Goal: Task Accomplishment & Management: Manage account settings

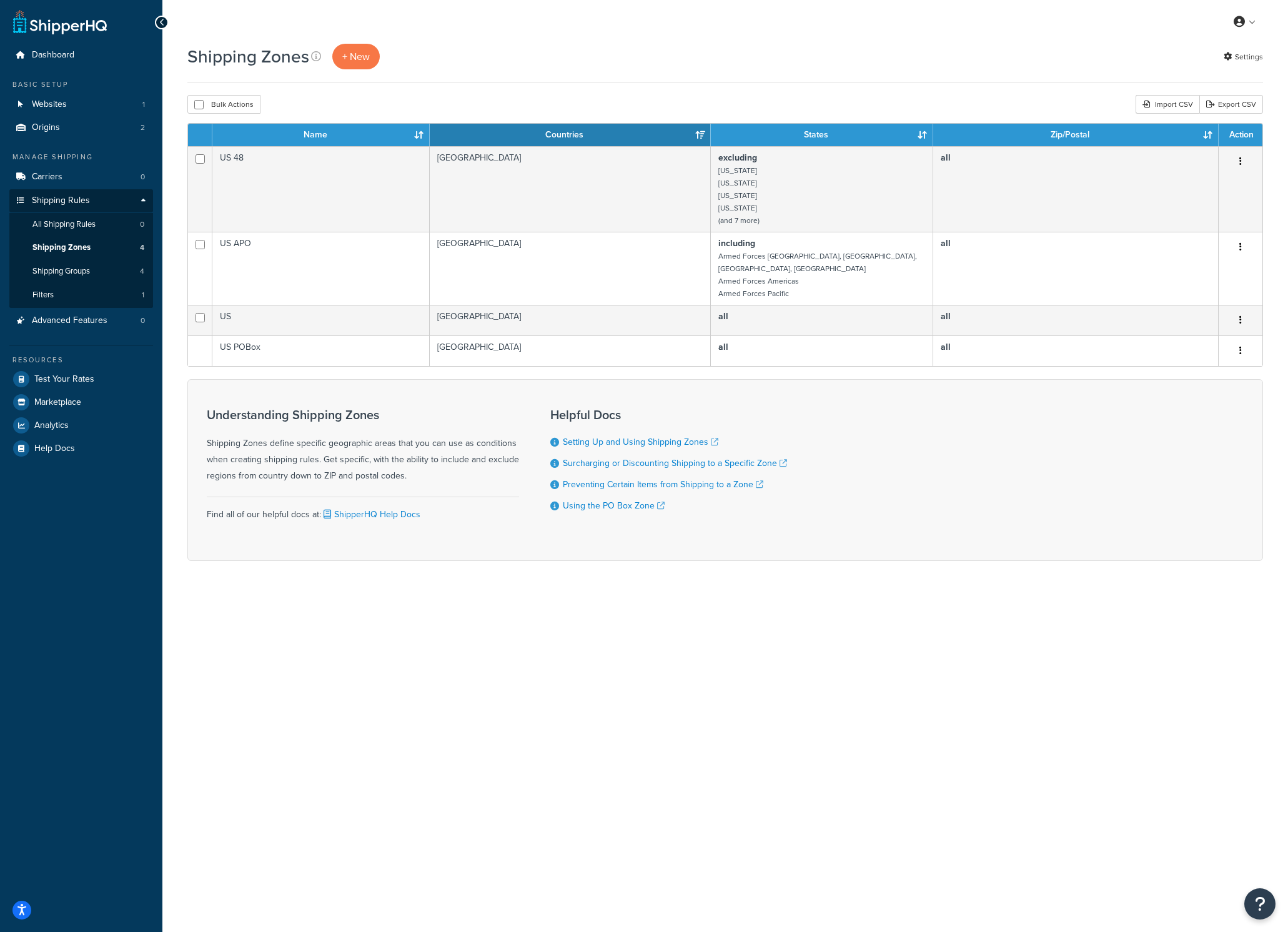
click at [730, 691] on div "My Profile Billing Global Settings Contact Us Logout Shipping Zones + New Setti…" at bounding box center [726, 466] width 1126 height 932
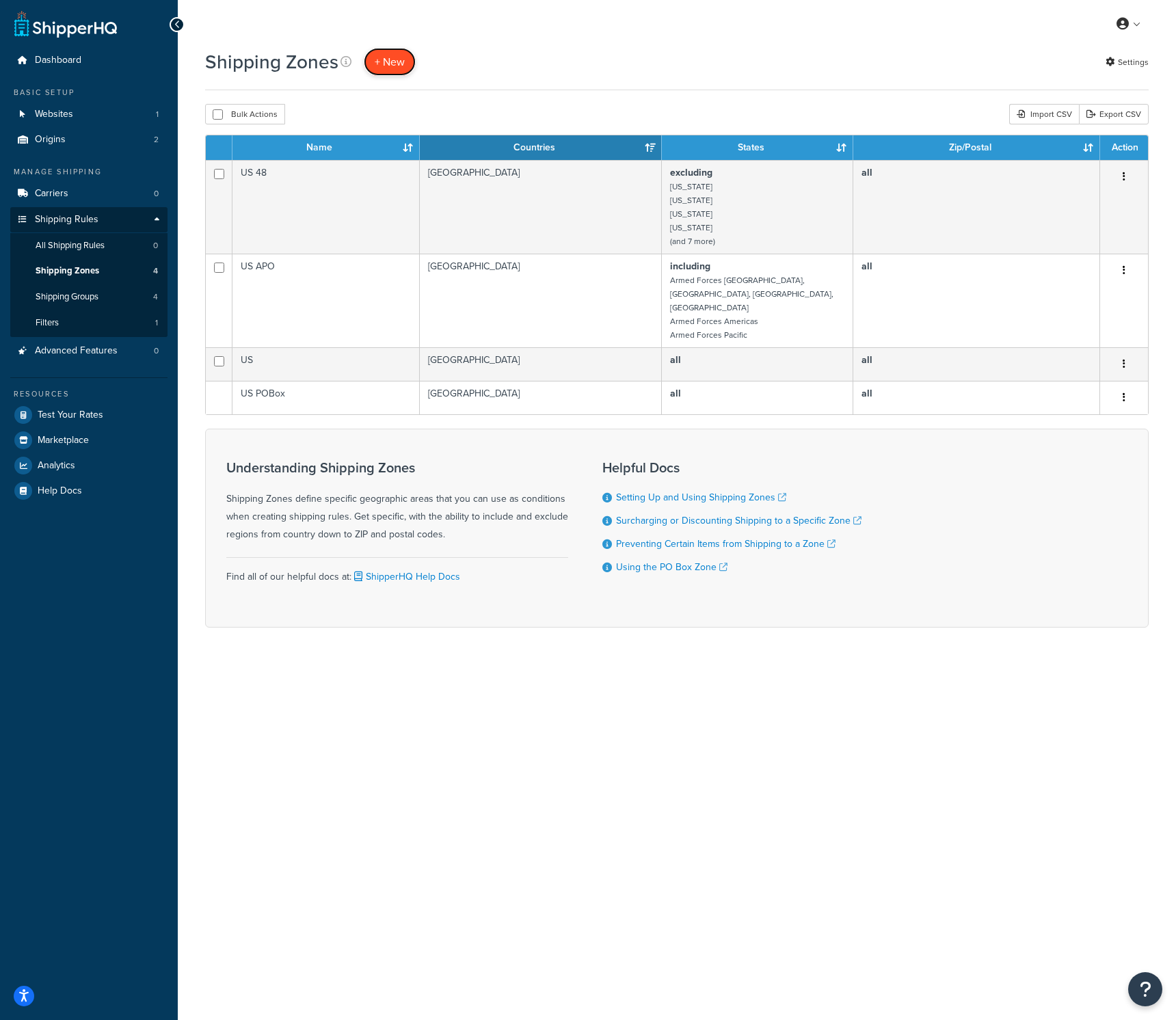
click at [394, 65] on span "+ New" at bounding box center [389, 62] width 30 height 15
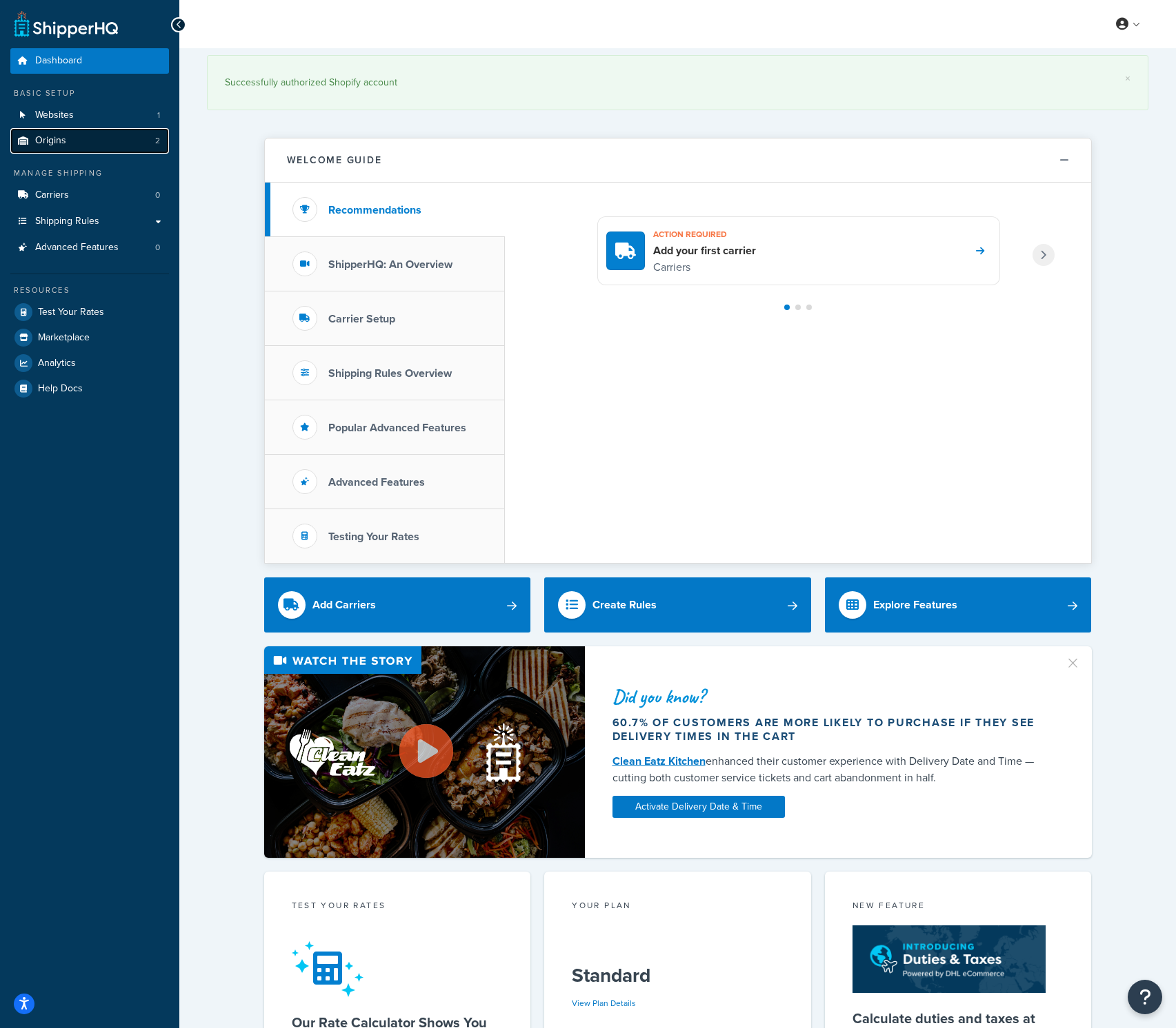
click at [62, 145] on span "Origins" at bounding box center [50, 141] width 31 height 12
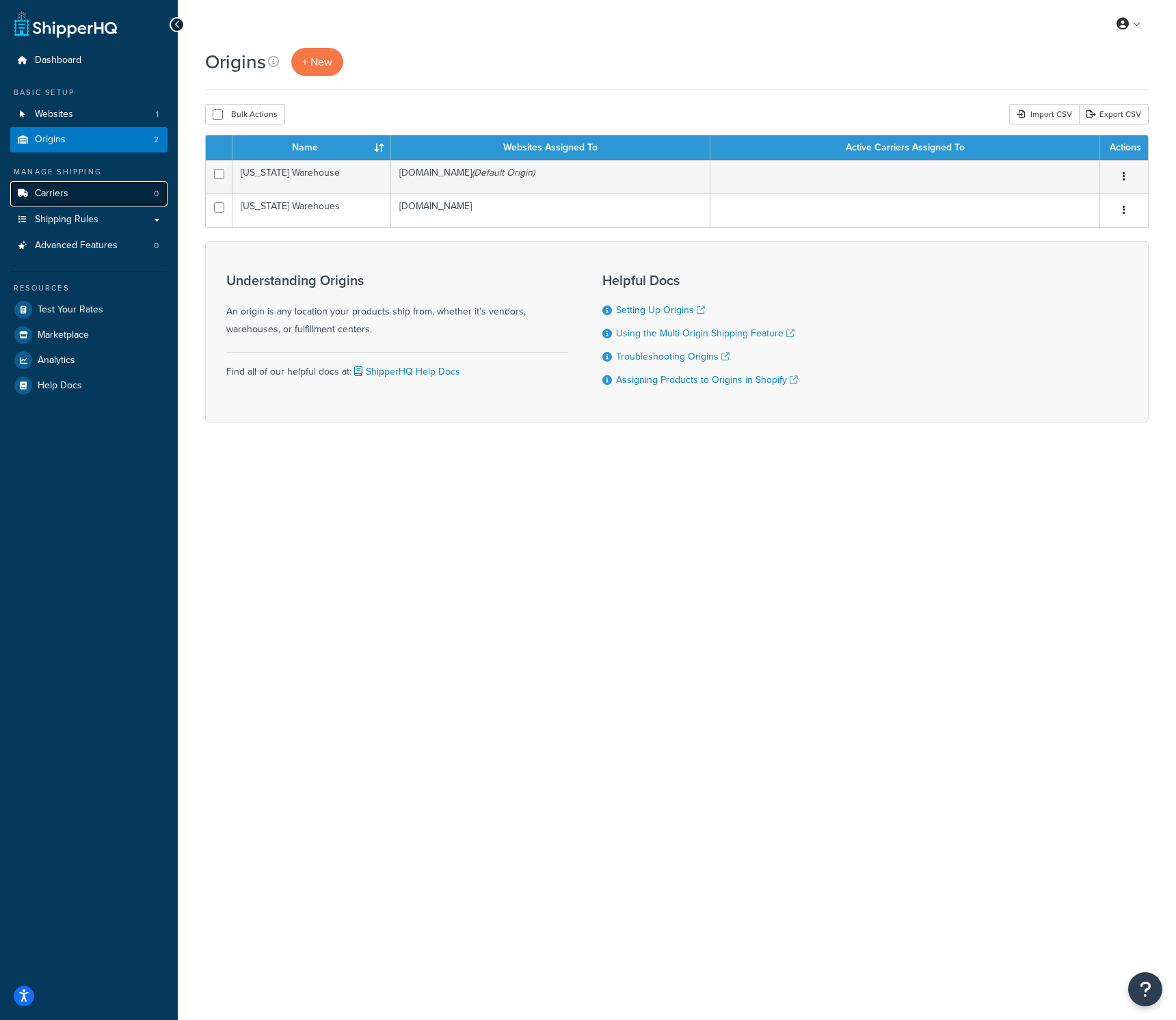
click at [69, 202] on link "Carriers 0" at bounding box center [89, 194] width 157 height 25
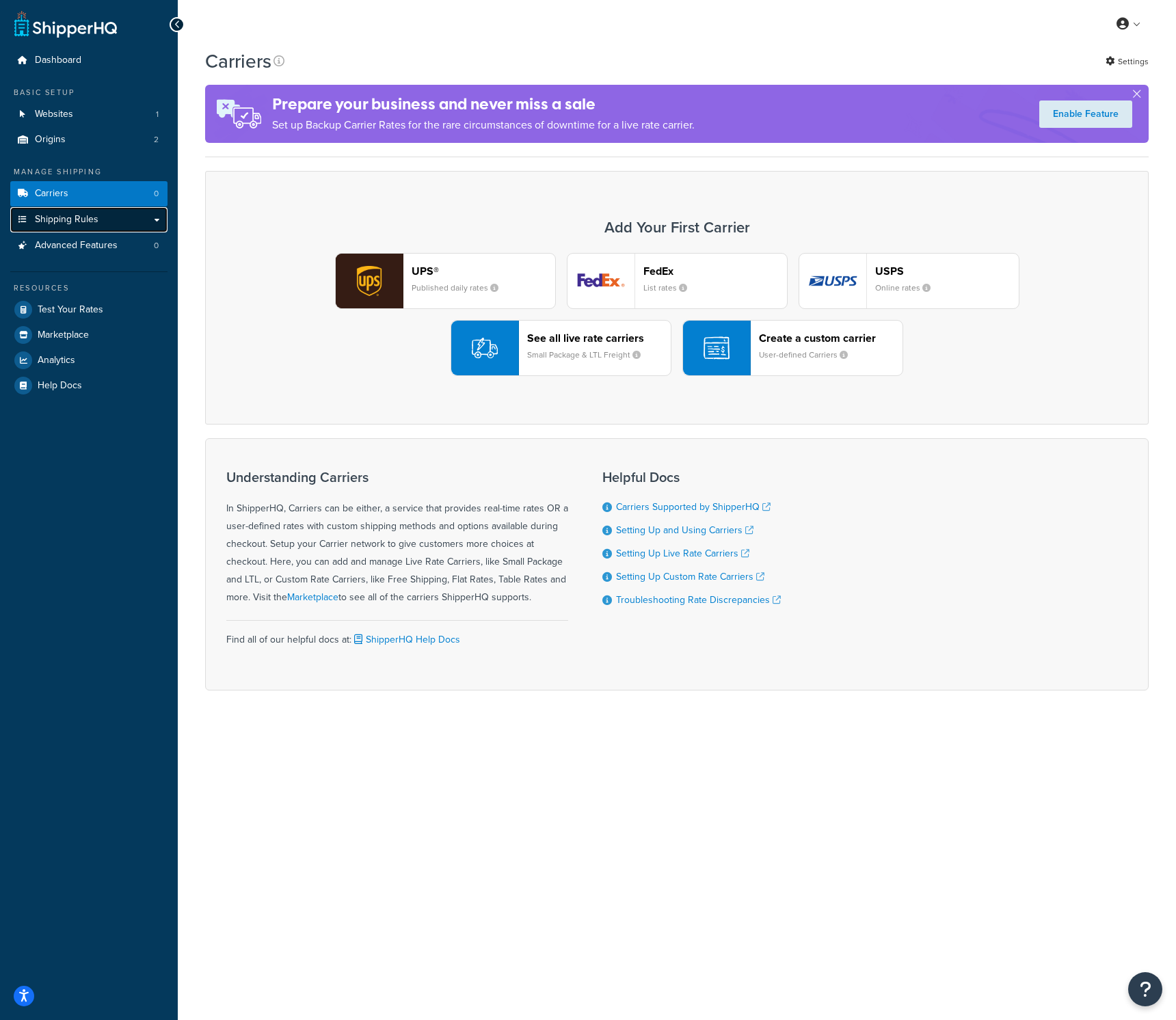
click at [66, 221] on span "Shipping Rules" at bounding box center [66, 220] width 64 height 12
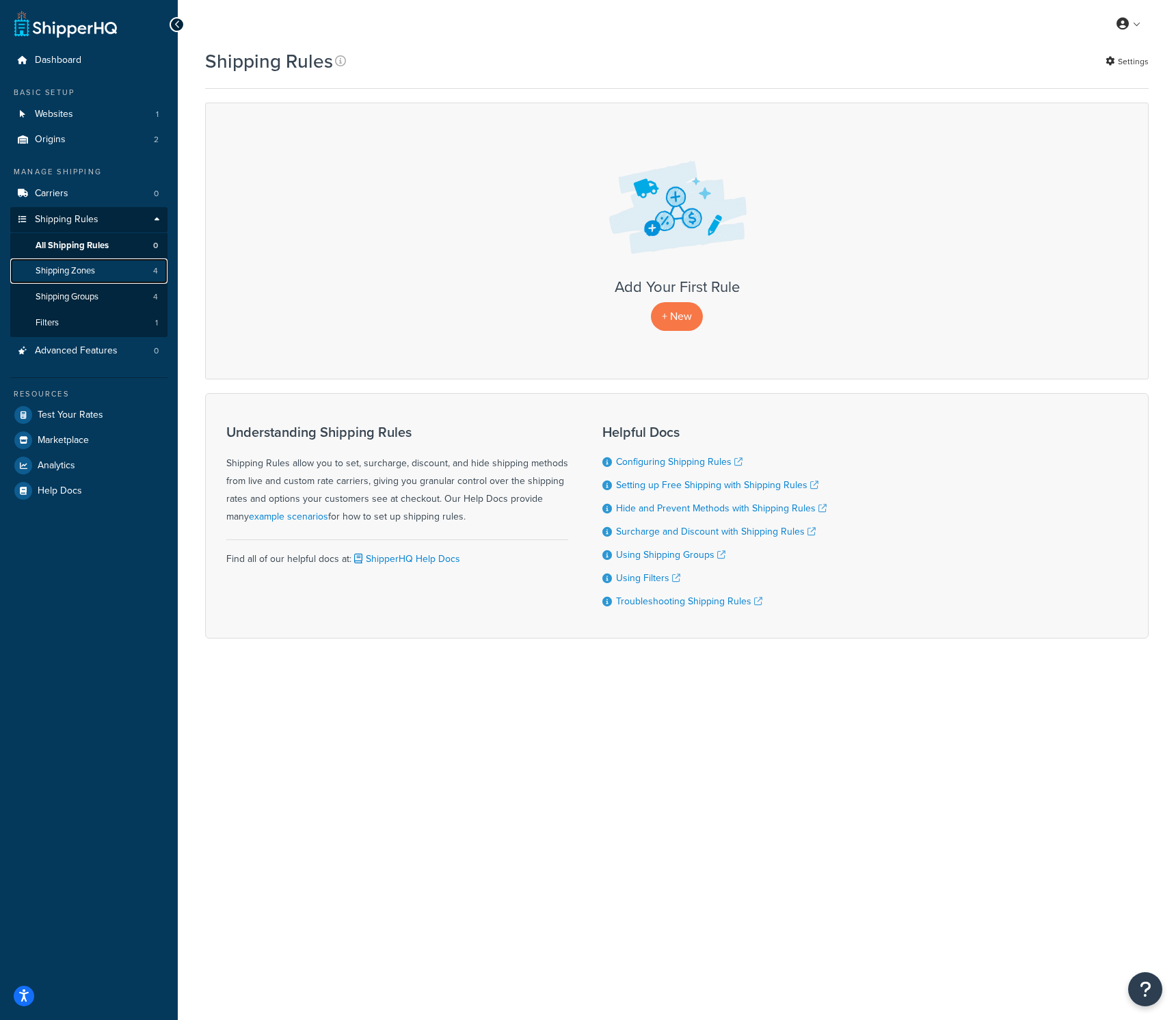
click at [66, 274] on span "Shipping Zones" at bounding box center [65, 272] width 60 height 12
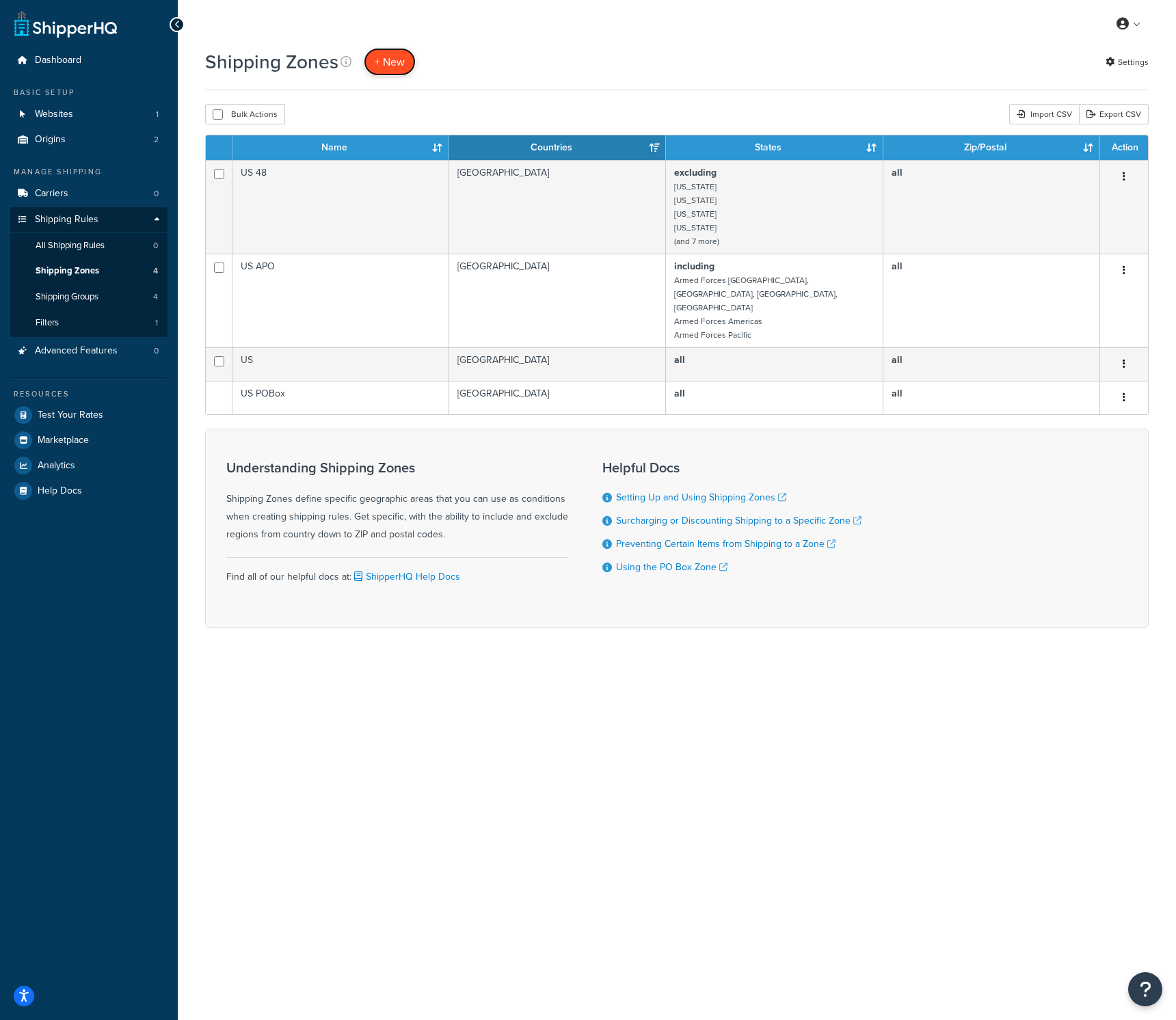
click at [401, 64] on span "+ New" at bounding box center [389, 62] width 30 height 15
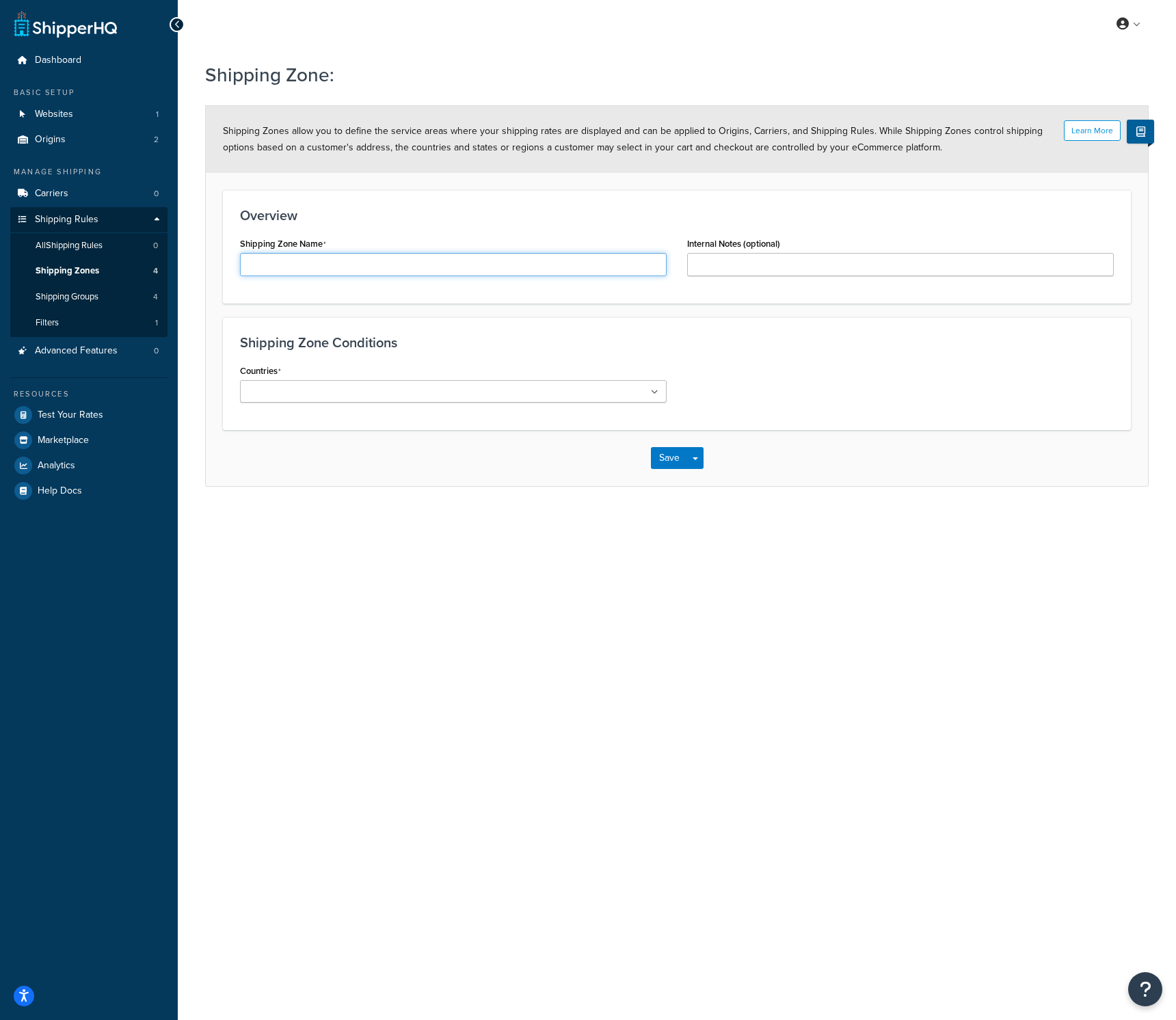
click at [305, 271] on input "Shipping Zone Name" at bounding box center [453, 265] width 427 height 23
type input "E"
click at [329, 266] on input "West Coasts" at bounding box center [453, 265] width 427 height 23
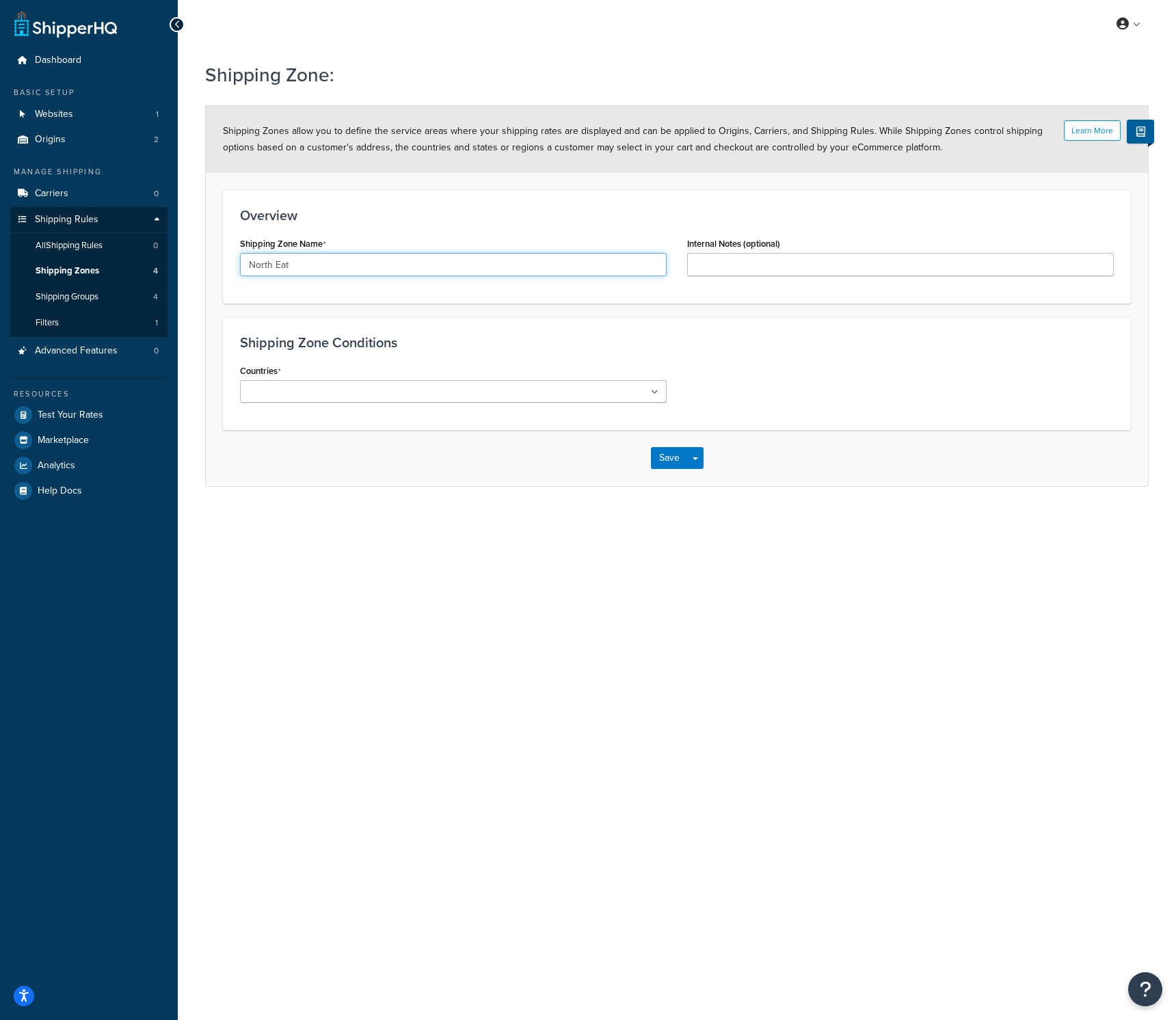
type input "North Eat"
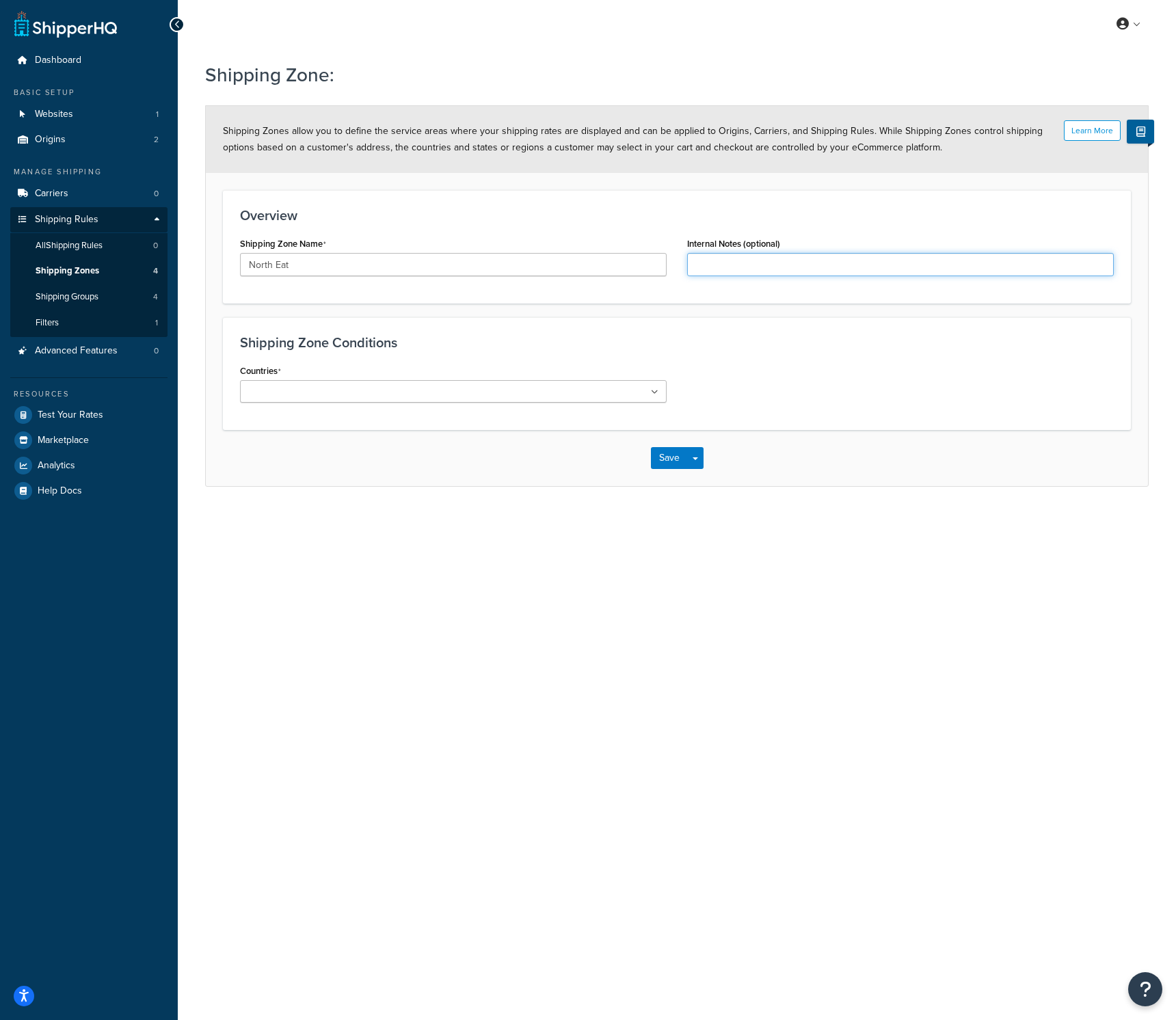
click at [782, 265] on input "Internal Notes (optional)" at bounding box center [901, 265] width 427 height 23
click at [395, 398] on ul at bounding box center [453, 391] width 427 height 22
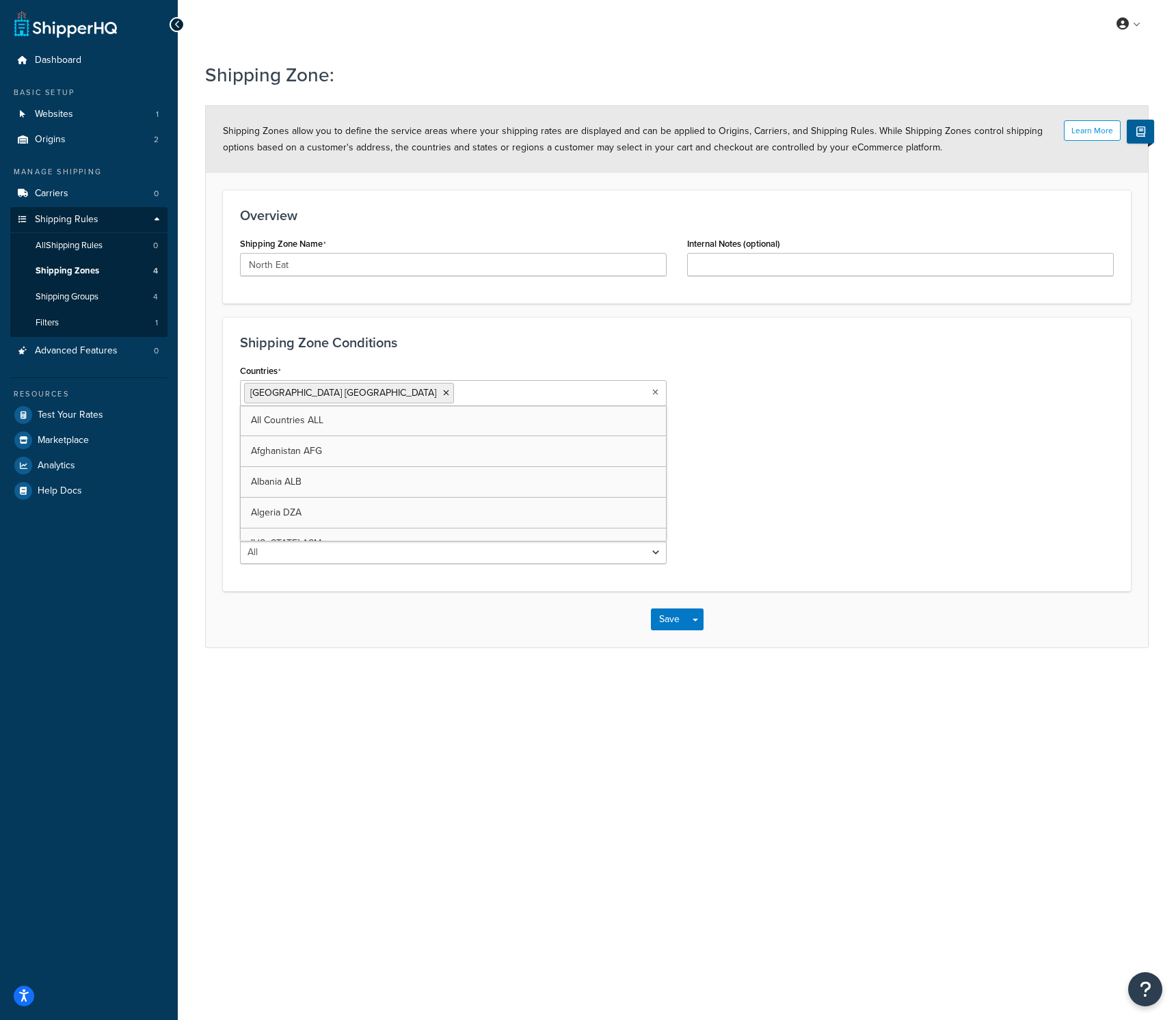
click at [811, 424] on div "Countries United States USA All Countries ALL Afghanistan AFG Albania ALB Alger…" at bounding box center [677, 468] width 895 height 214
click at [313, 442] on select "All Including Excluding" at bounding box center [453, 447] width 427 height 23
select select "including"
click at [283, 500] on input "State/Regions" at bounding box center [304, 501] width 121 height 15
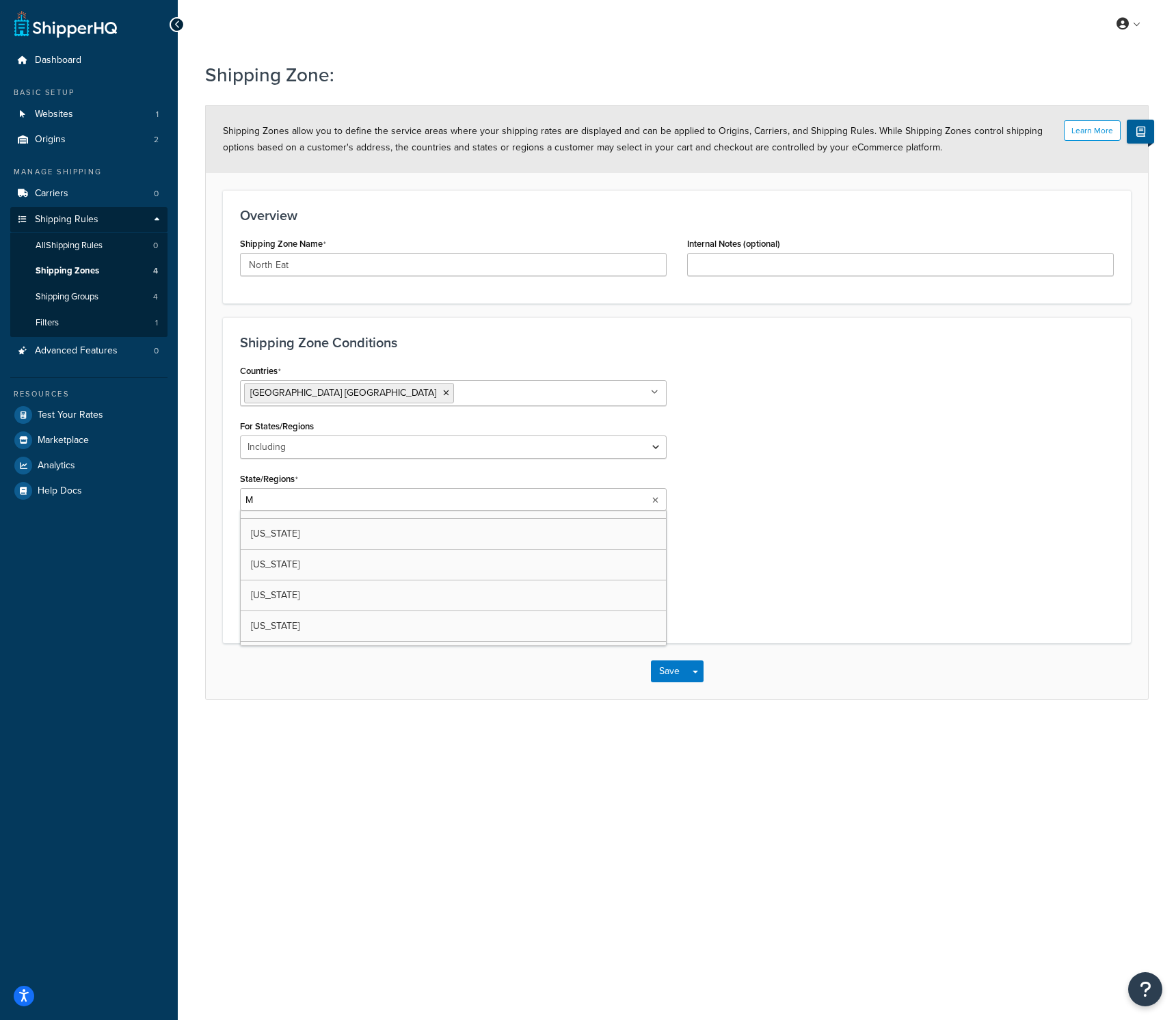
scroll to position [331, 0]
click at [273, 501] on input "M" at bounding box center [304, 501] width 121 height 15
click at [281, 498] on input "M" at bounding box center [304, 501] width 121 height 15
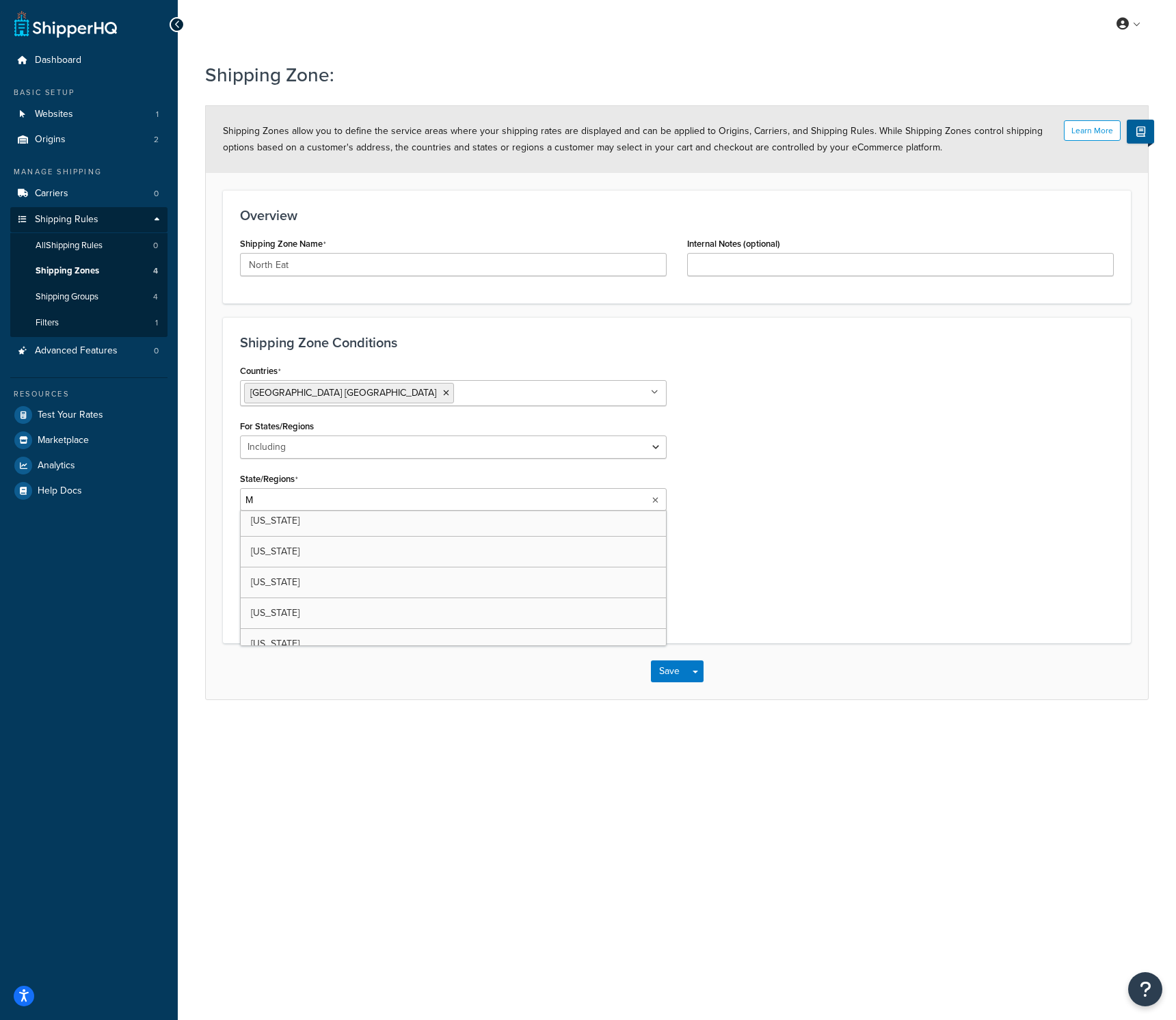
click at [281, 498] on input "M" at bounding box center [304, 501] width 121 height 15
type input "\"
type input "Cal"
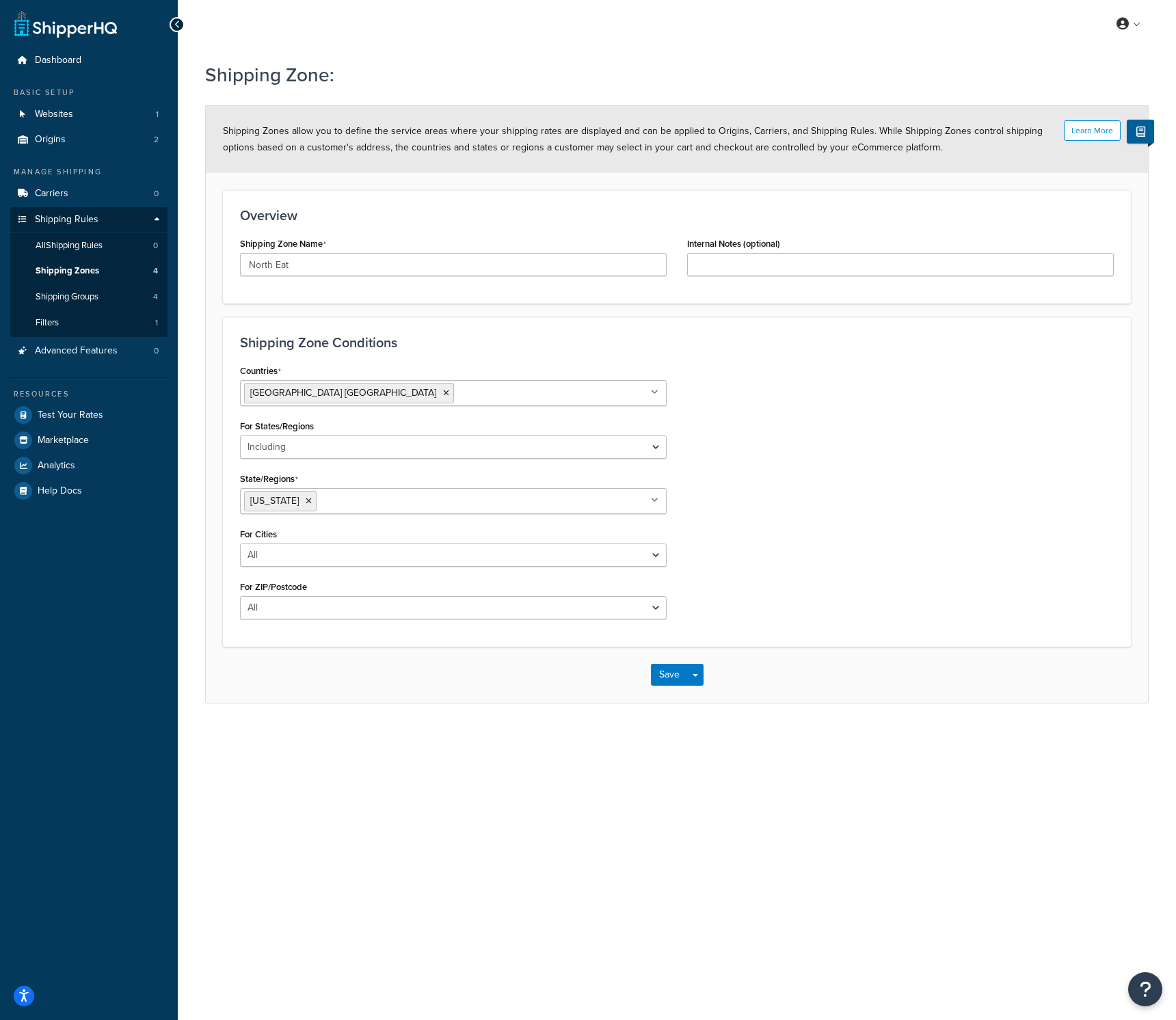
click at [824, 578] on div "Countries United States USA All Countries ALL Afghanistan AFG Albania ALB Alger…" at bounding box center [677, 495] width 895 height 269
click at [323, 442] on select "All Including Excluding" at bounding box center [453, 447] width 427 height 23
click at [360, 565] on select "All Including Excluding" at bounding box center [453, 556] width 427 height 23
click at [315, 261] on input "North Eat" at bounding box center [453, 265] width 427 height 23
click at [314, 262] on input "North Eat" at bounding box center [453, 265] width 427 height 23
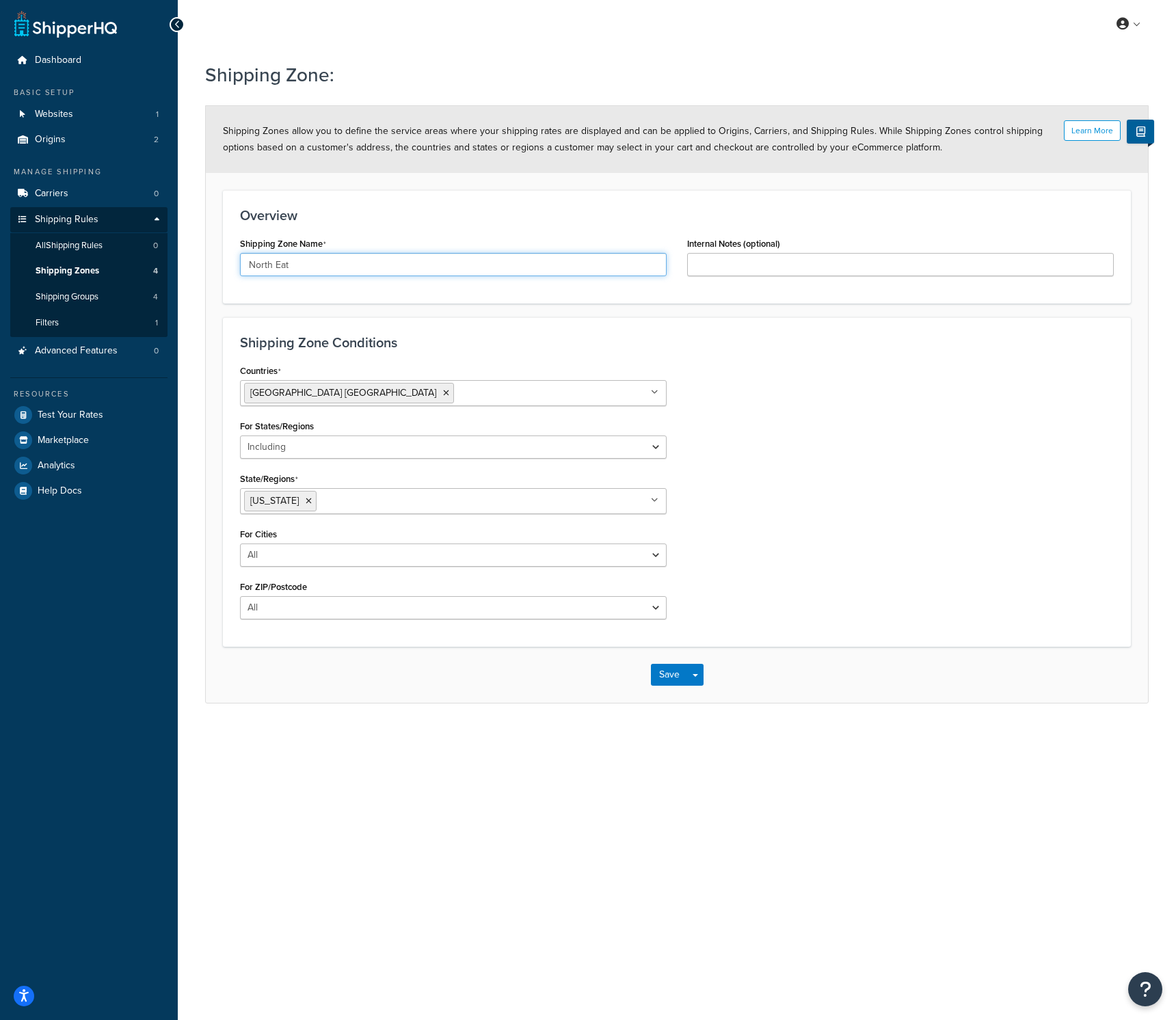
click at [315, 262] on input "North Eat" at bounding box center [453, 265] width 427 height 23
click at [314, 262] on input "North Eat" at bounding box center [453, 265] width 427 height 23
click at [314, 268] on input "North Eat" at bounding box center [453, 265] width 427 height 23
click at [316, 266] on input "North Eat" at bounding box center [453, 265] width 427 height 23
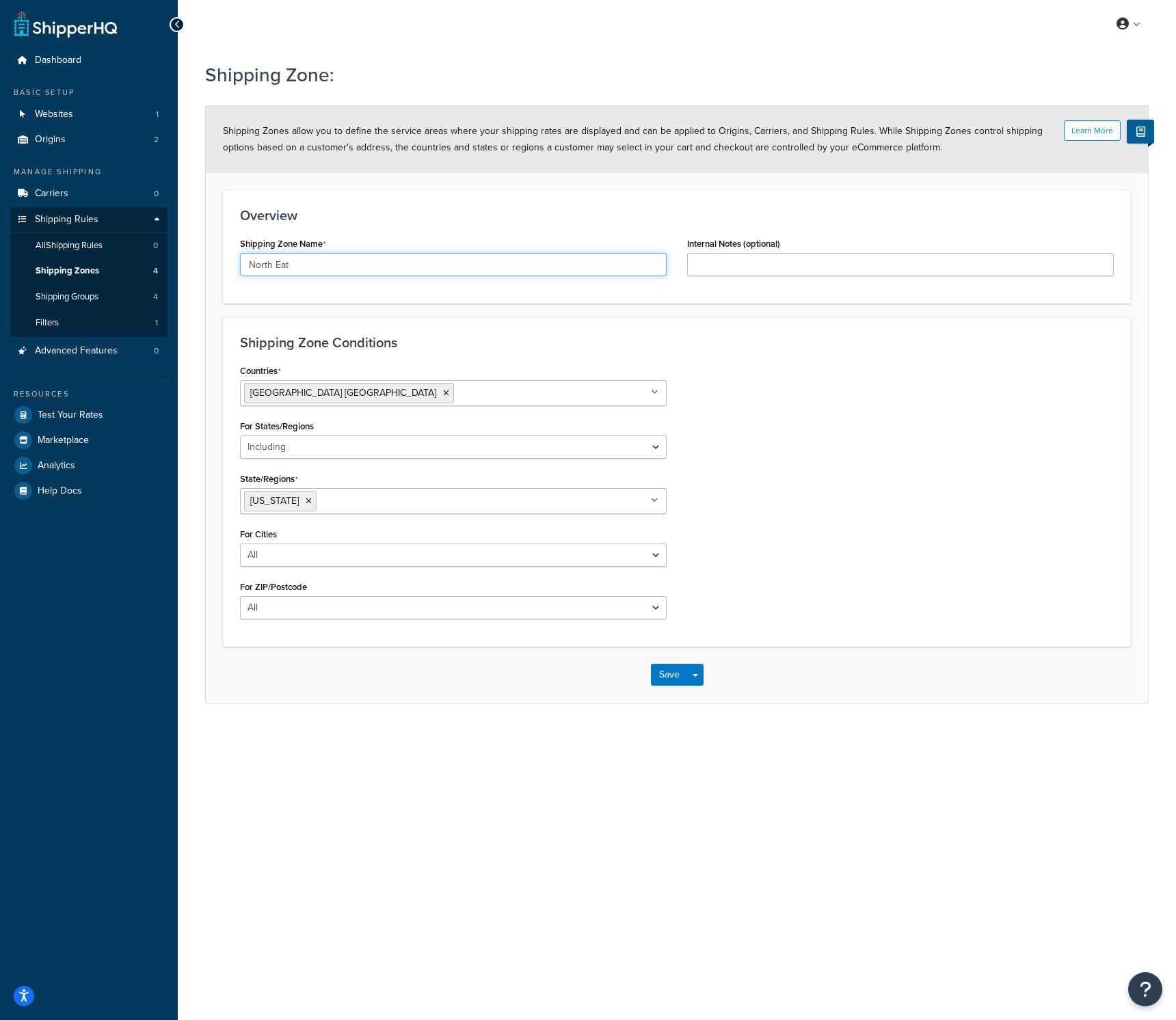
click at [316, 266] on input "North Eat" at bounding box center [453, 265] width 427 height 23
type input "Midwest"
click at [305, 500] on icon at bounding box center [308, 501] width 6 height 9
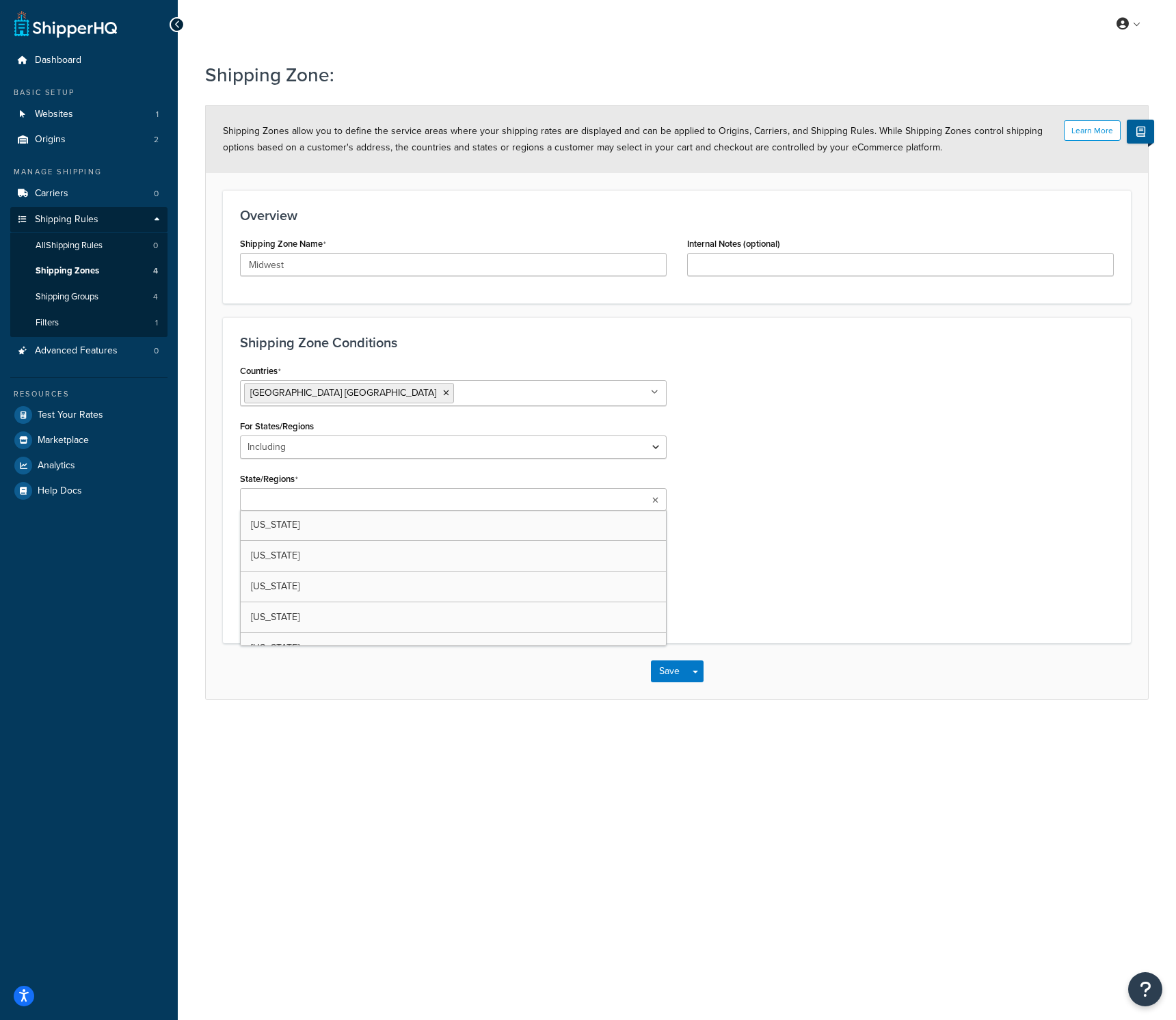
click at [300, 500] on input "State/Regions" at bounding box center [304, 501] width 121 height 15
type input "Ill"
type input "oh"
type input "mich"
type input "indi"
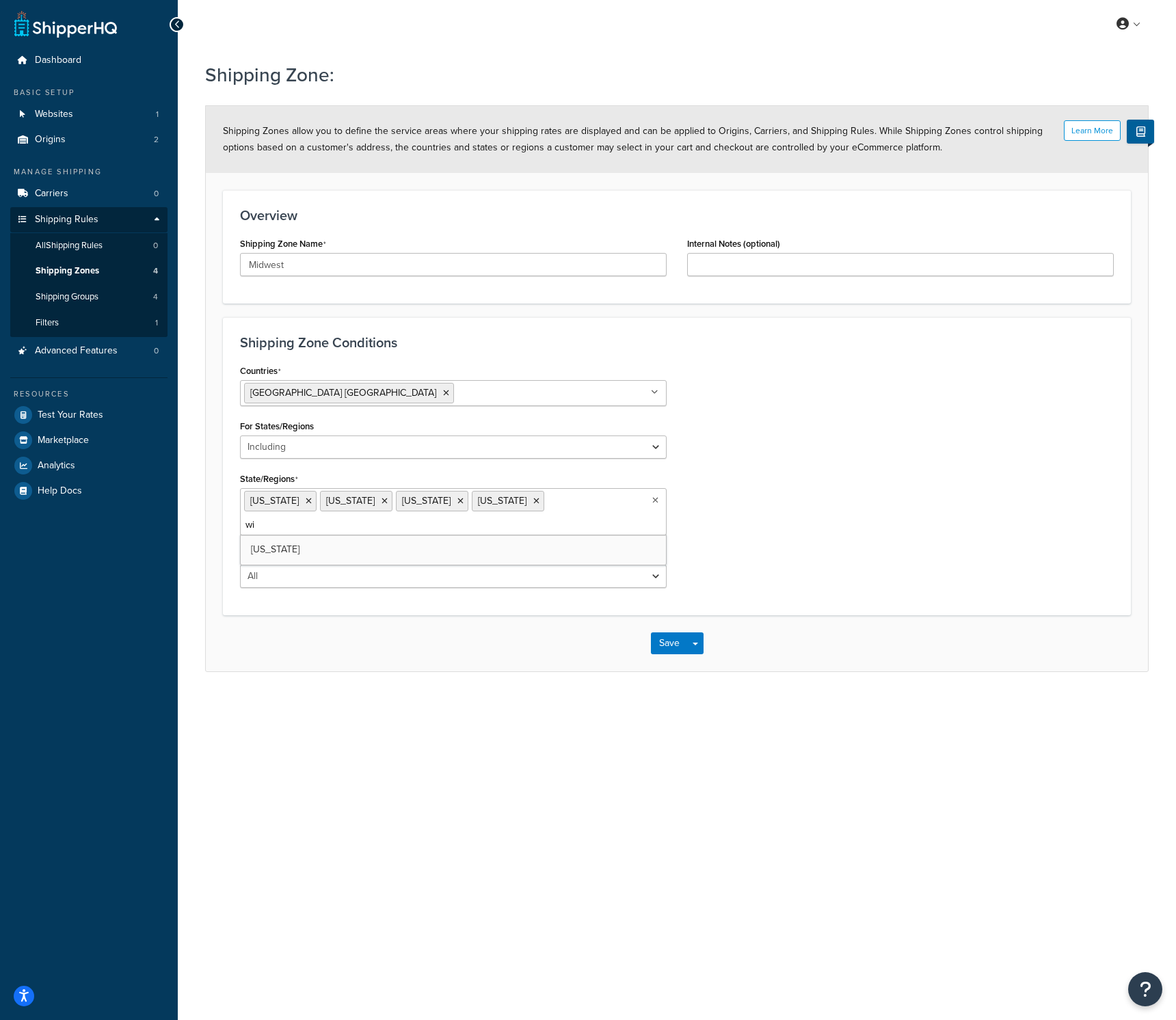
type input "wis"
type input "minn"
type input "iow"
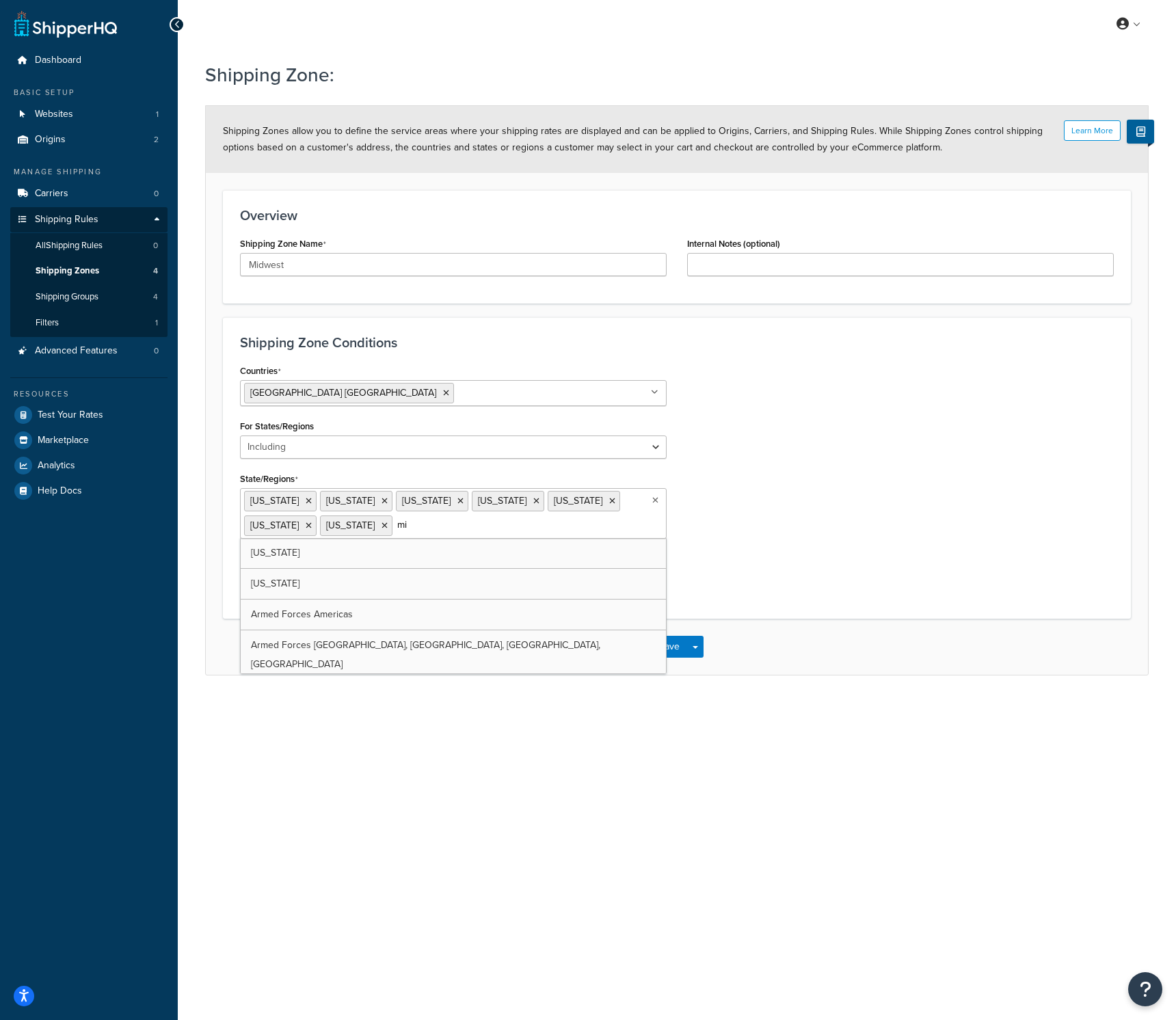
type input "mis"
type input "north"
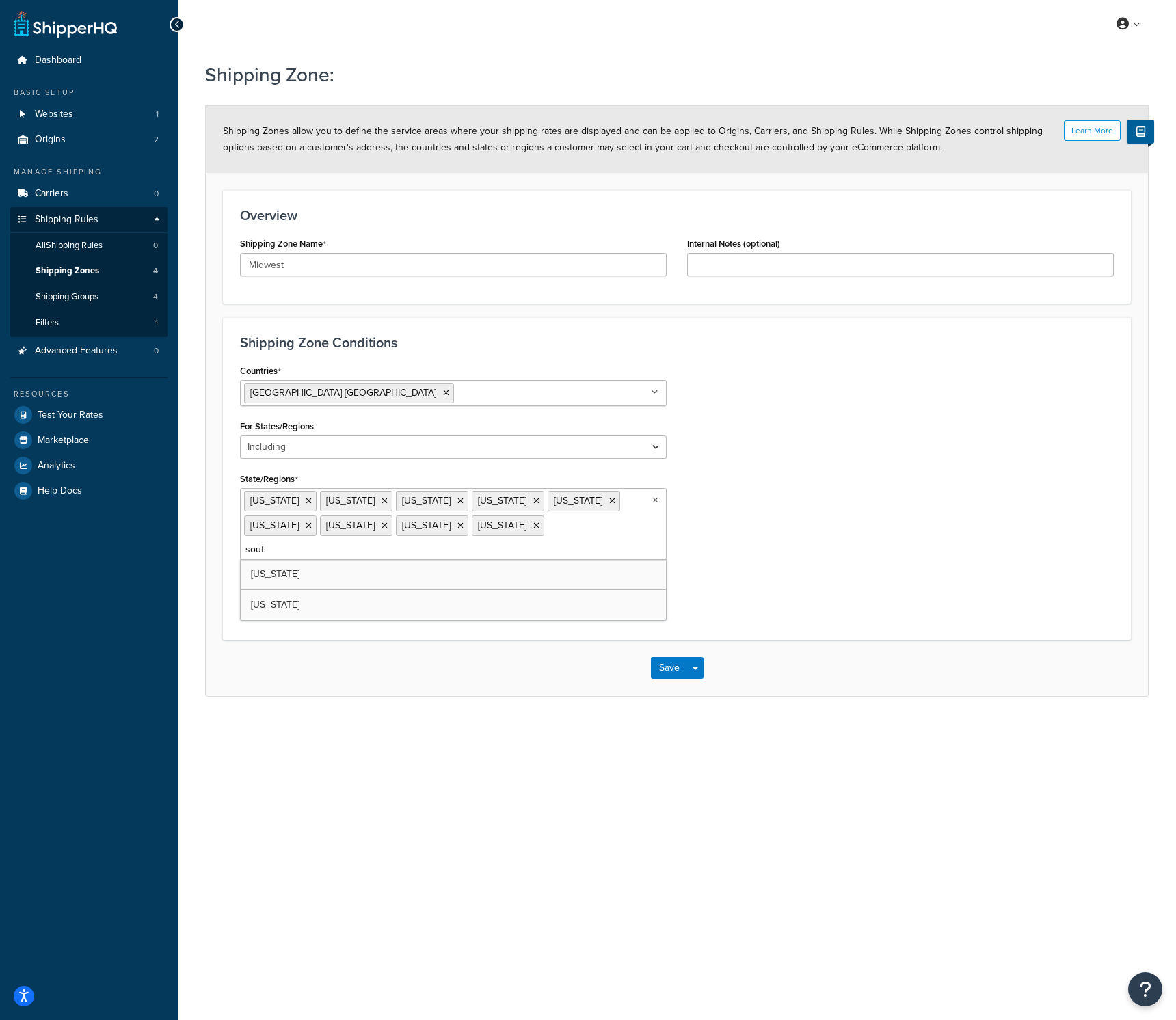
type input "south"
type input "neb"
type input "kans"
click at [857, 515] on div "Countries United States USA All Countries ALL Afghanistan AFG Albania ALB Alger…" at bounding box center [677, 494] width 895 height 266
click at [668, 666] on button "Save" at bounding box center [669, 671] width 37 height 22
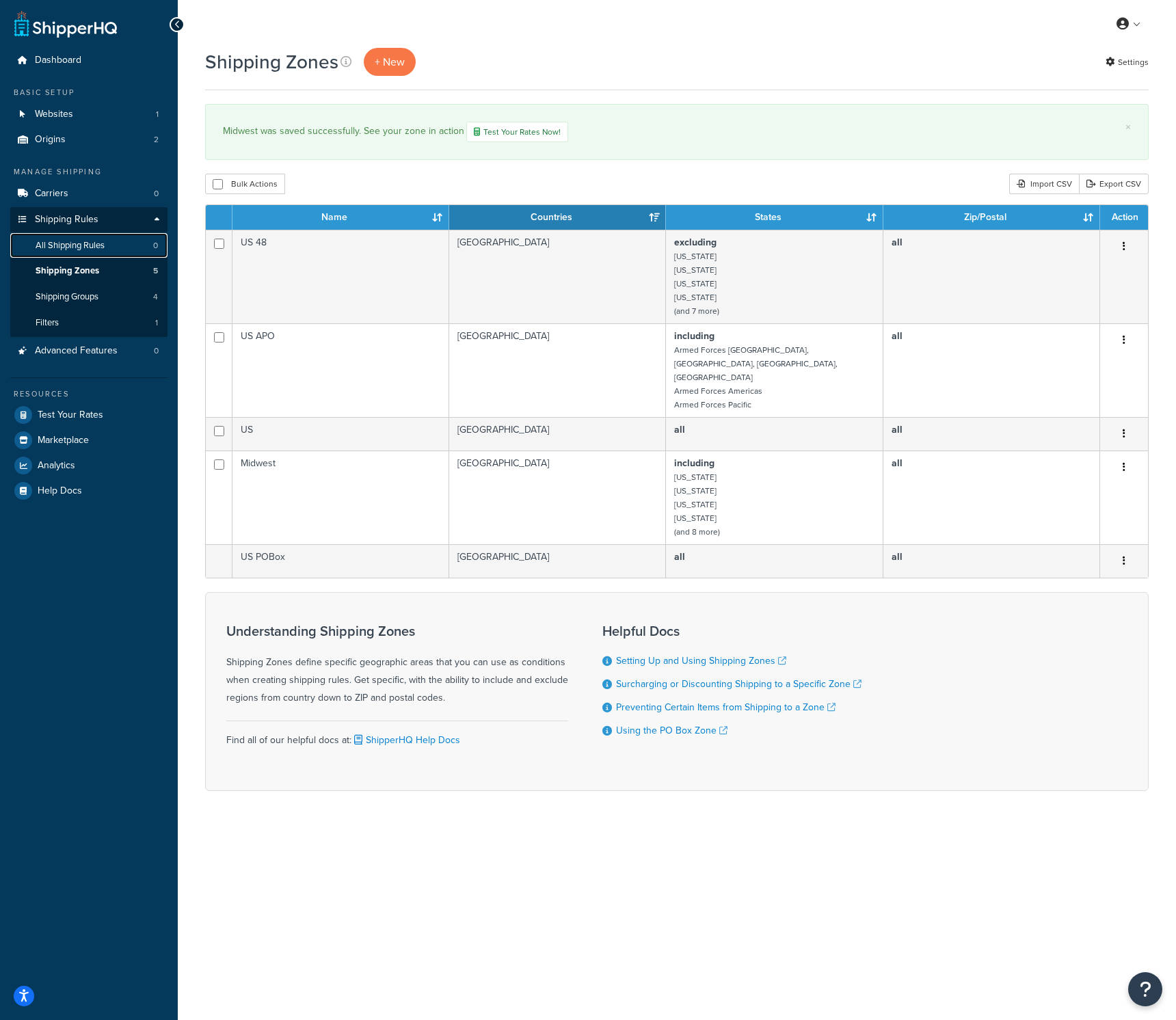
click at [83, 246] on span "All Shipping Rules" at bounding box center [70, 246] width 69 height 12
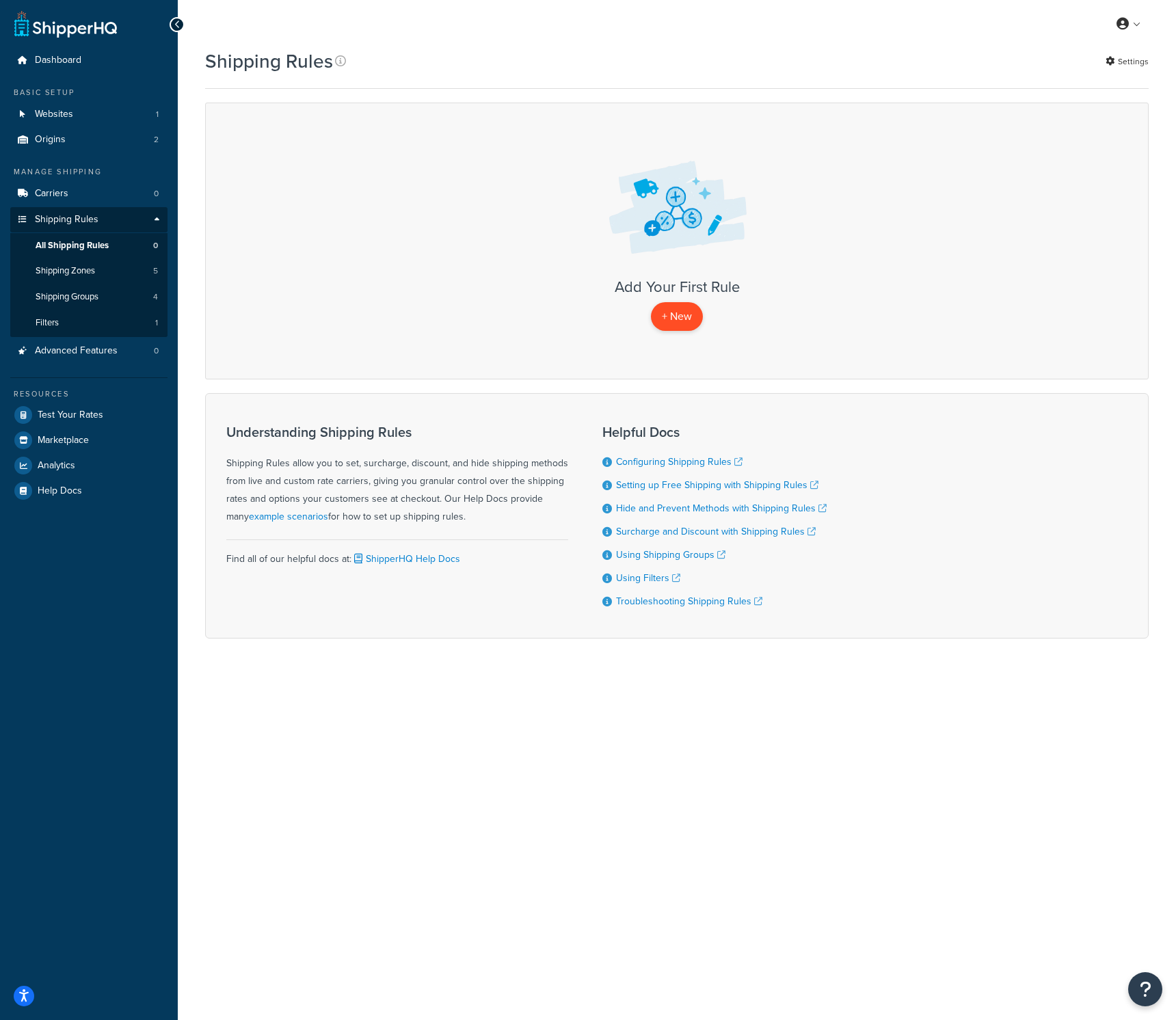
click at [677, 320] on p "+ New" at bounding box center [677, 316] width 52 height 28
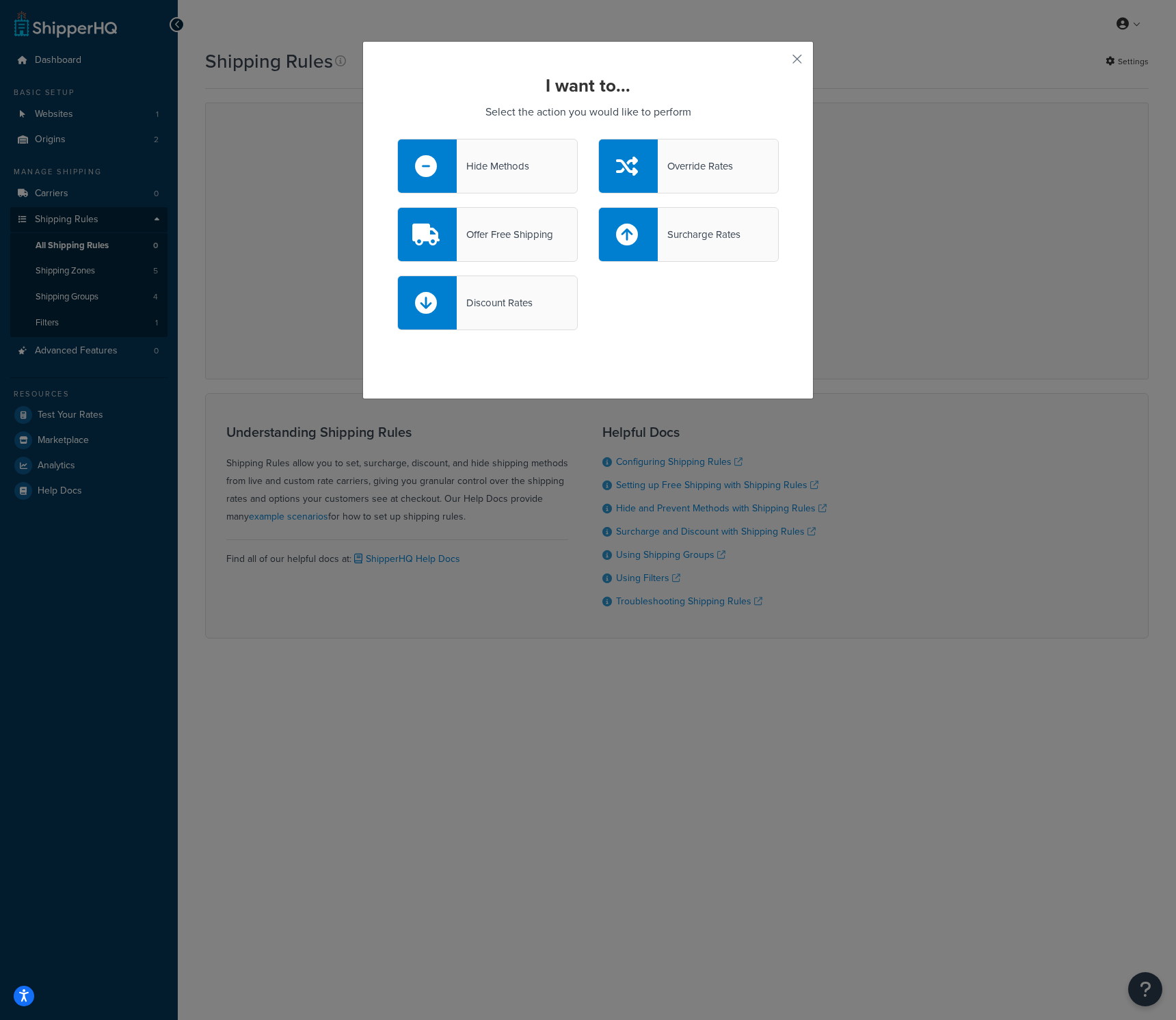
click at [730, 162] on div "Override Rates" at bounding box center [688, 166] width 180 height 55
click at [0, 0] on input "Override Rates" at bounding box center [0, 0] width 0 height 0
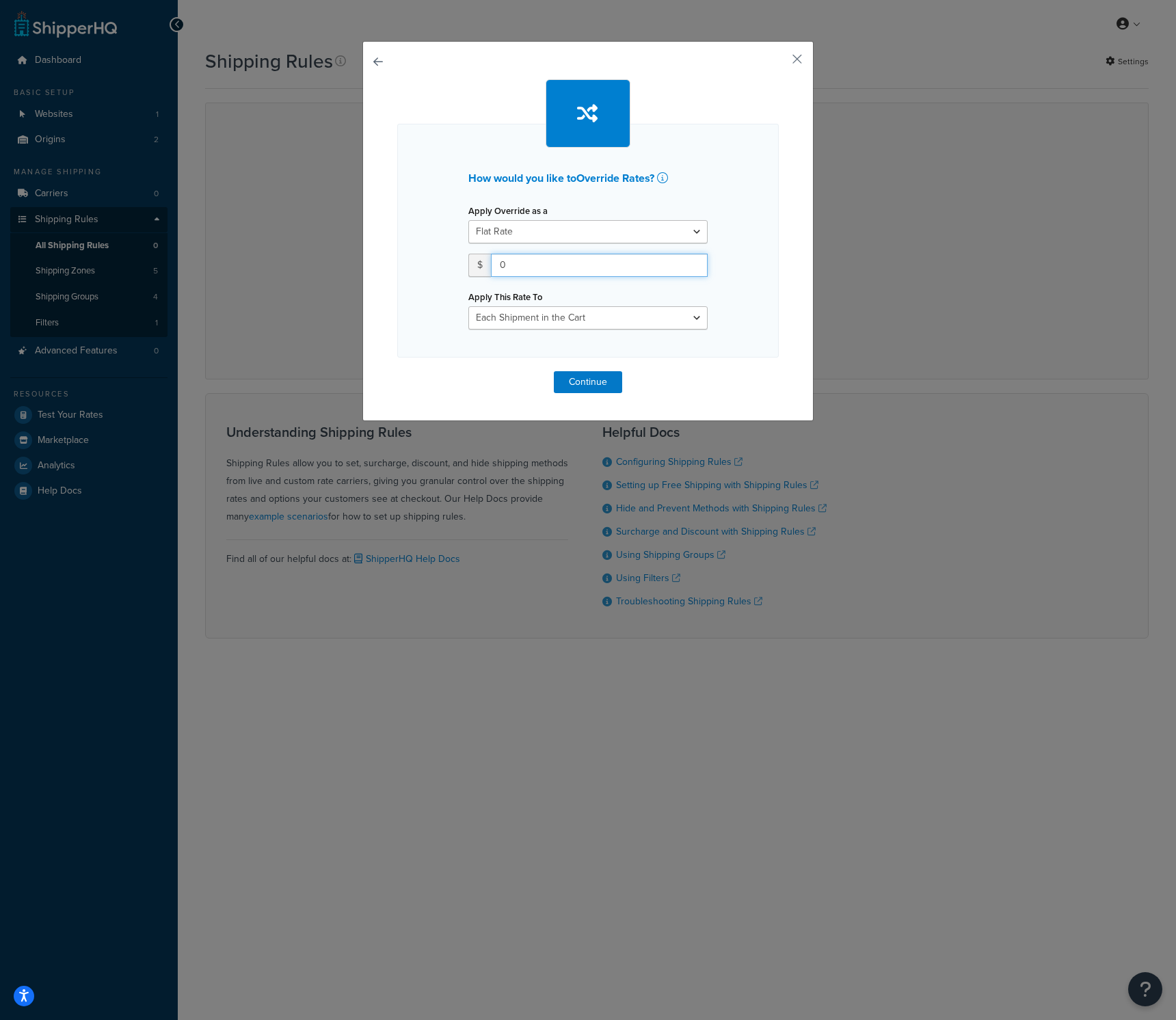
click at [577, 260] on input "0" at bounding box center [599, 265] width 217 height 23
type input "100"
click at [591, 310] on select "Each Shipment in the Cart Each Shipping Group in the Cart Each Item within a Sh…" at bounding box center [588, 318] width 240 height 23
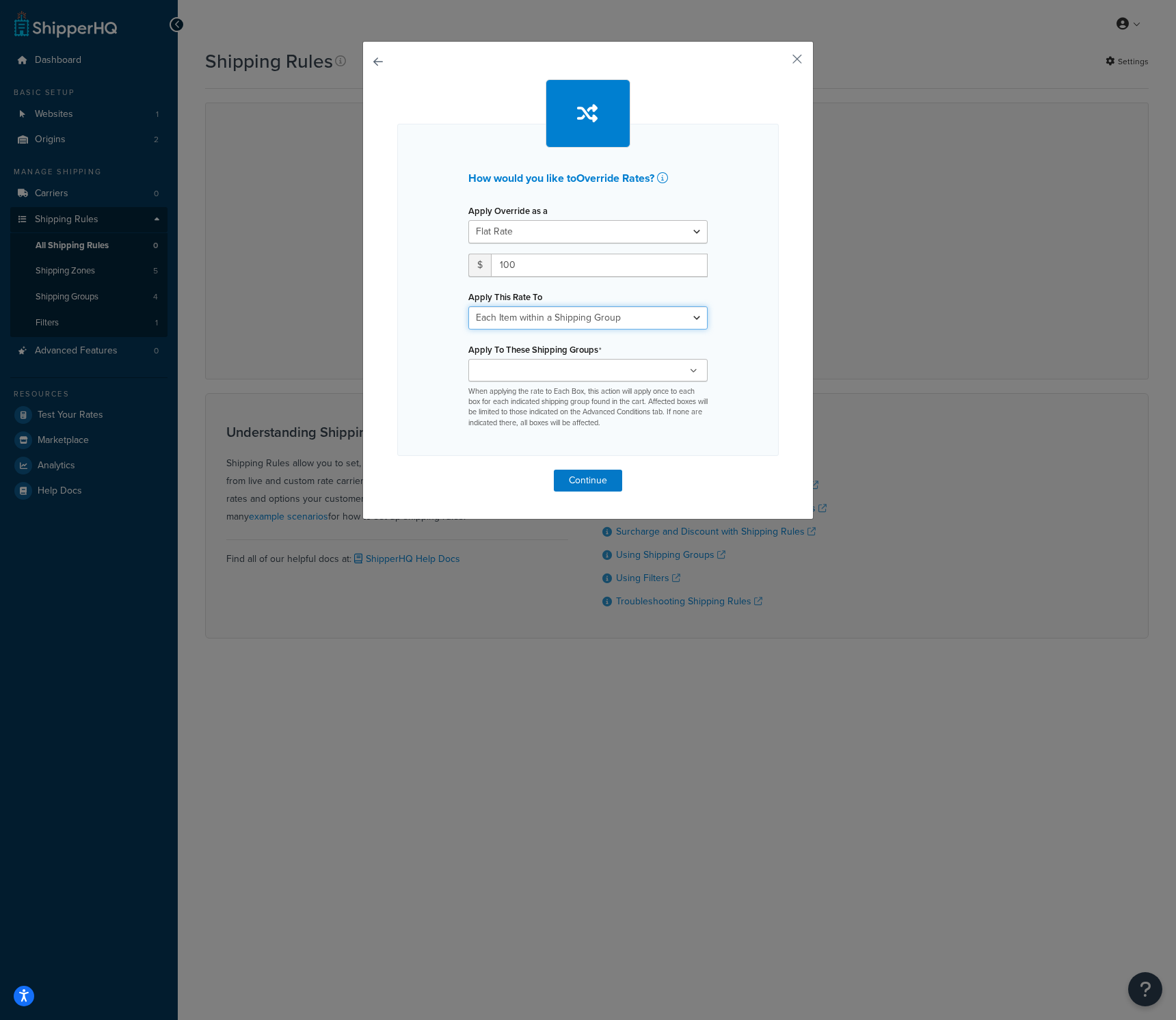
click at [637, 325] on select "Each Shipment in the Cart Each Shipping Group in the Cart Each Item within a Sh…" at bounding box center [588, 318] width 240 height 23
select select "CART"
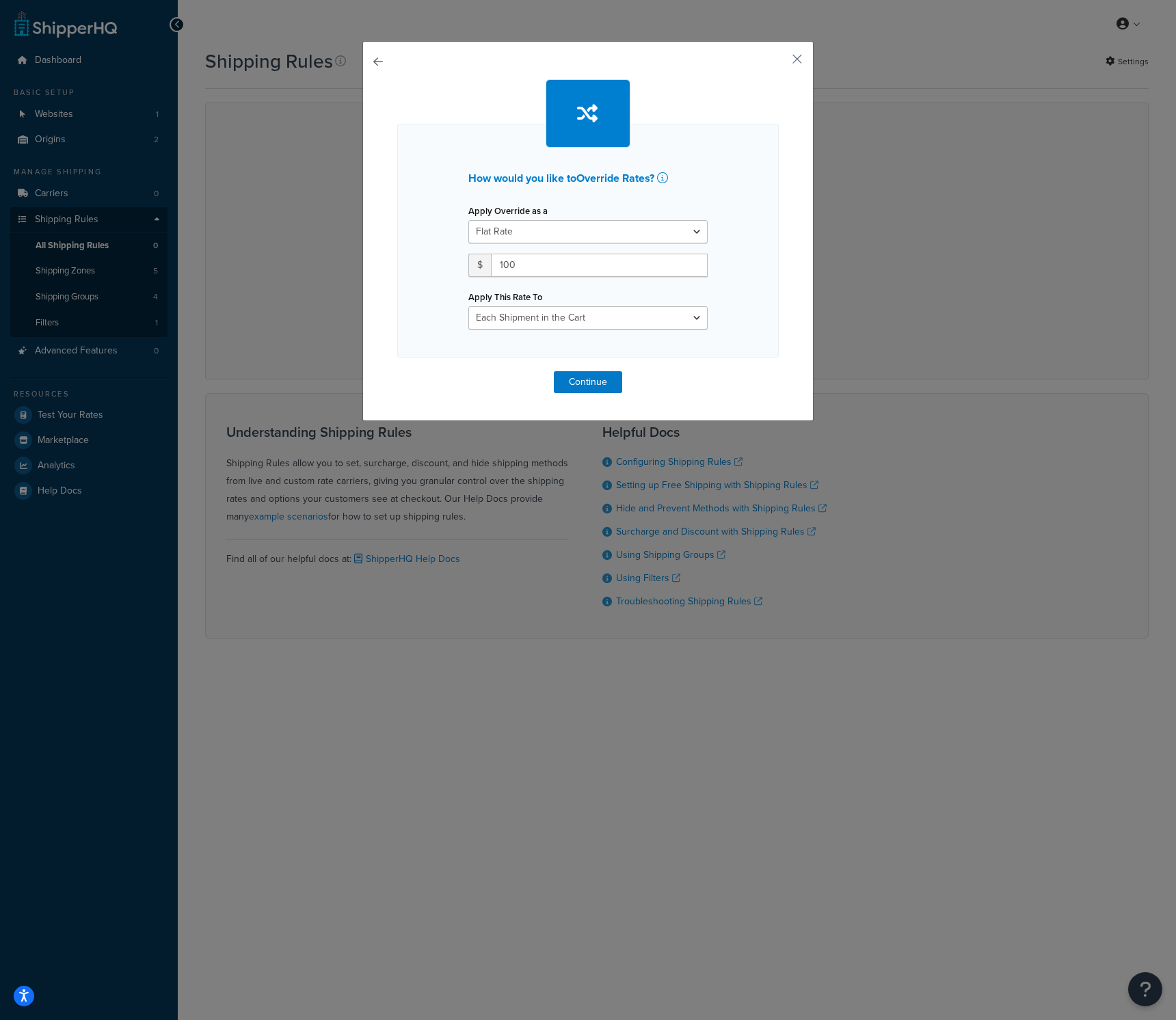
click at [918, 326] on div "How would you like to Override Rates ? Apply Override as a Flat Rate Percentage…" at bounding box center [588, 510] width 1176 height 1020
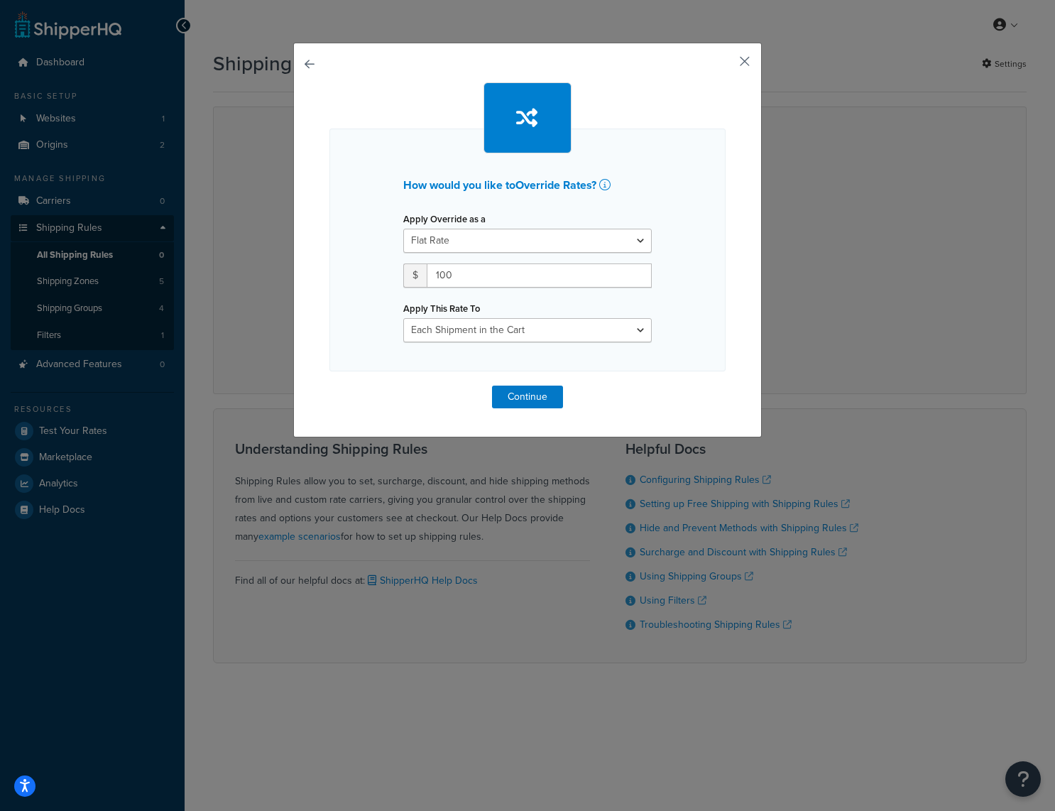
click at [726, 65] on button "button" at bounding box center [724, 67] width 4 height 4
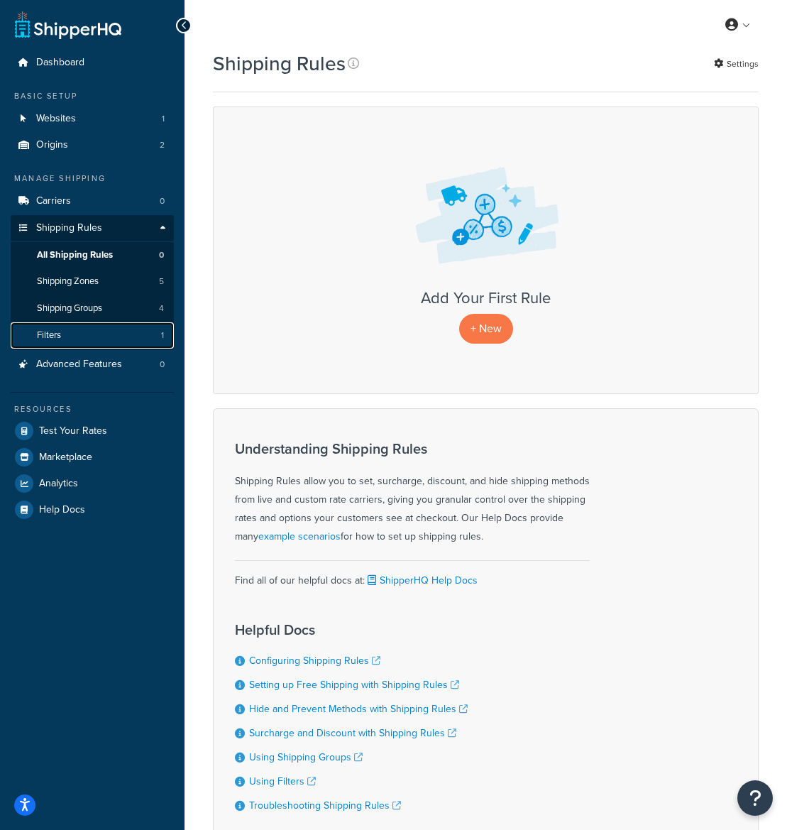
click at [95, 339] on link "Filters 1" at bounding box center [92, 335] width 163 height 26
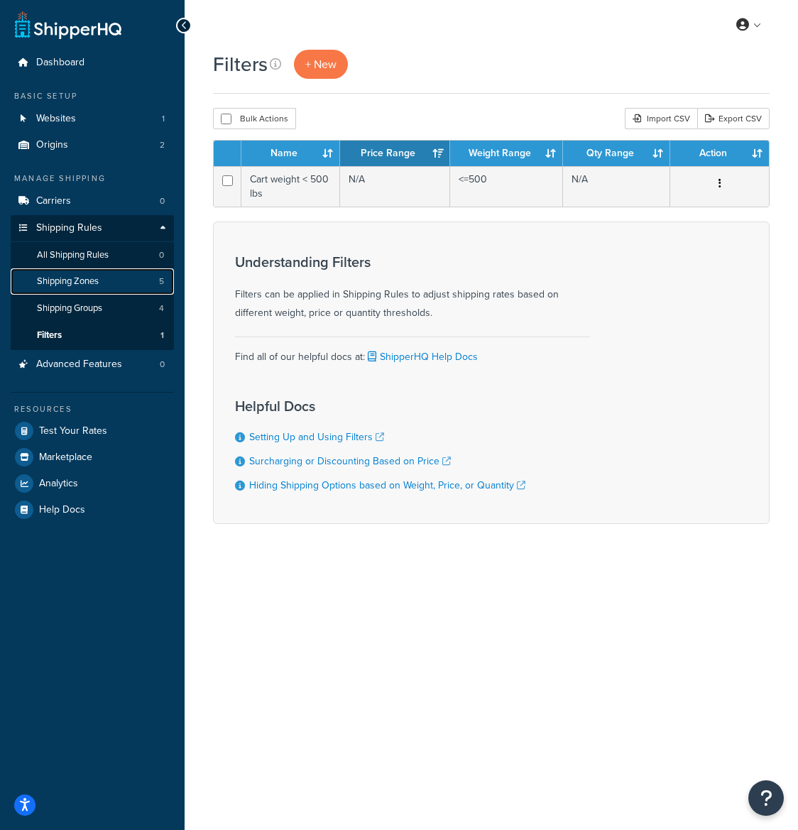
click at [74, 279] on span "Shipping Zones" at bounding box center [68, 282] width 62 height 12
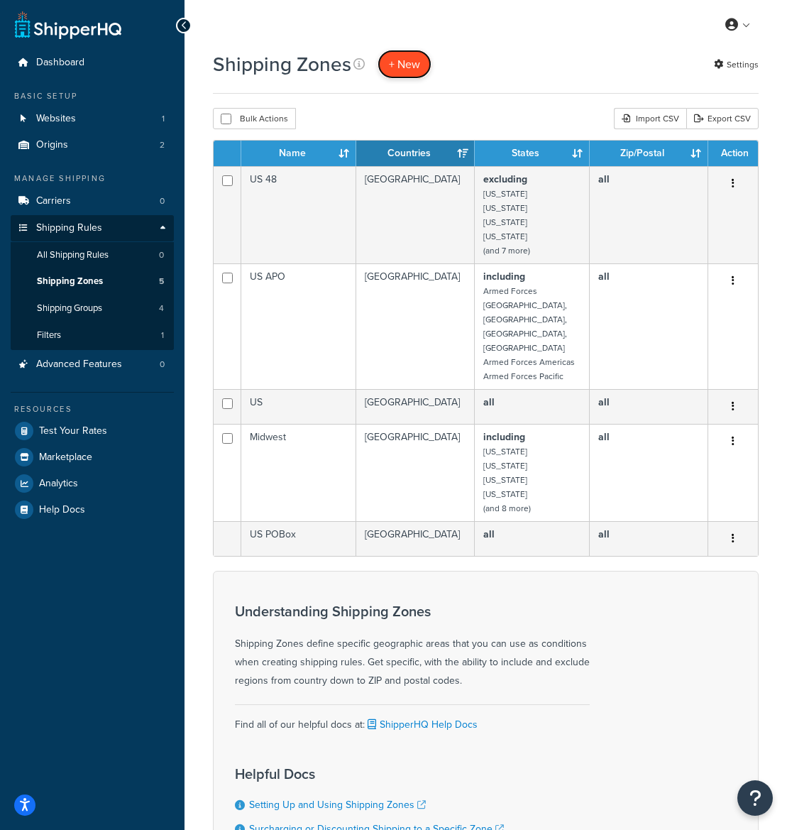
click at [397, 66] on span "+ New" at bounding box center [404, 64] width 31 height 16
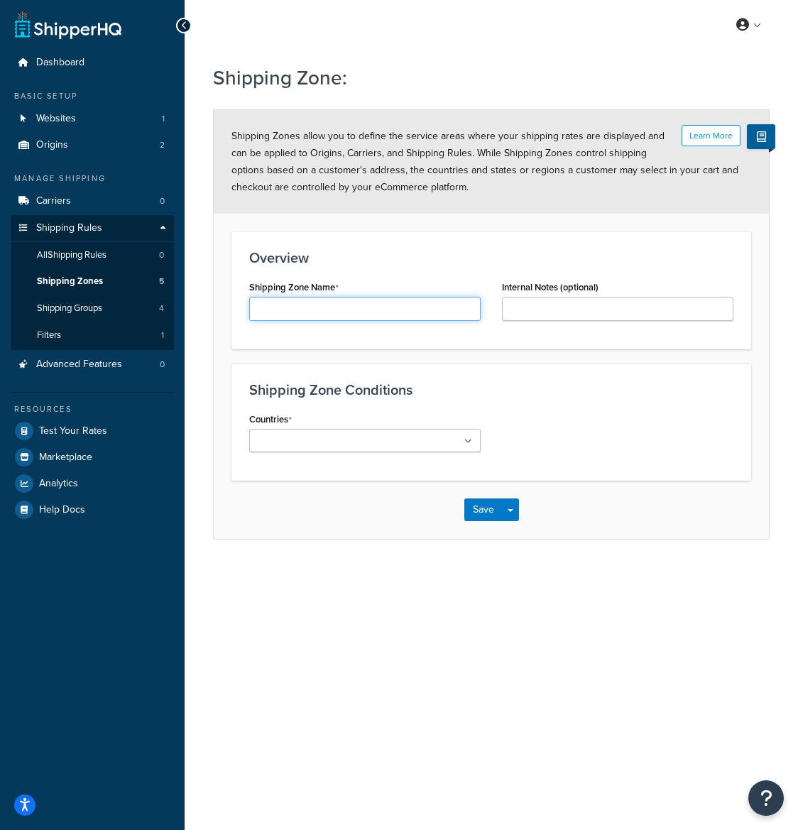
click at [374, 303] on input "Shipping Zone Name" at bounding box center [364, 309] width 231 height 24
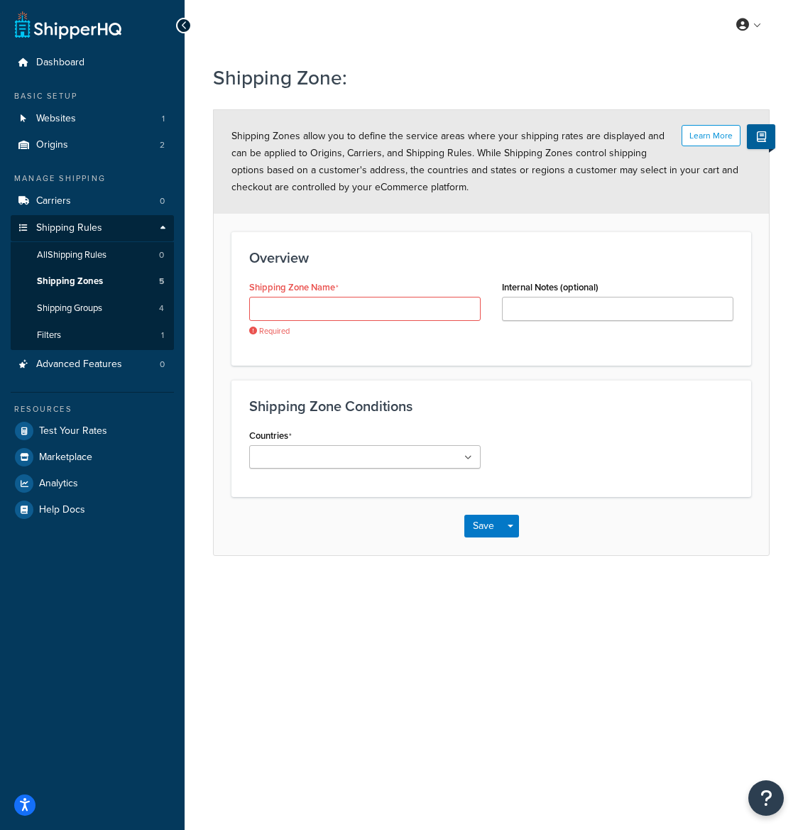
click at [406, 209] on div "Learn More Shipping Zones allow you to define the service areas where your ship…" at bounding box center [491, 162] width 555 height 104
click at [425, 263] on h3 "Overview" at bounding box center [491, 258] width 484 height 16
click at [314, 303] on input "Shipping Zone Name" at bounding box center [364, 309] width 231 height 24
click at [50, 261] on link "All Shipping Rules 0" at bounding box center [92, 255] width 163 height 26
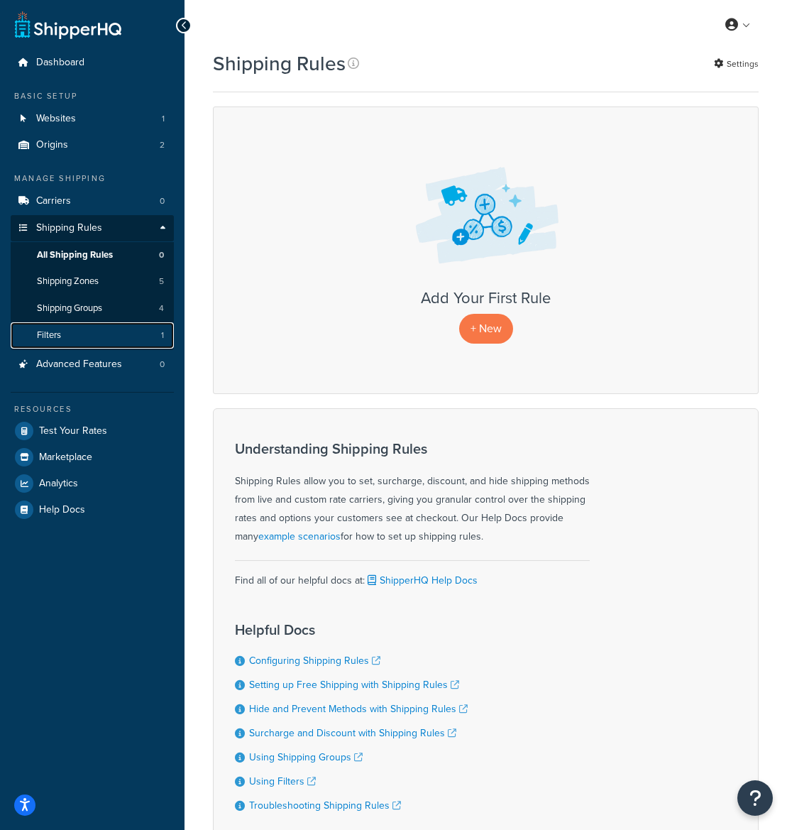
click at [82, 337] on link "Filters 1" at bounding box center [92, 335] width 163 height 26
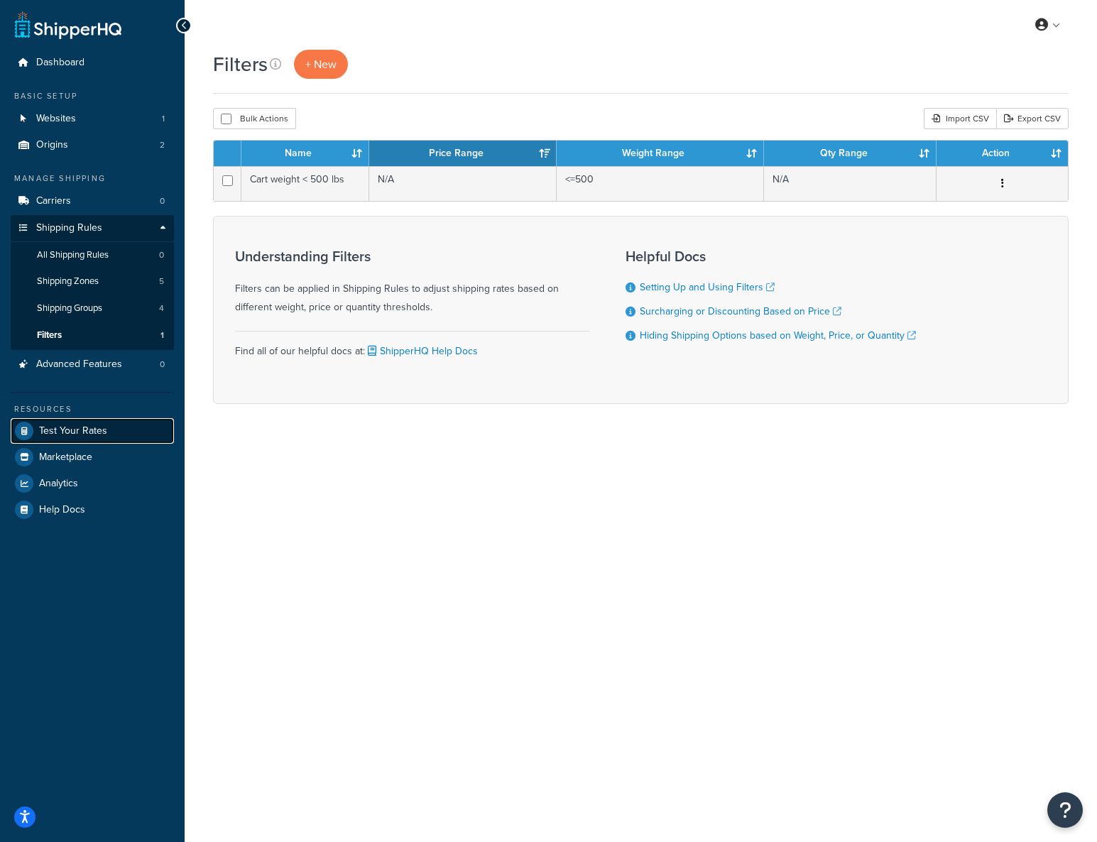
click at [82, 426] on span "Test Your Rates" at bounding box center [73, 431] width 68 height 12
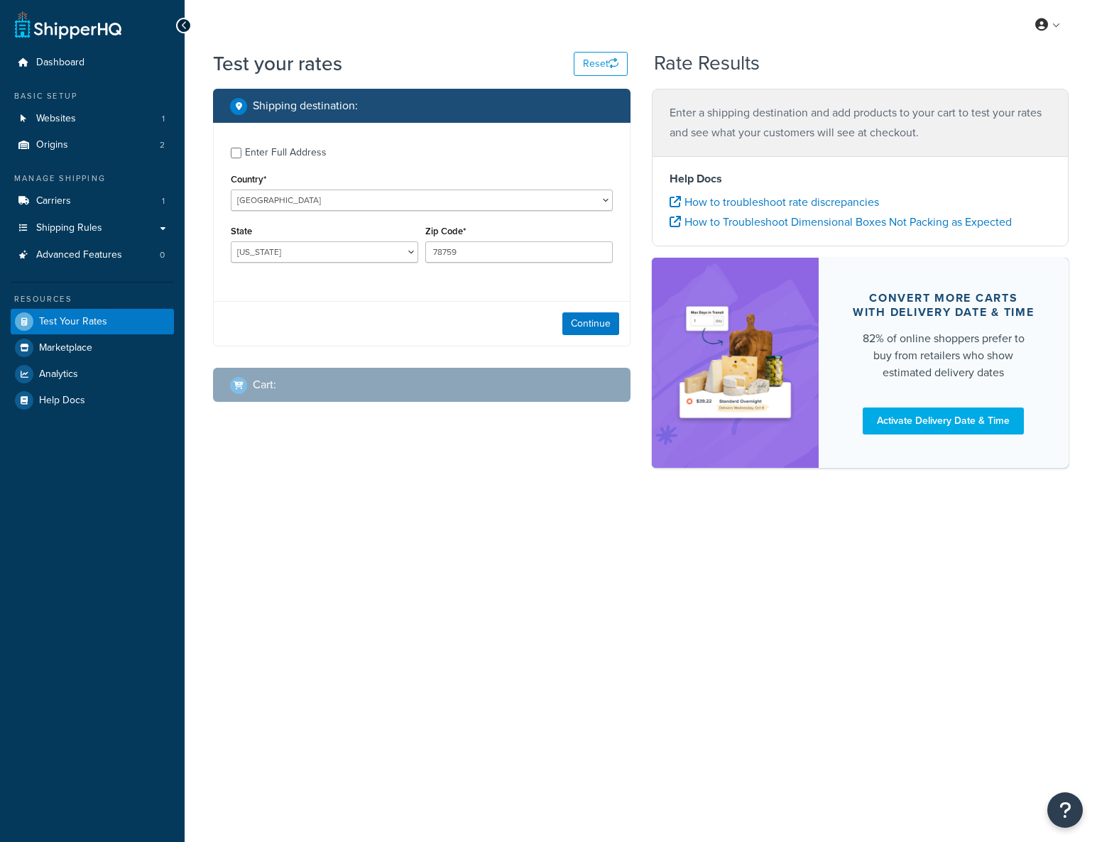
select select "[GEOGRAPHIC_DATA]"
click at [99, 347] on link "Marketplace" at bounding box center [92, 348] width 163 height 26
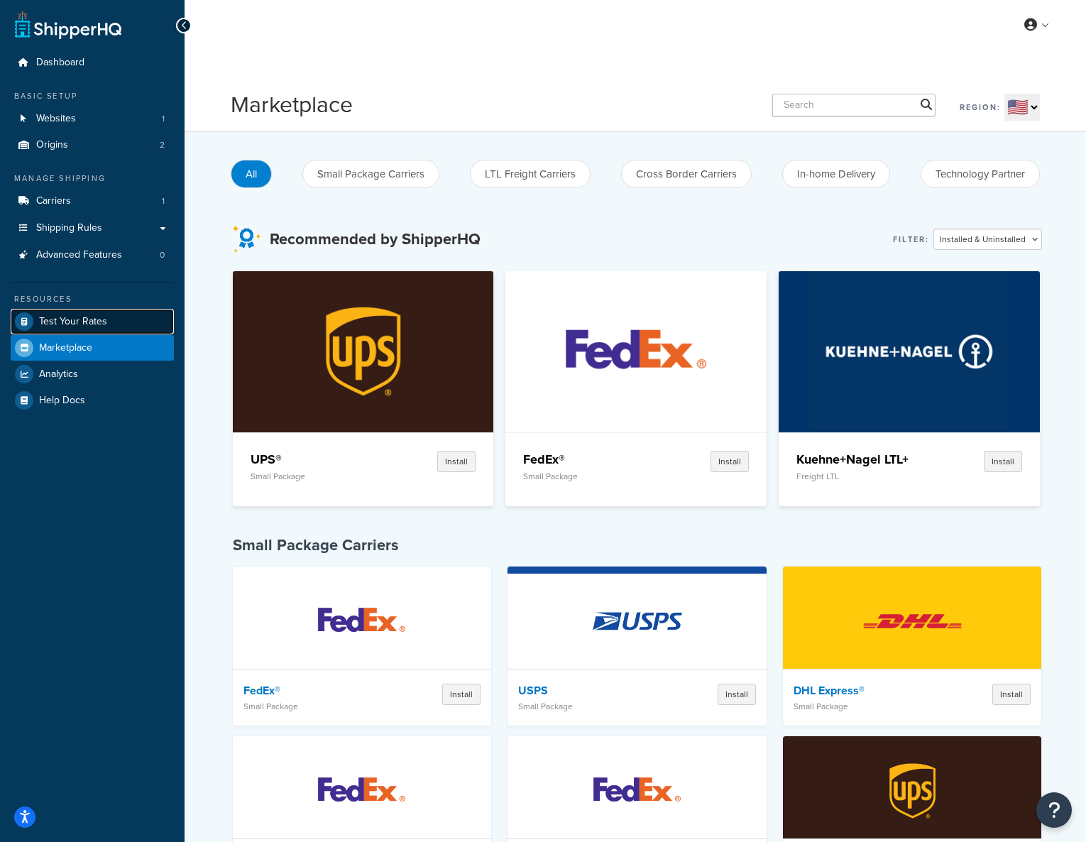
click at [102, 317] on span "Test Your Rates" at bounding box center [73, 322] width 68 height 12
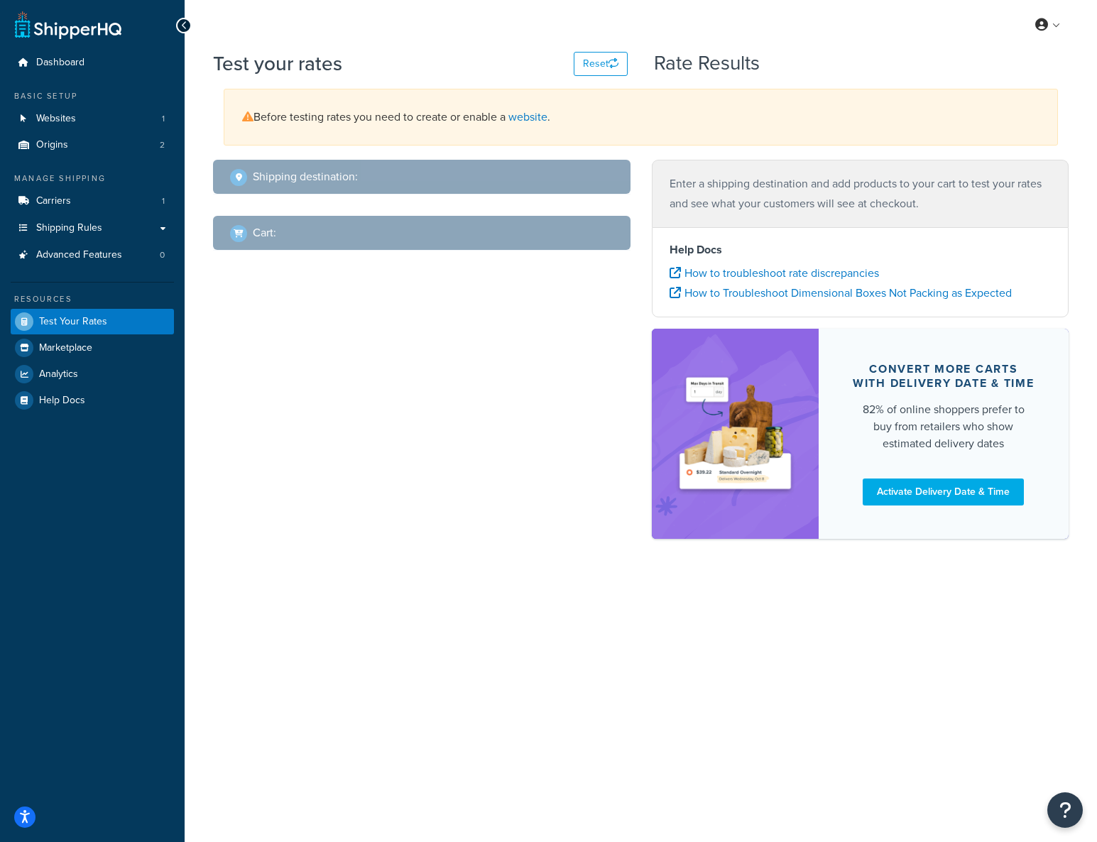
select select "TX"
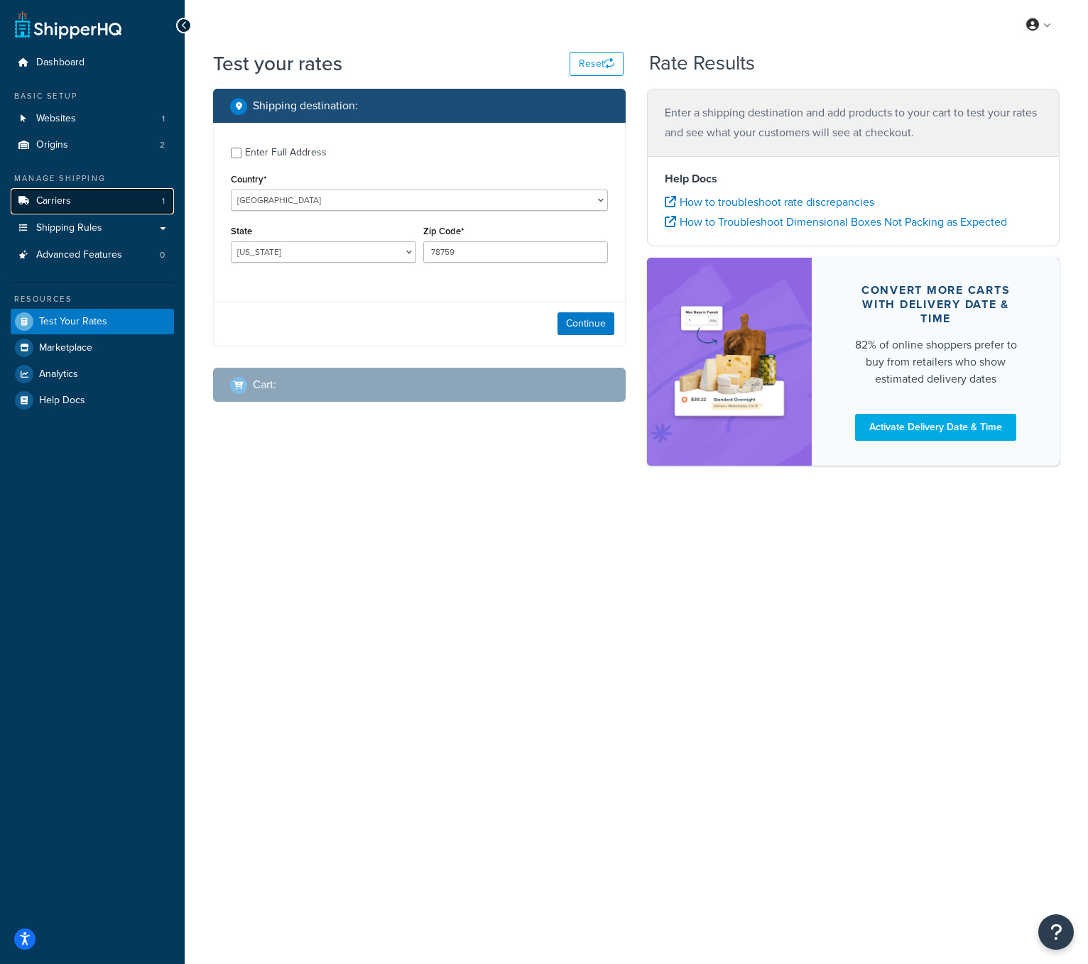
click at [84, 205] on link "Carriers 1" at bounding box center [92, 201] width 163 height 26
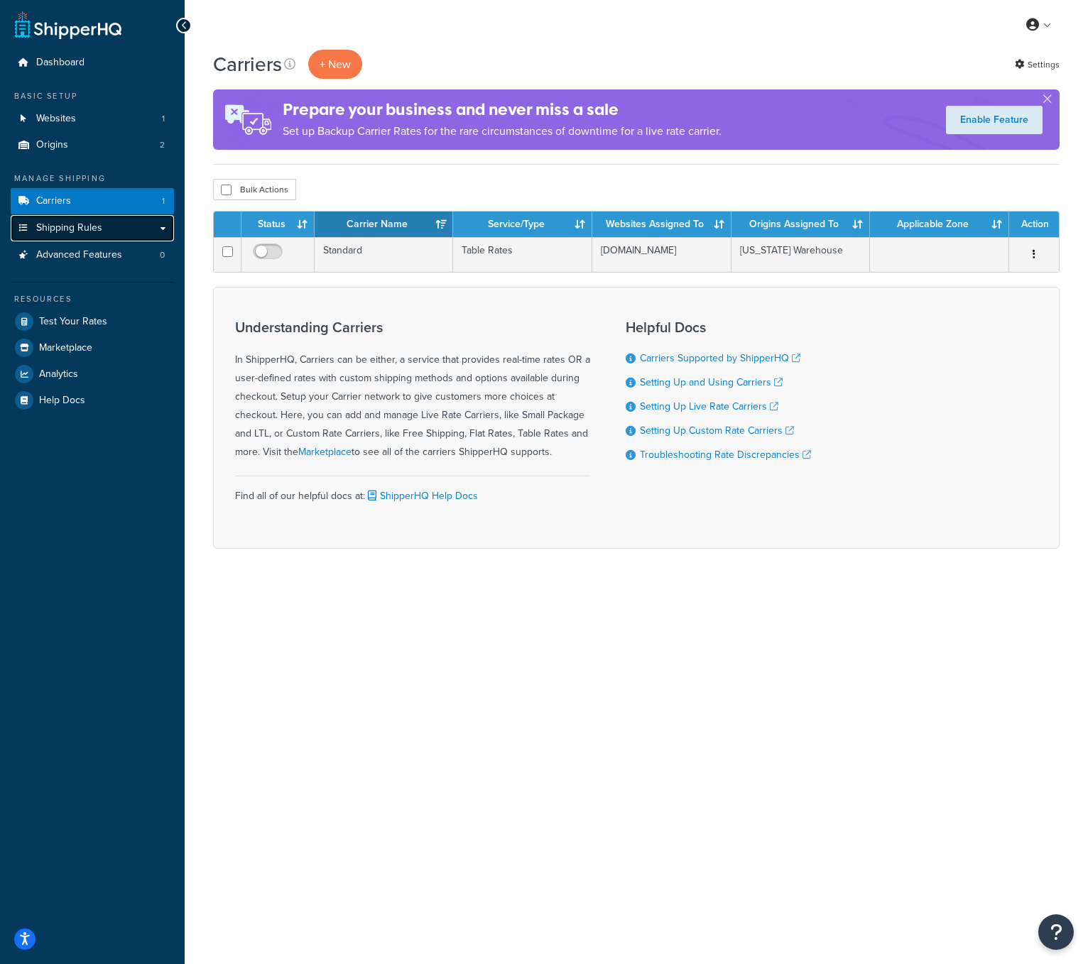
click at [123, 232] on link "Shipping Rules" at bounding box center [92, 228] width 163 height 26
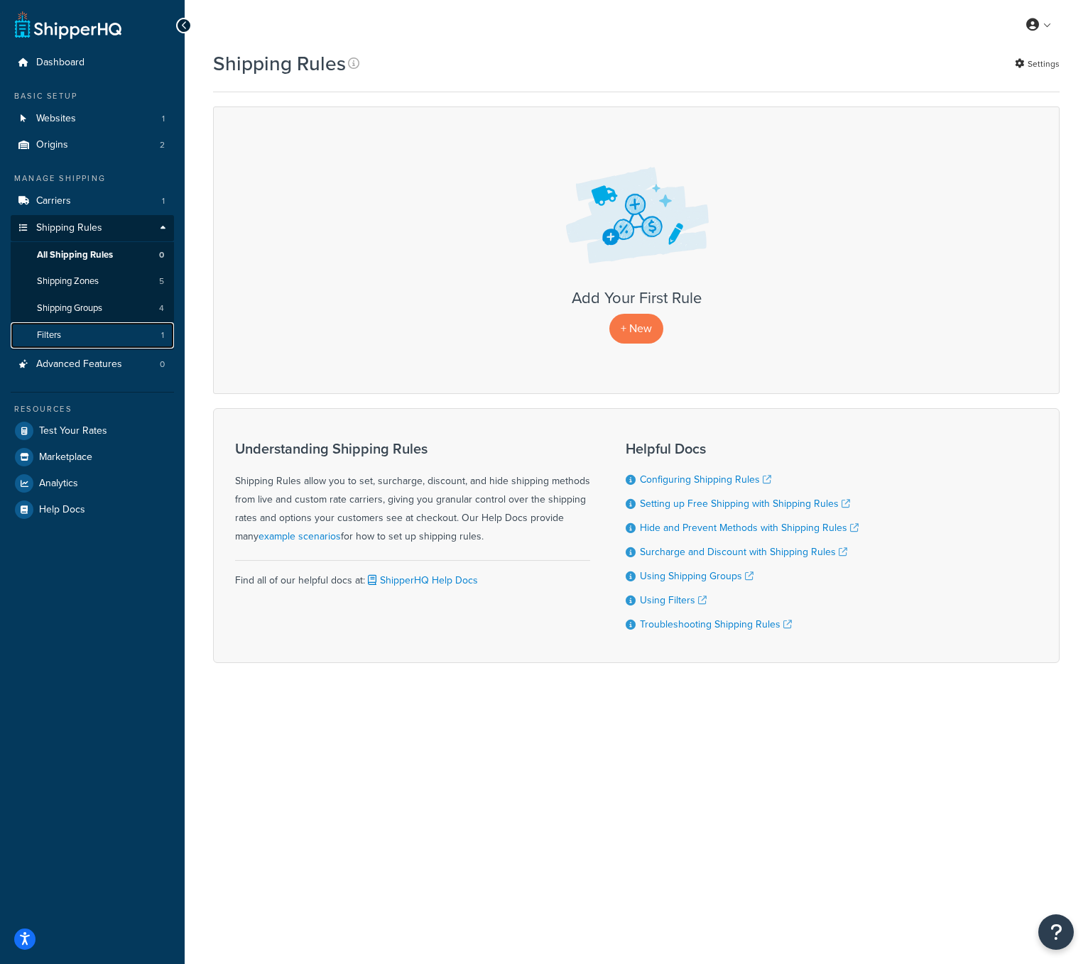
click at [74, 339] on link "Filters 1" at bounding box center [92, 335] width 163 height 26
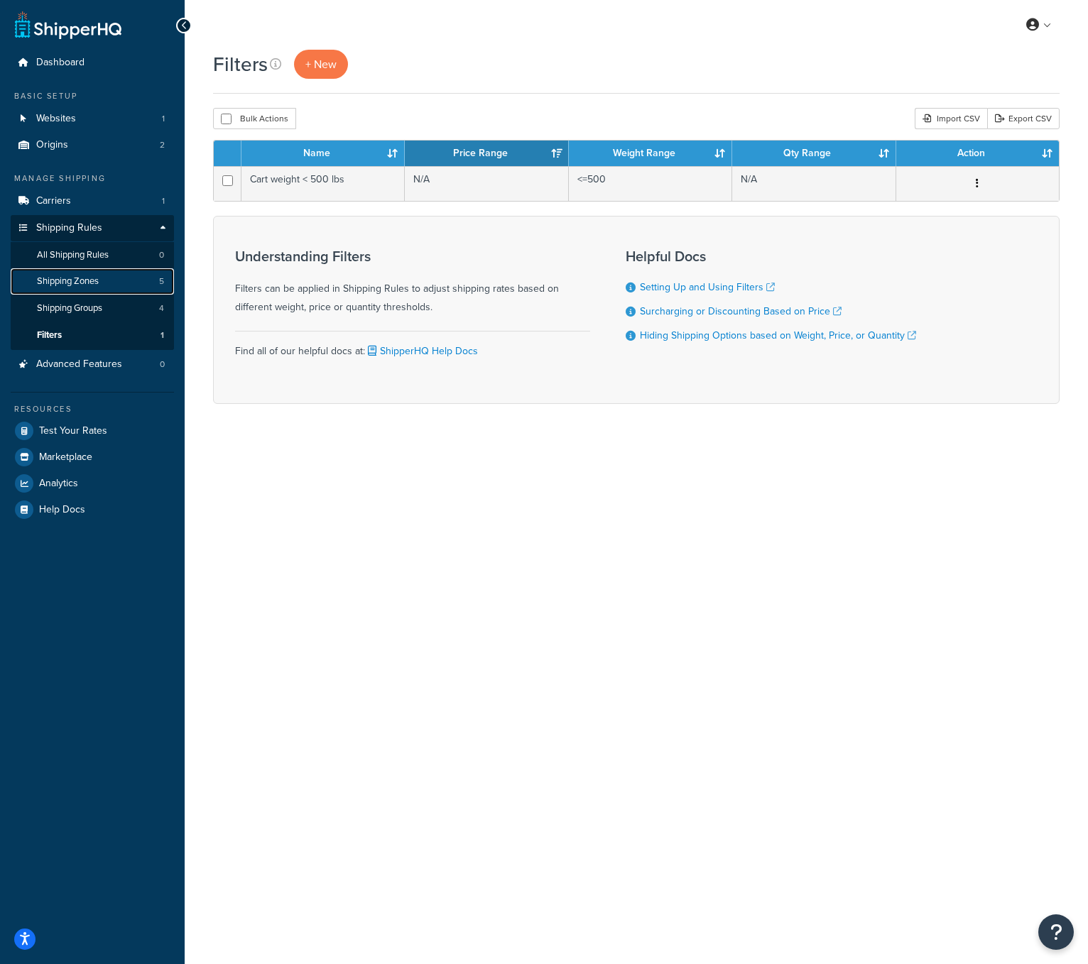
click at [91, 274] on link "Shipping Zones 5" at bounding box center [92, 281] width 163 height 26
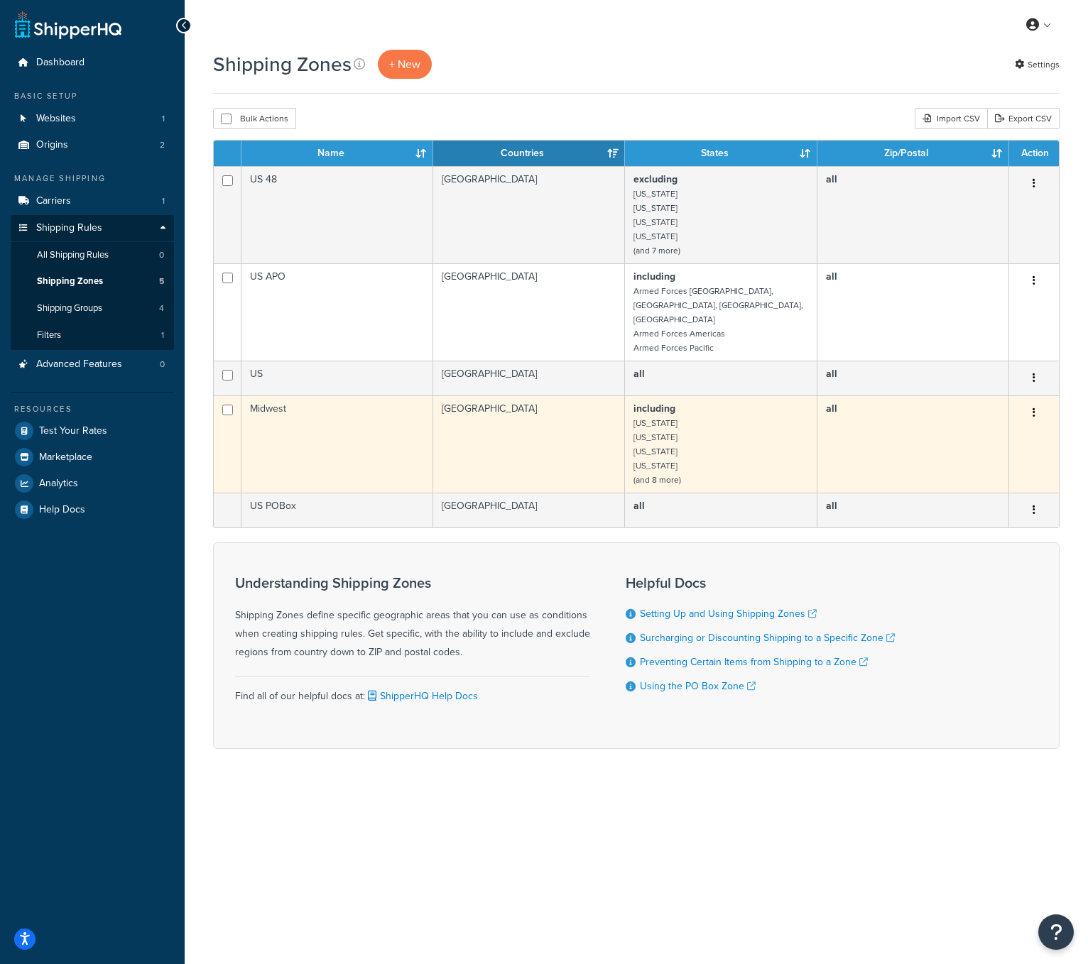
click at [316, 396] on td "Midwest" at bounding box center [337, 444] width 192 height 97
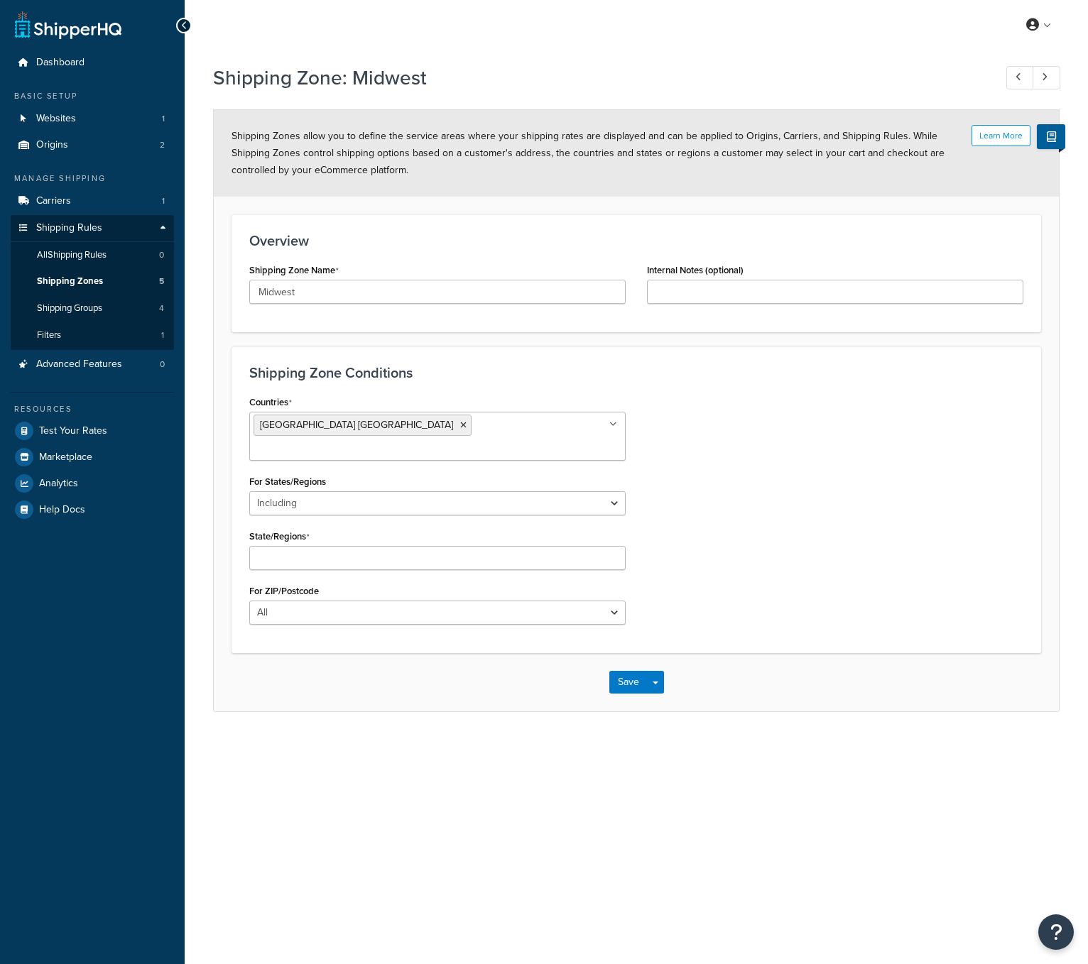
select select "including"
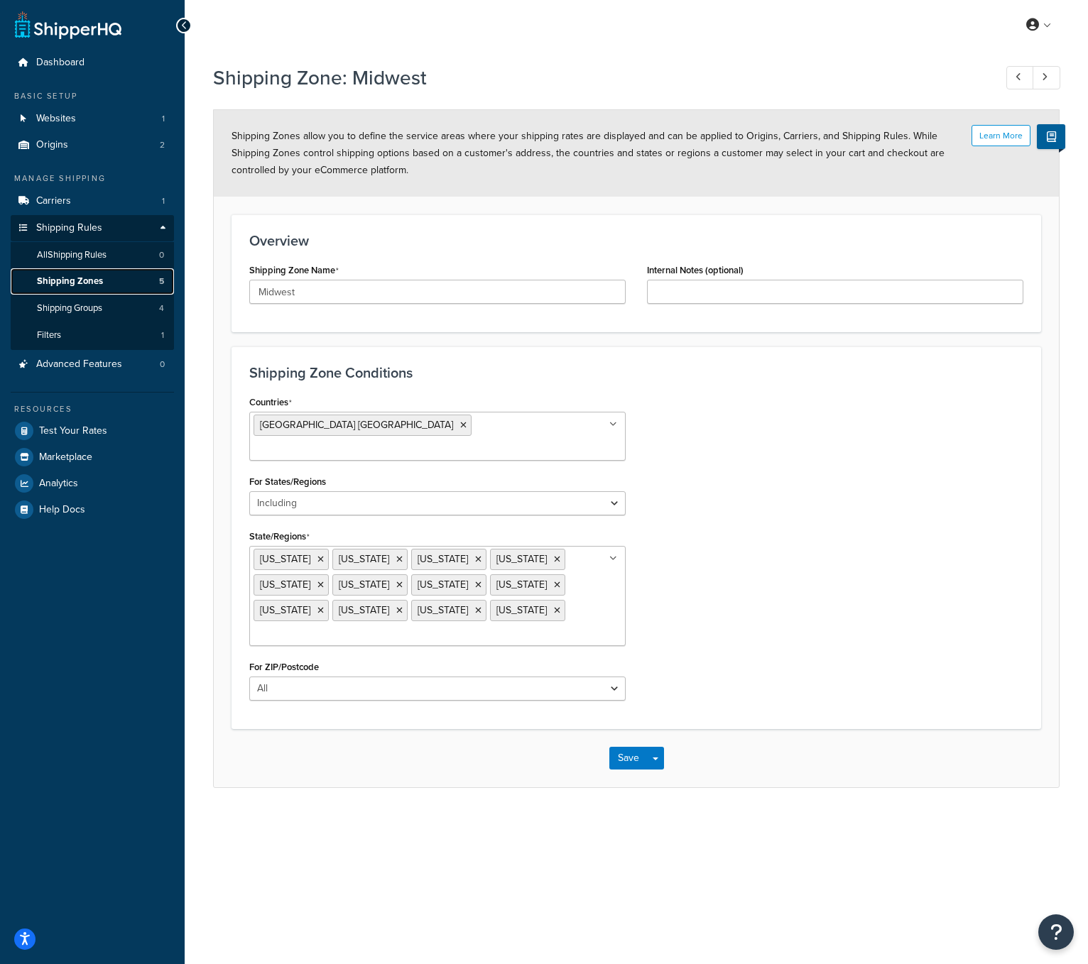
click at [110, 283] on link "Shipping Zones 5" at bounding box center [92, 281] width 163 height 26
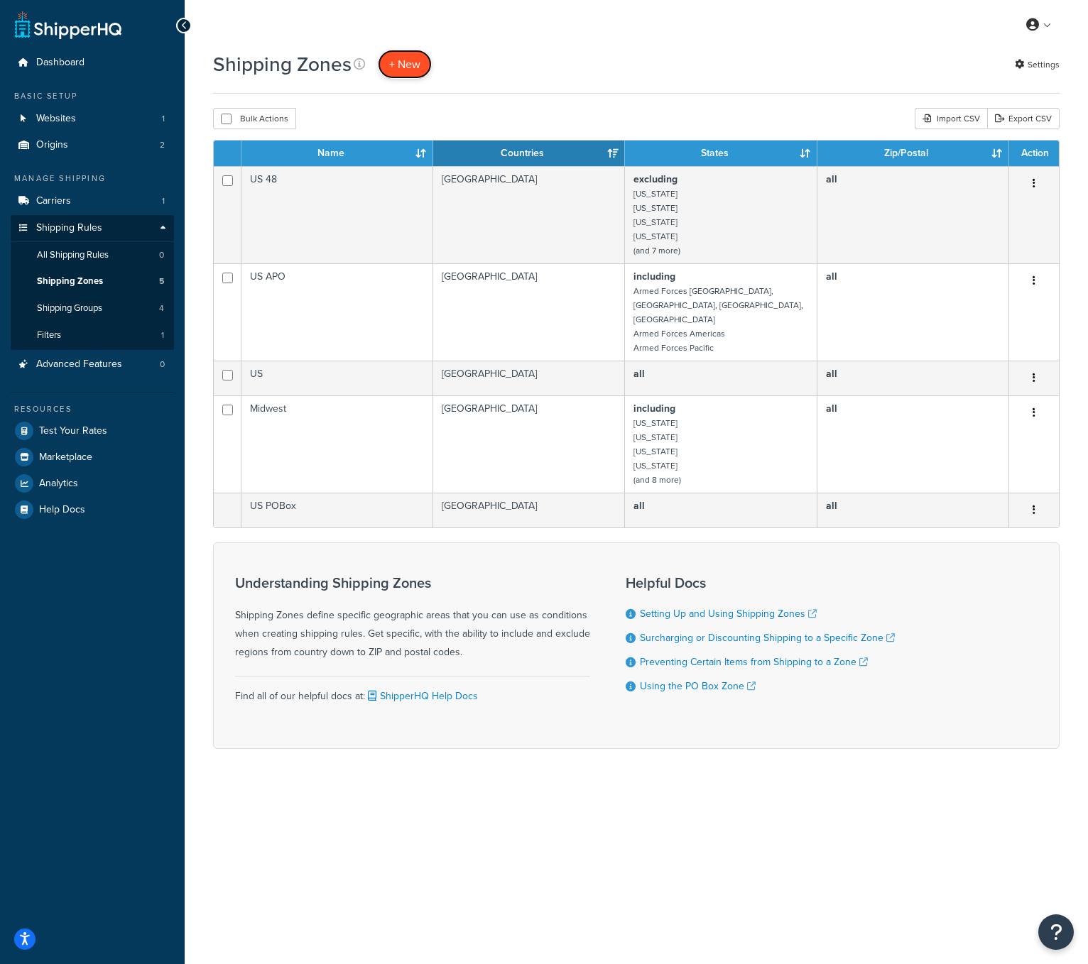
click at [396, 64] on span "+ New" at bounding box center [404, 64] width 31 height 16
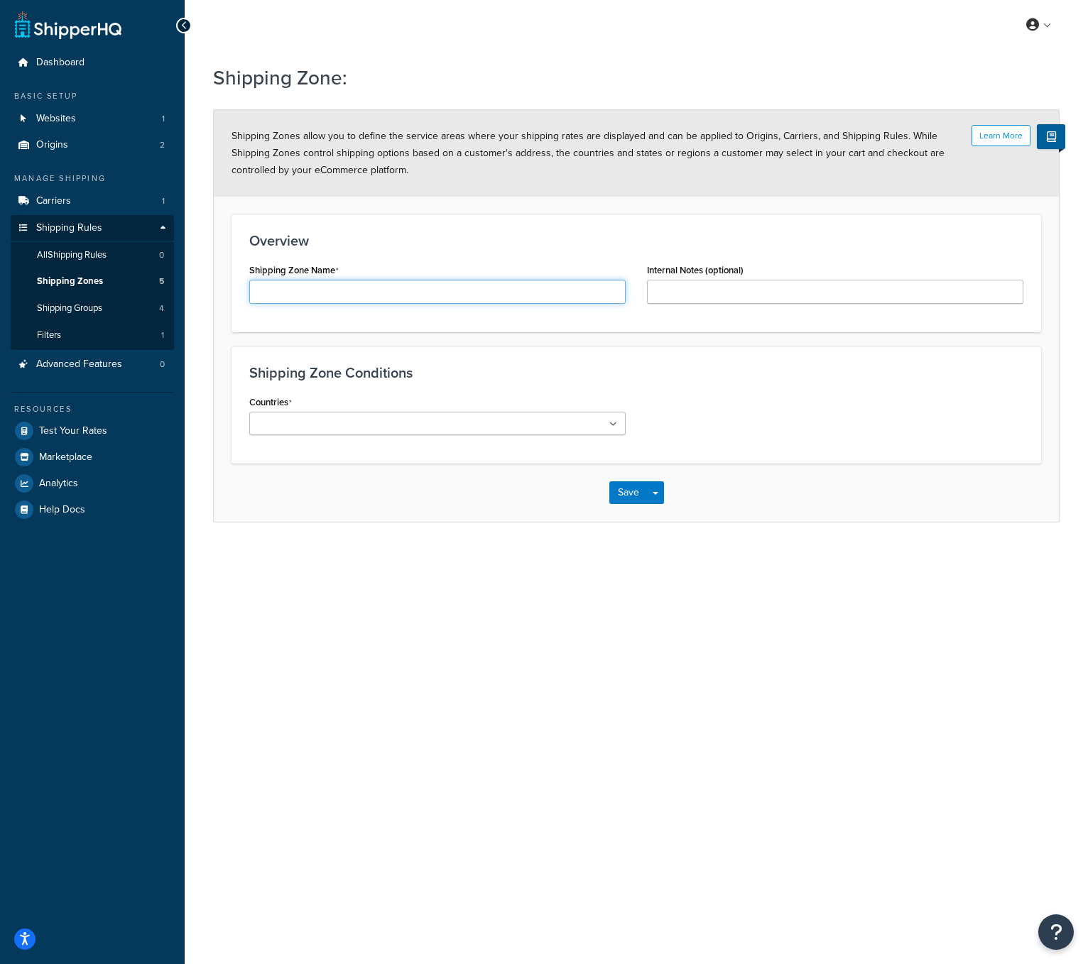
click at [353, 301] on input "Shipping Zone Name" at bounding box center [437, 292] width 376 height 24
type input "West"
click at [721, 290] on input "Internal Notes (optional)" at bounding box center [835, 292] width 376 height 24
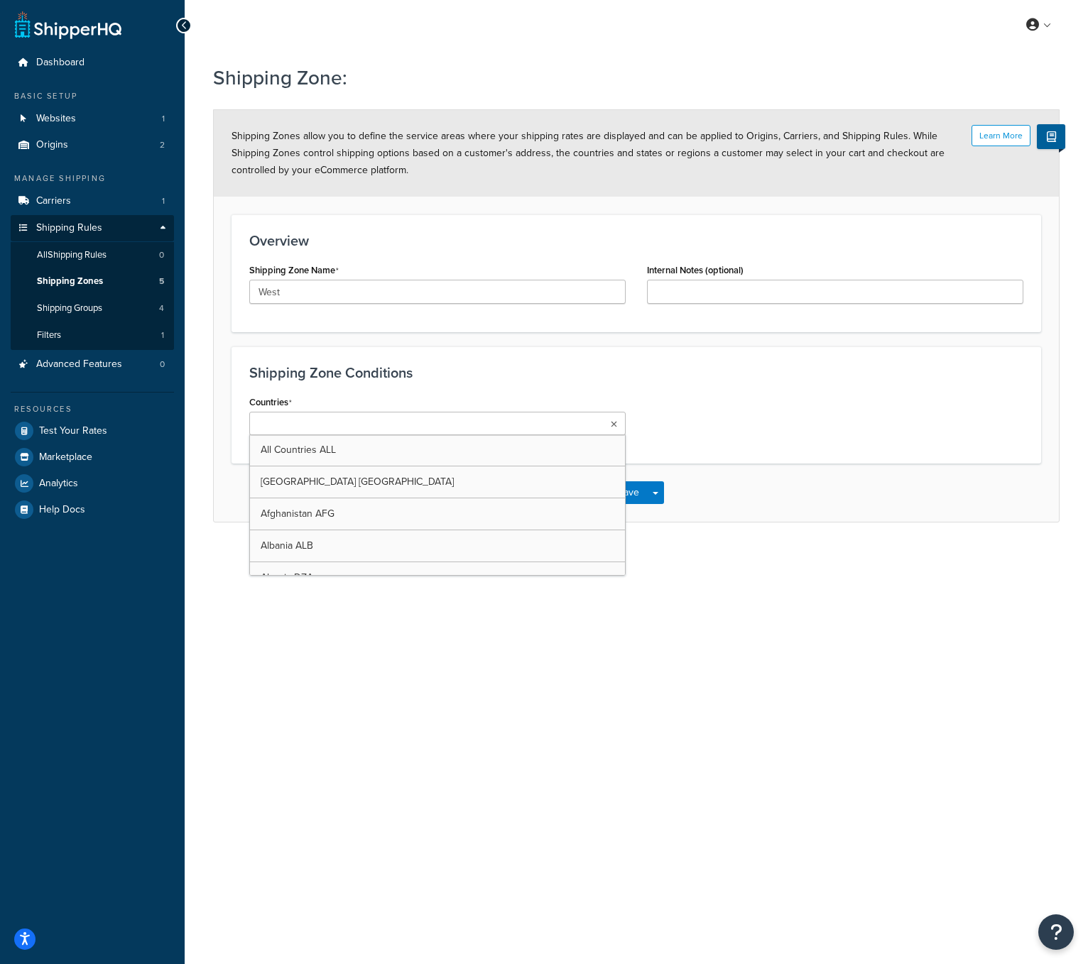
click at [339, 423] on input "Countries" at bounding box center [316, 425] width 126 height 16
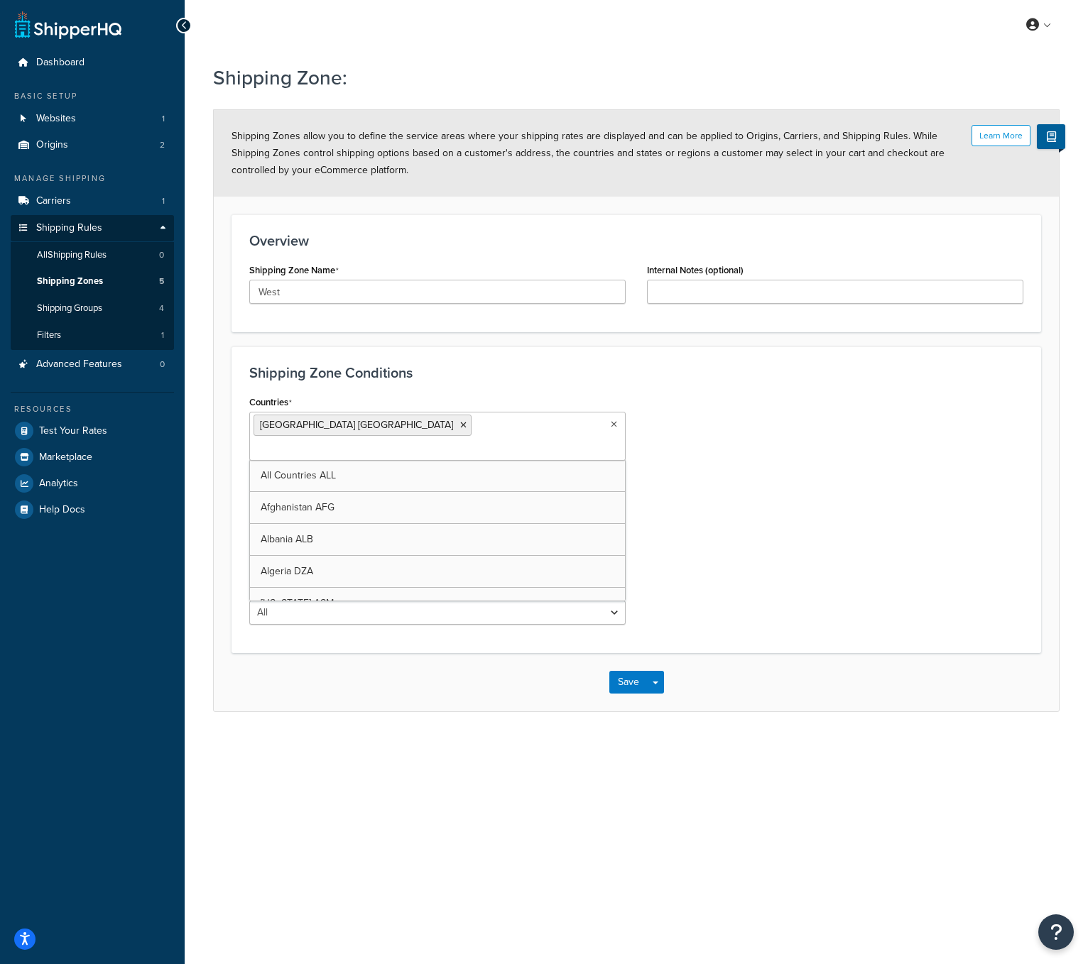
click at [751, 440] on div "Countries United States USA All Countries ALL Afghanistan AFG Albania ALB Alger…" at bounding box center [636, 514] width 795 height 244
click at [372, 491] on select "All Including Excluding" at bounding box center [437, 503] width 376 height 24
select select "including"
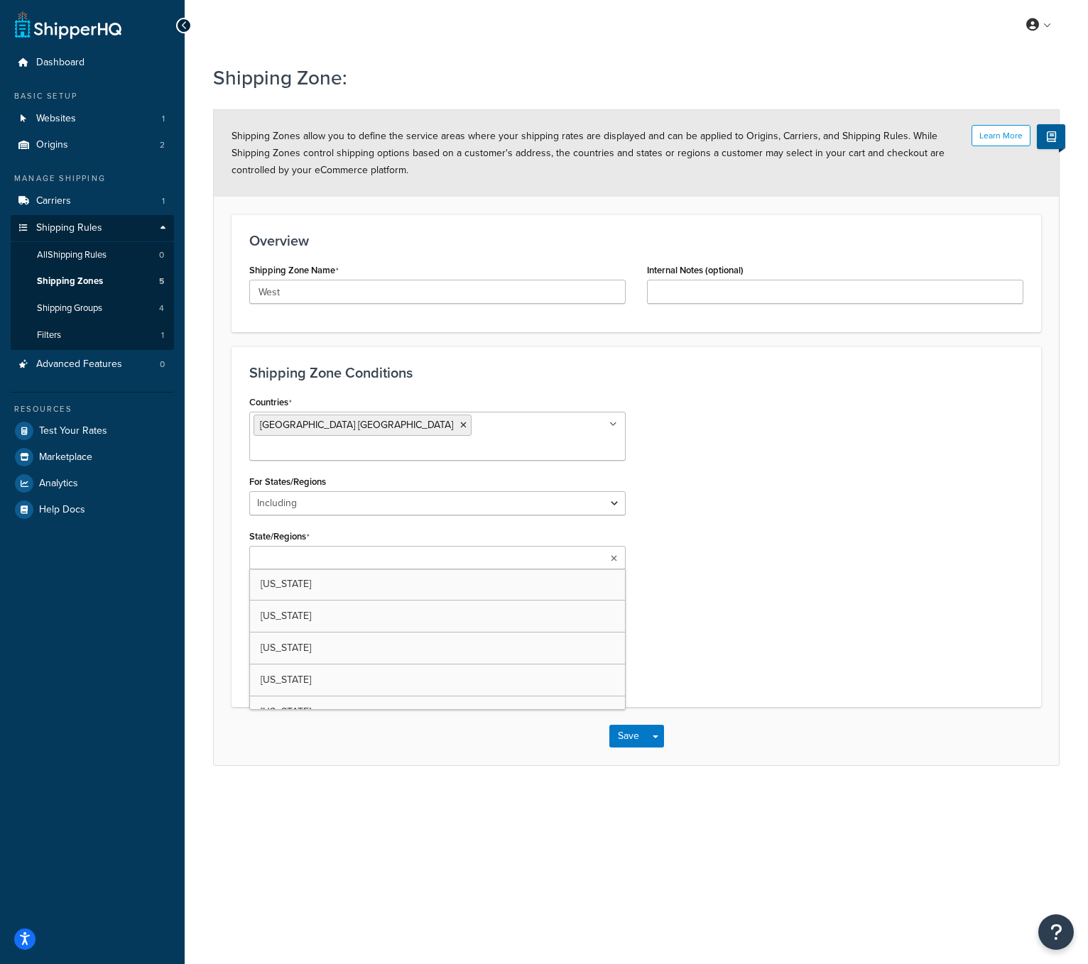
click at [327, 551] on input "State/Regions" at bounding box center [316, 559] width 126 height 16
type input "Calif"
type input "oregon"
type input "was"
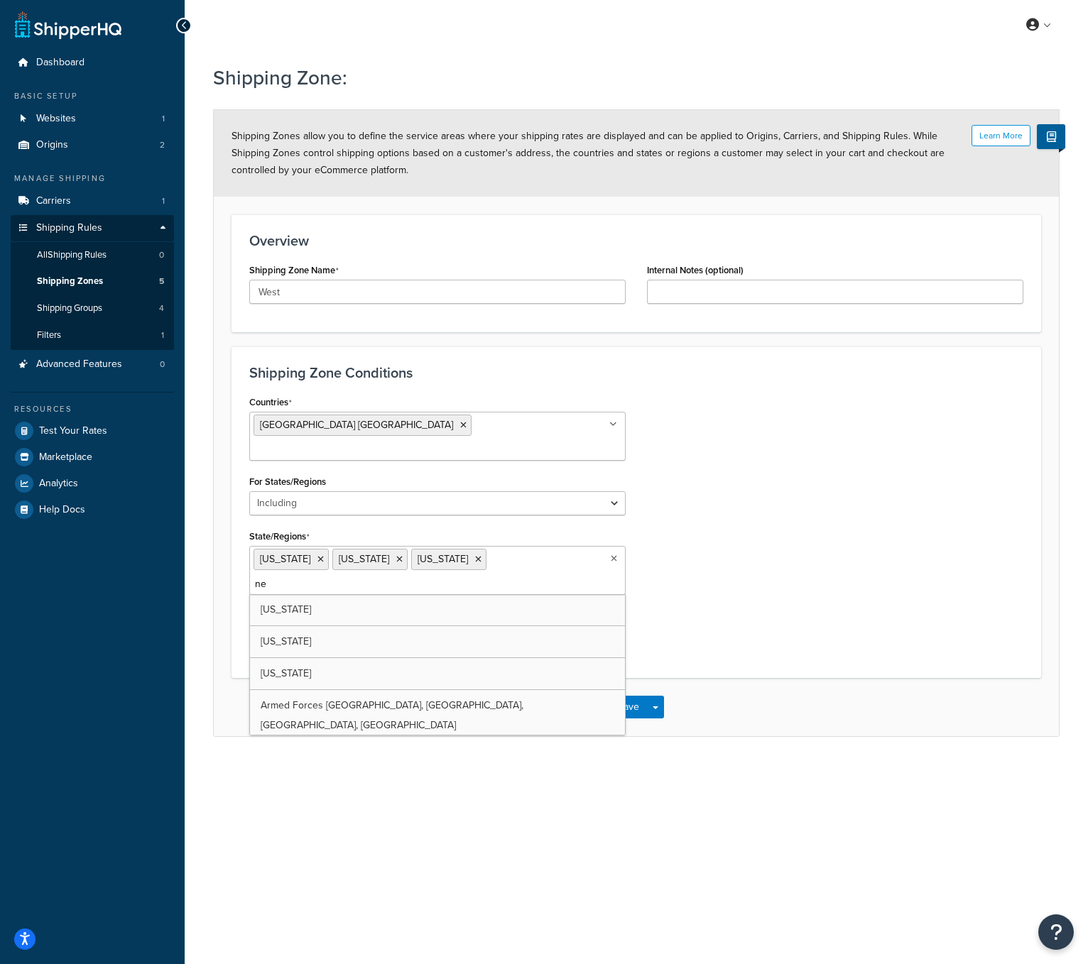
type input "nev"
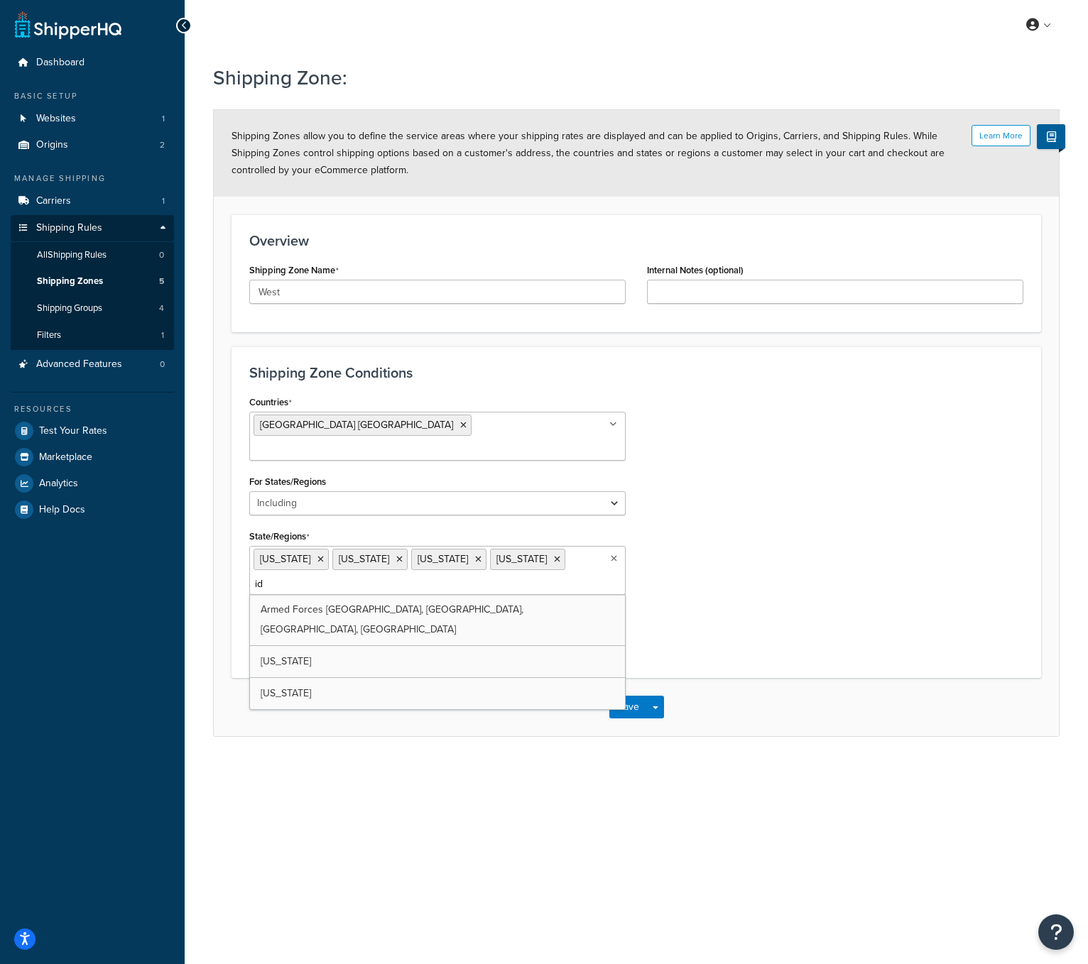
type input "ida"
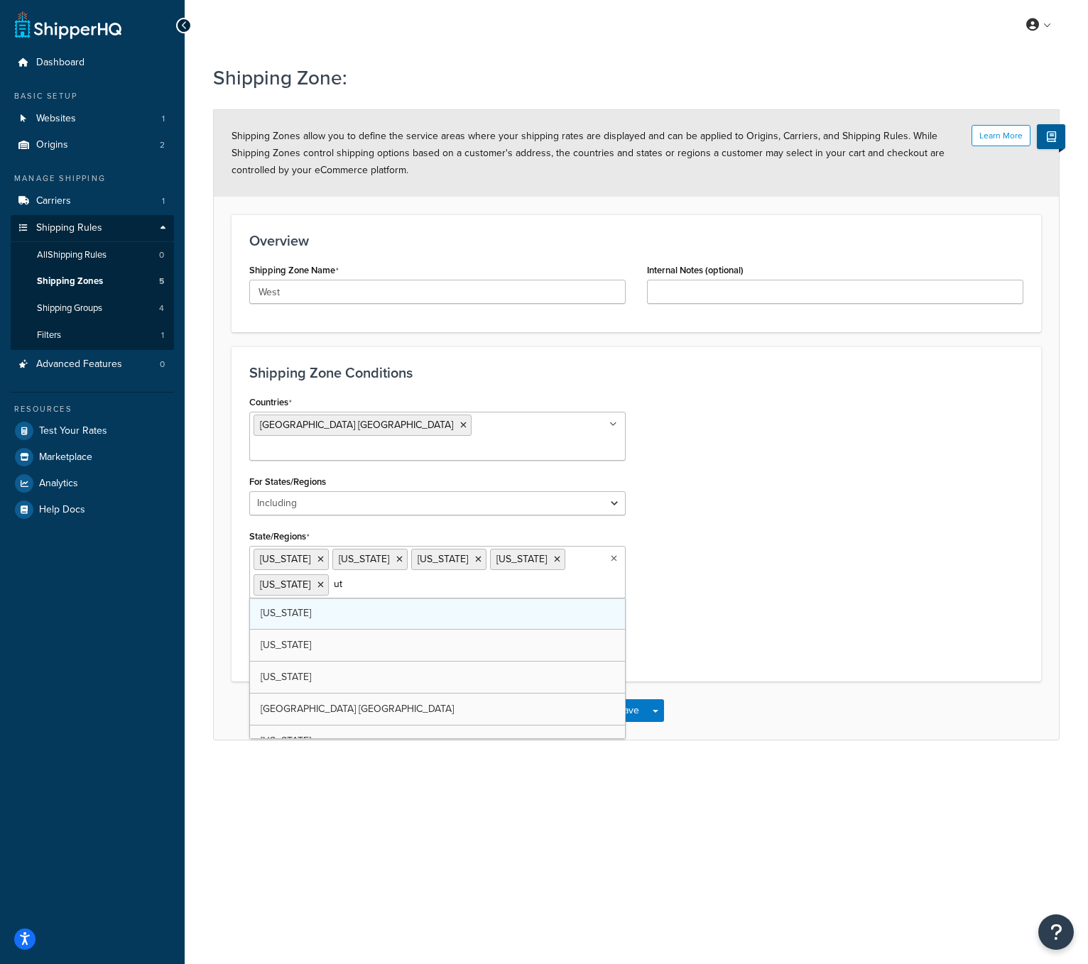
type input "uta"
type input "ariz"
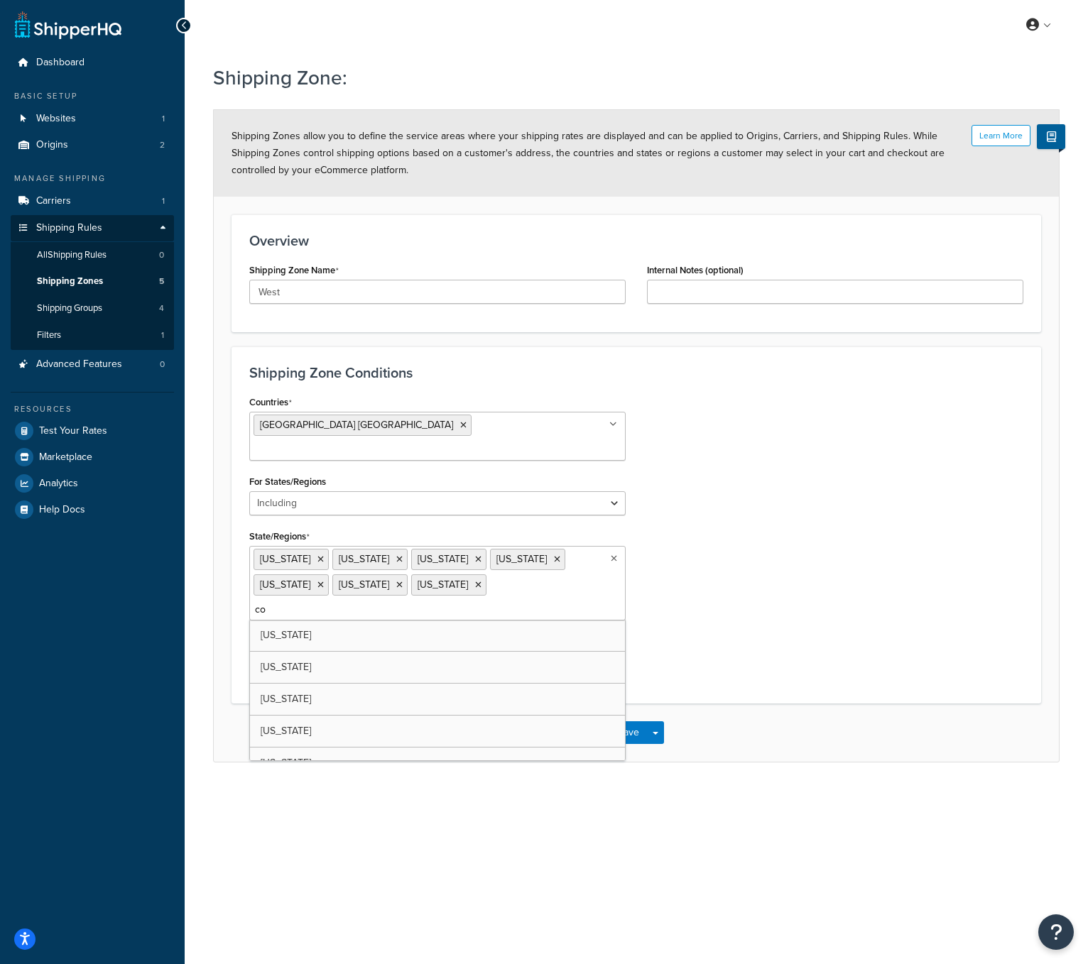
type input "col"
type input "new"
click at [836, 522] on div "Countries United States USA All Countries ALL Afghanistan AFG Albania ALB Alger…" at bounding box center [636, 541] width 795 height 298
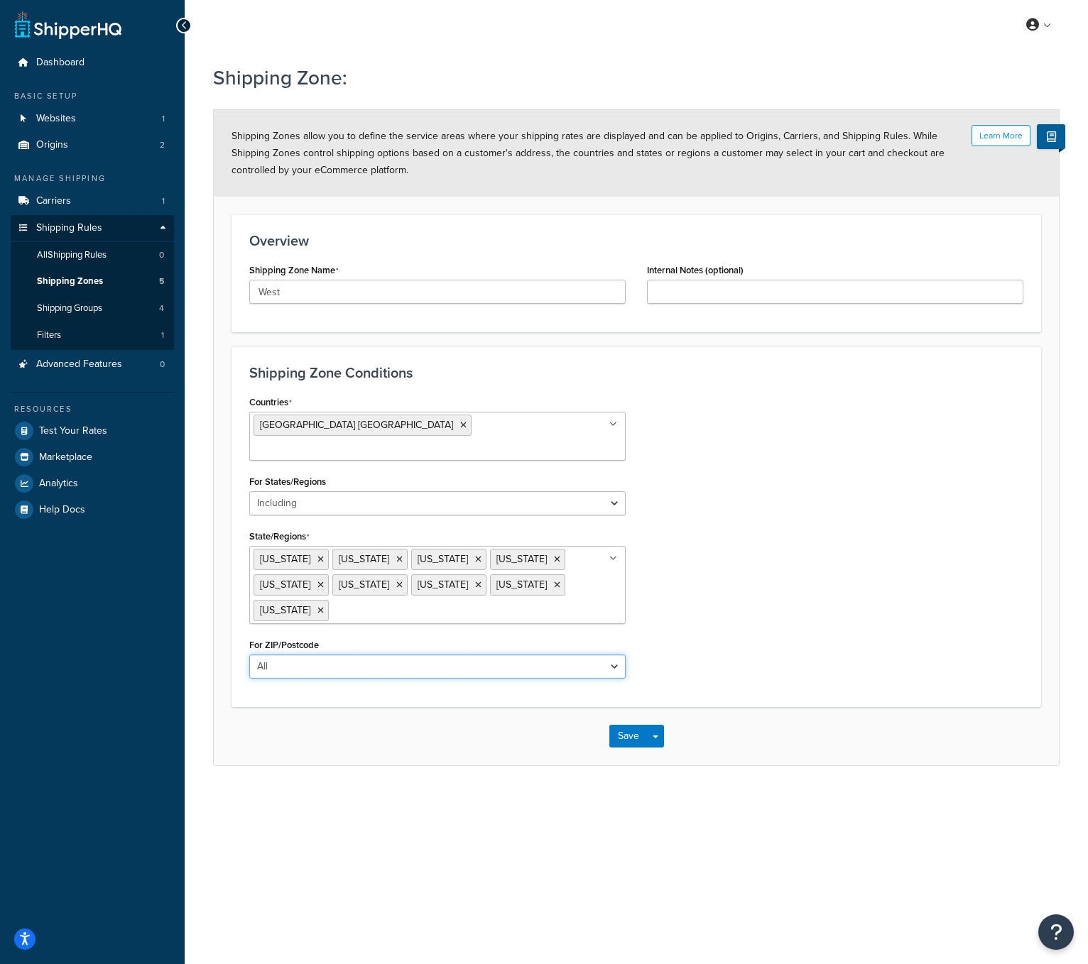
click at [348, 655] on select "All Including Excluding" at bounding box center [437, 667] width 376 height 24
select select "including"
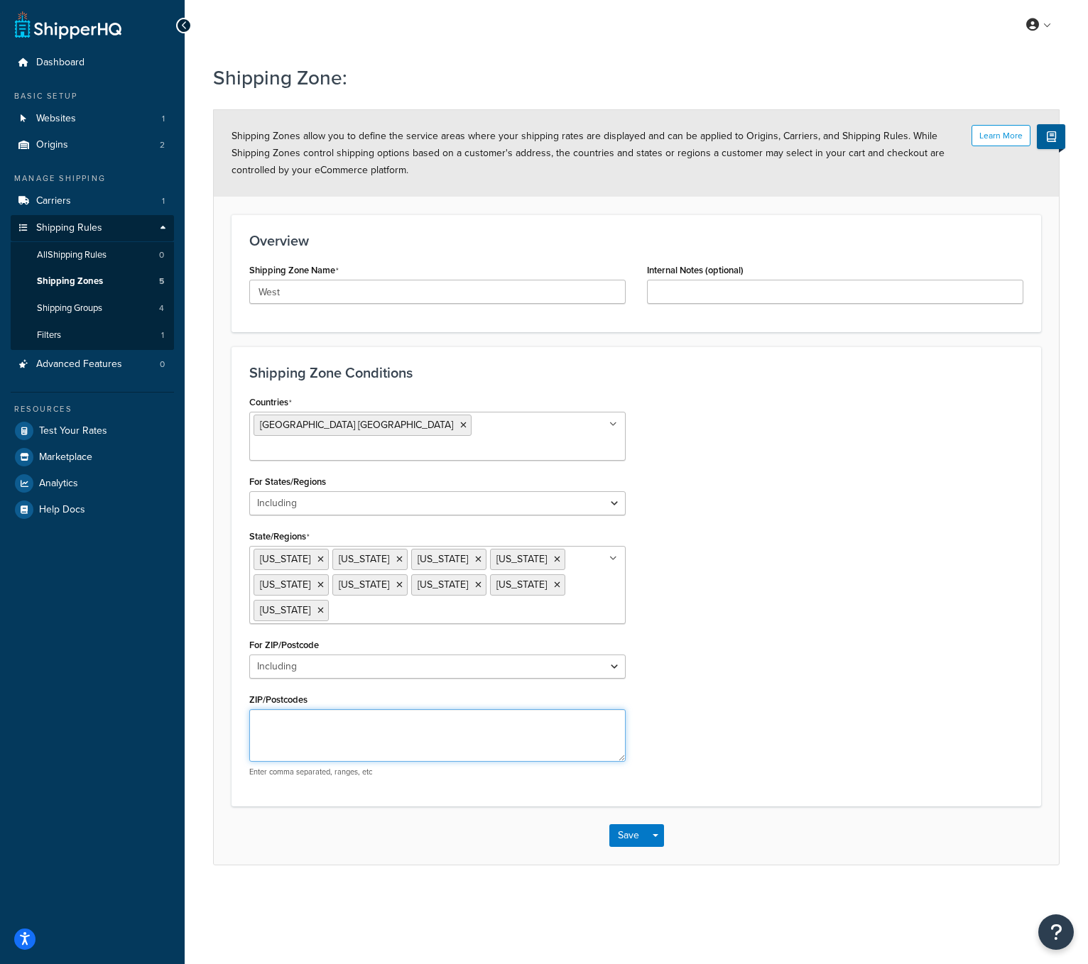
click at [297, 713] on textarea "ZIP/Postcodes" at bounding box center [437, 735] width 376 height 53
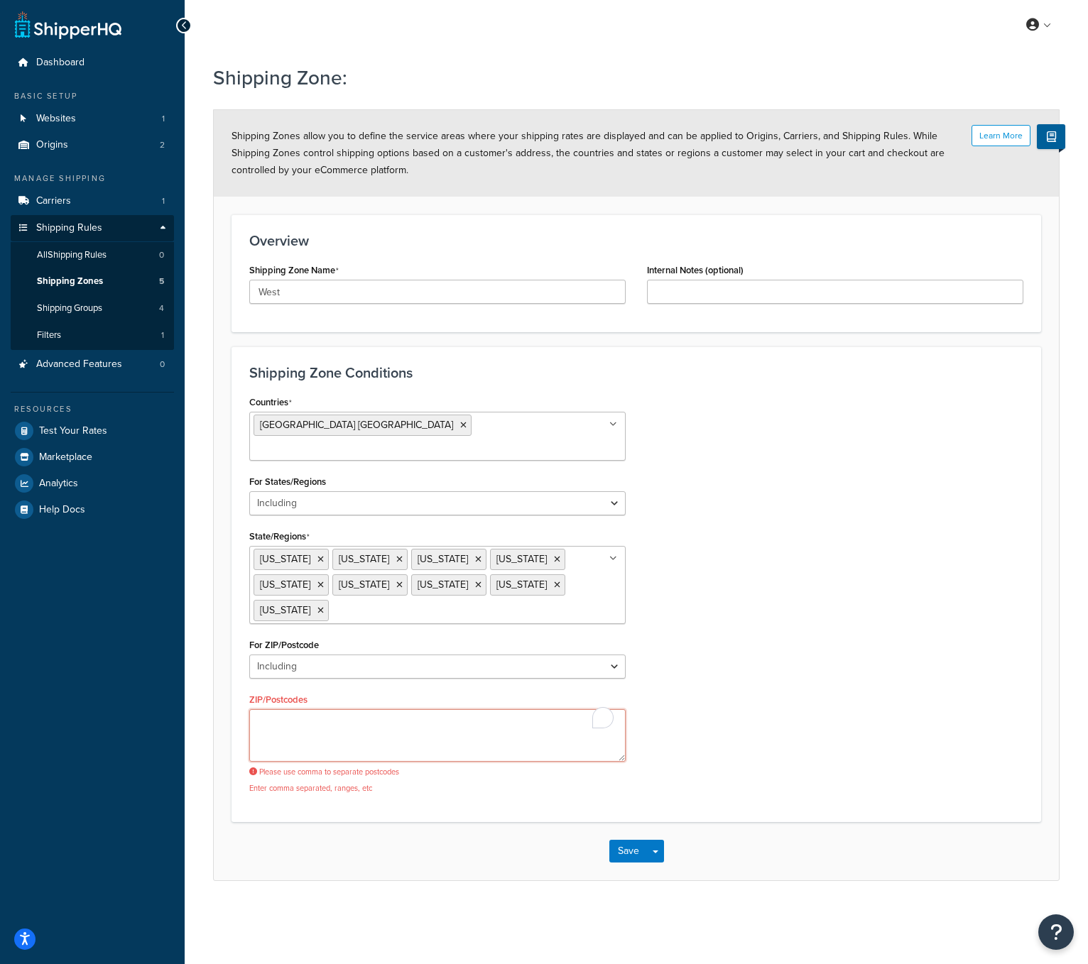
paste textarea "90000-92999"
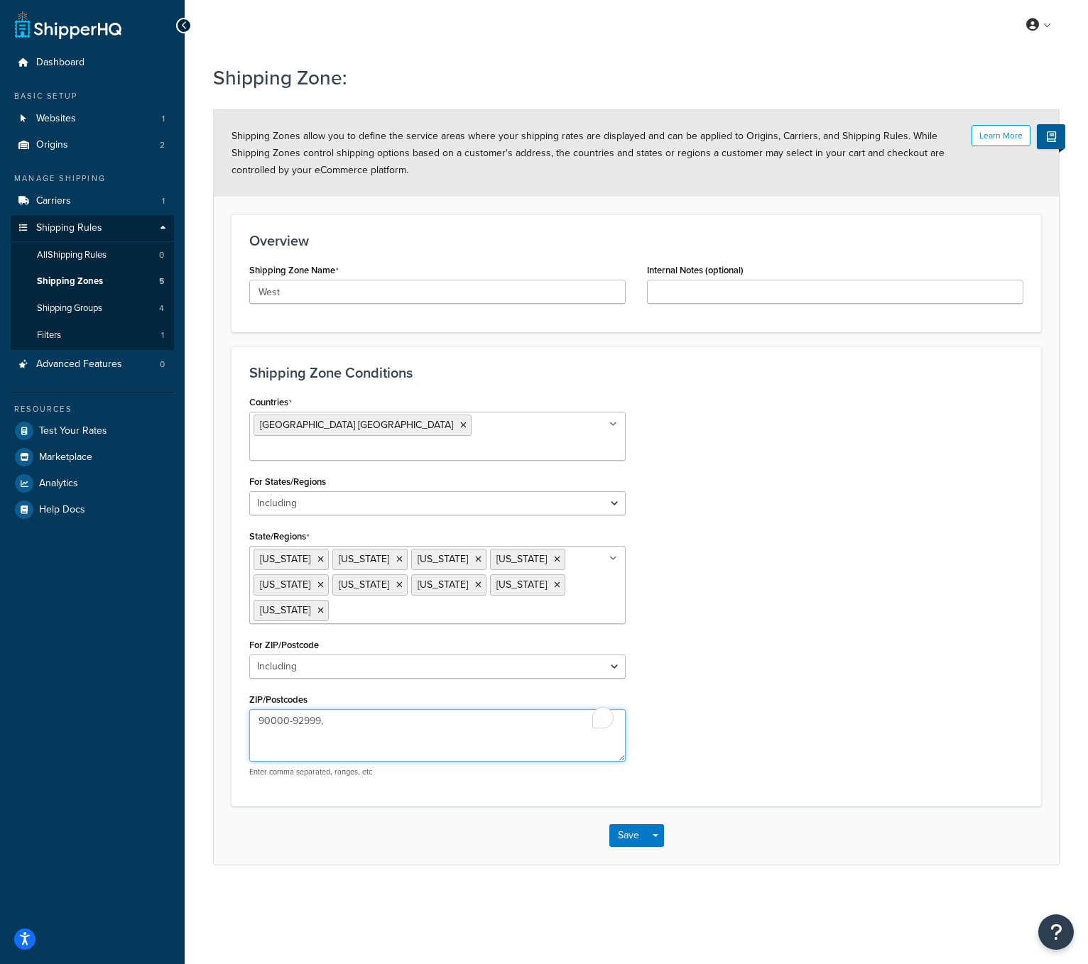
paste textarea "93000-96199"
type textarea "90000-92999, 93000-96199"
click at [623, 824] on button "Save" at bounding box center [628, 835] width 38 height 23
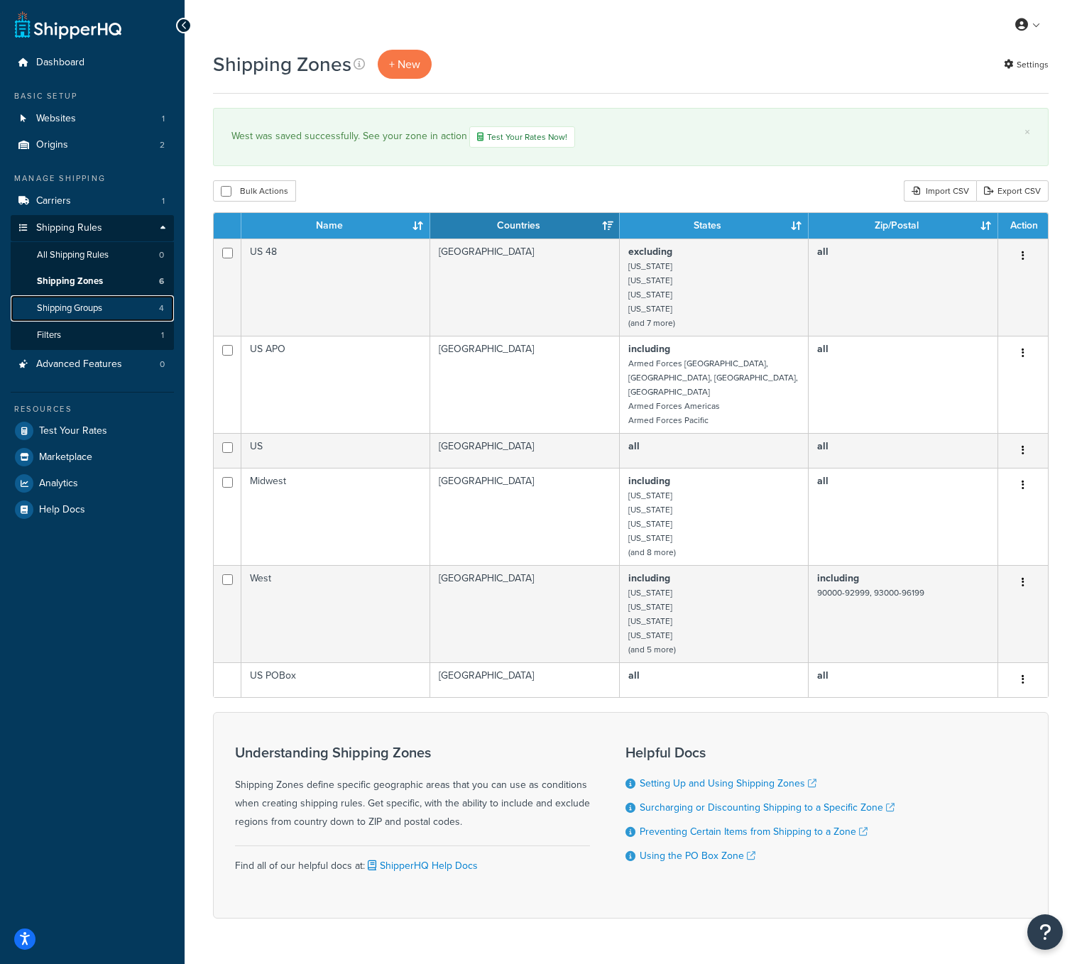
click at [84, 310] on span "Shipping Groups" at bounding box center [69, 308] width 65 height 12
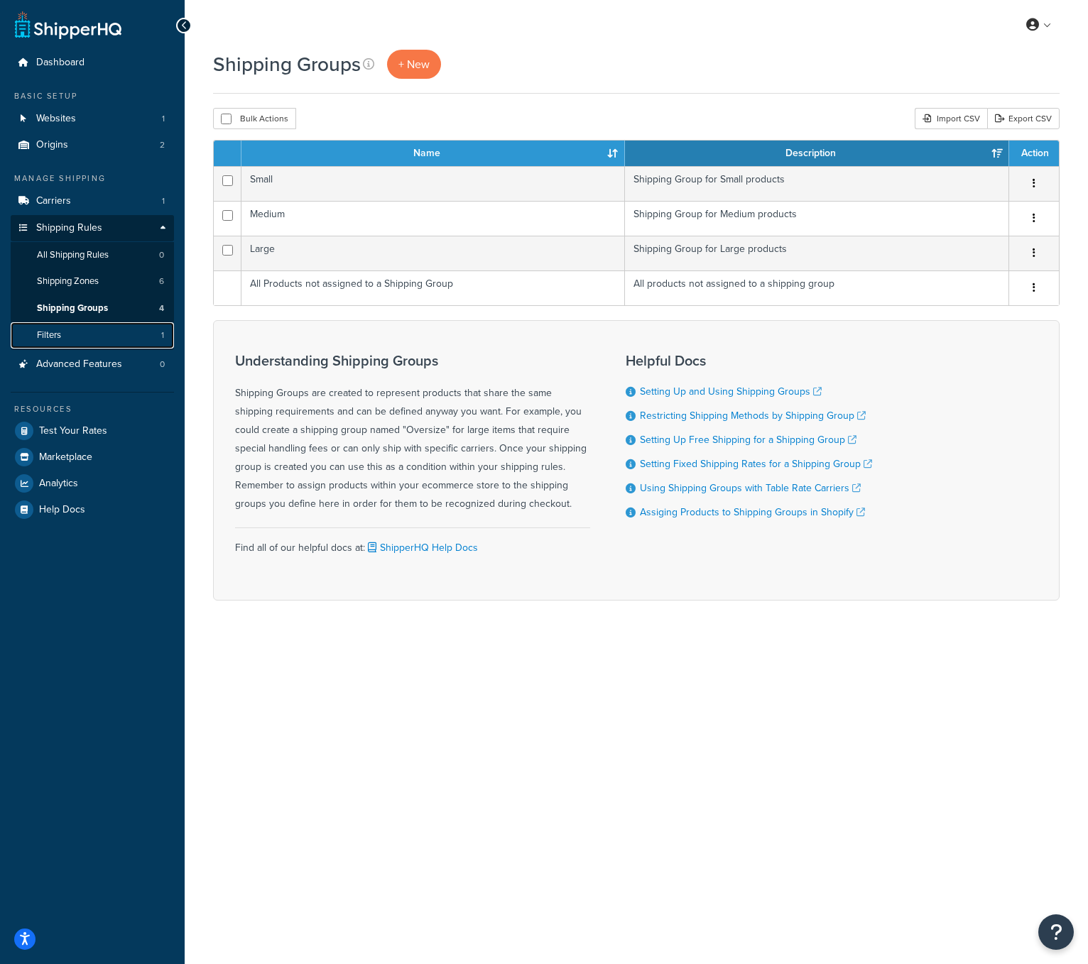
click at [77, 339] on link "Filters 1" at bounding box center [92, 335] width 163 height 26
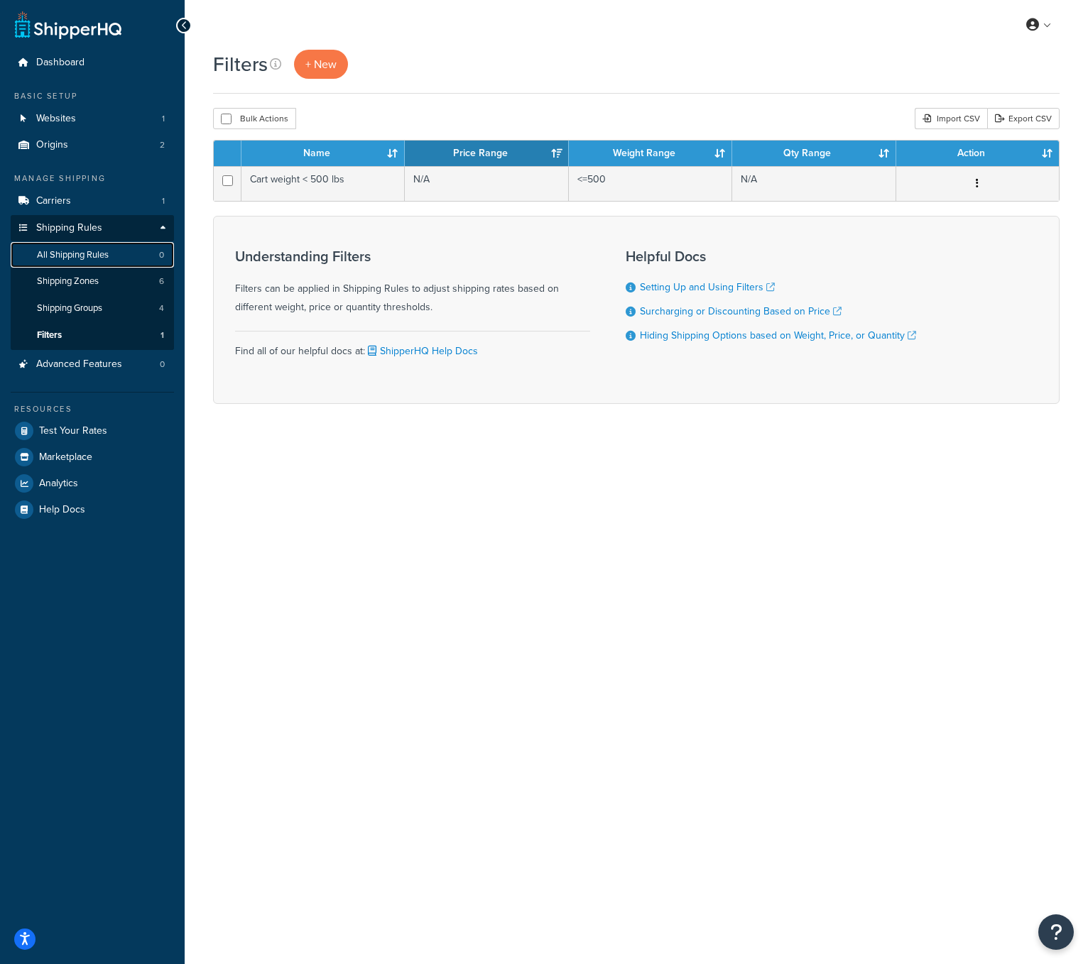
click at [102, 258] on span "All Shipping Rules" at bounding box center [73, 255] width 72 height 12
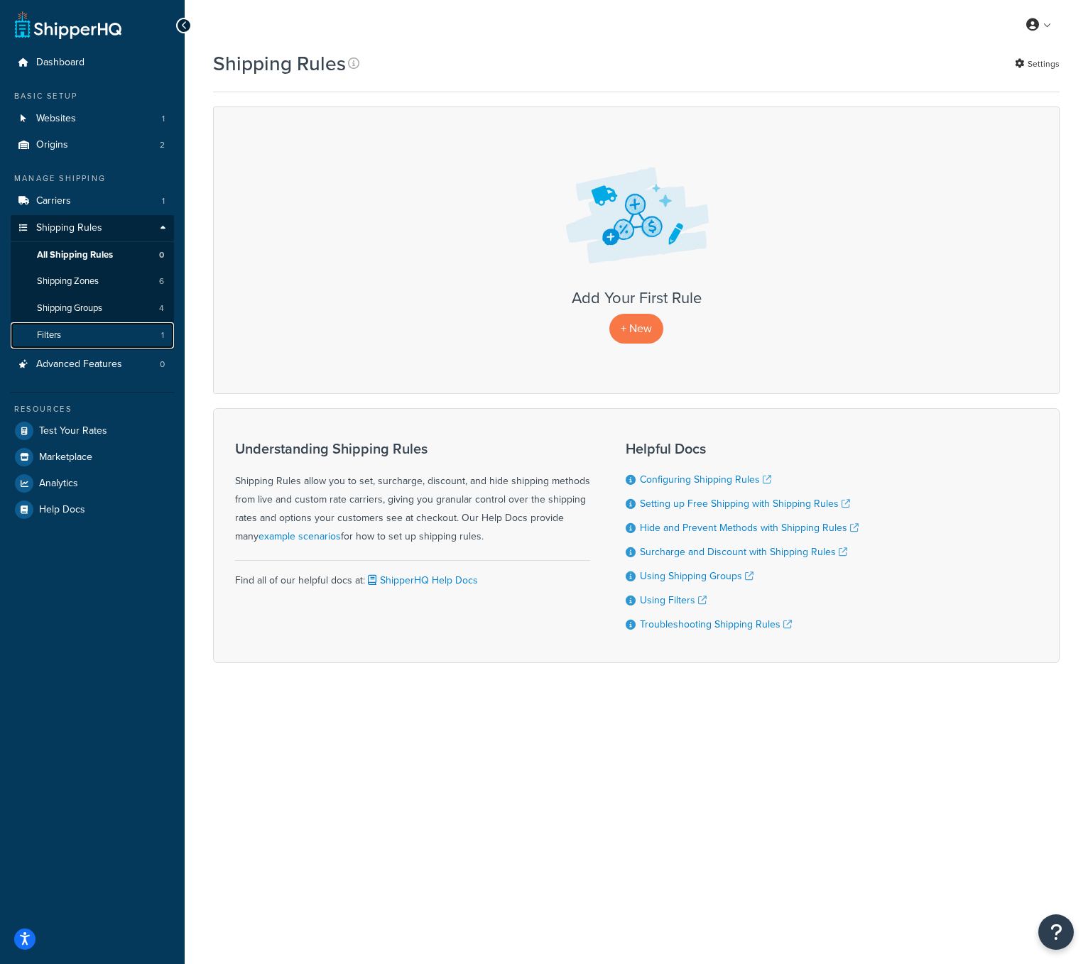
click at [97, 330] on link "Filters 1" at bounding box center [92, 335] width 163 height 26
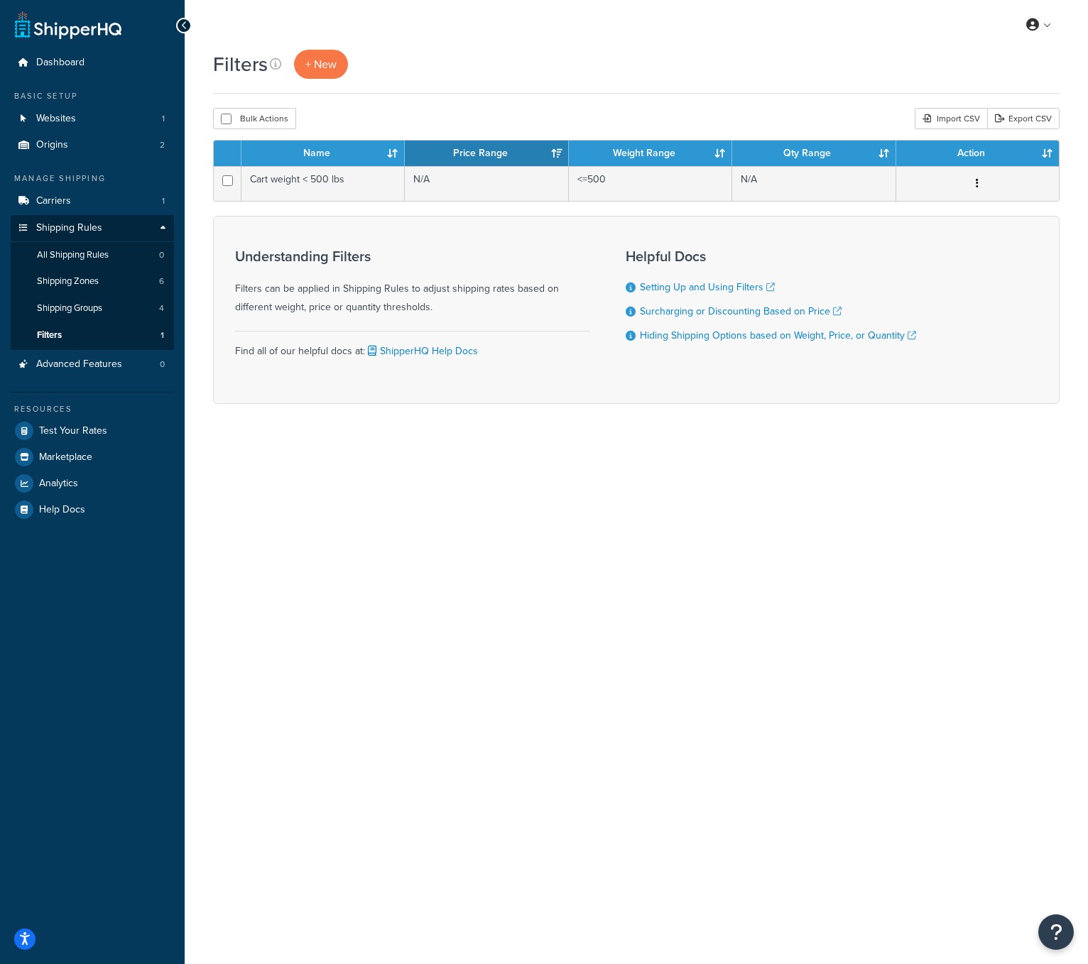
click at [570, 498] on div "My Profile Billing Global Settings Contact Us Logout Filters + New Bulk Actions…" at bounding box center [636, 482] width 903 height 964
click at [336, 70] on link "+ New" at bounding box center [321, 64] width 54 height 29
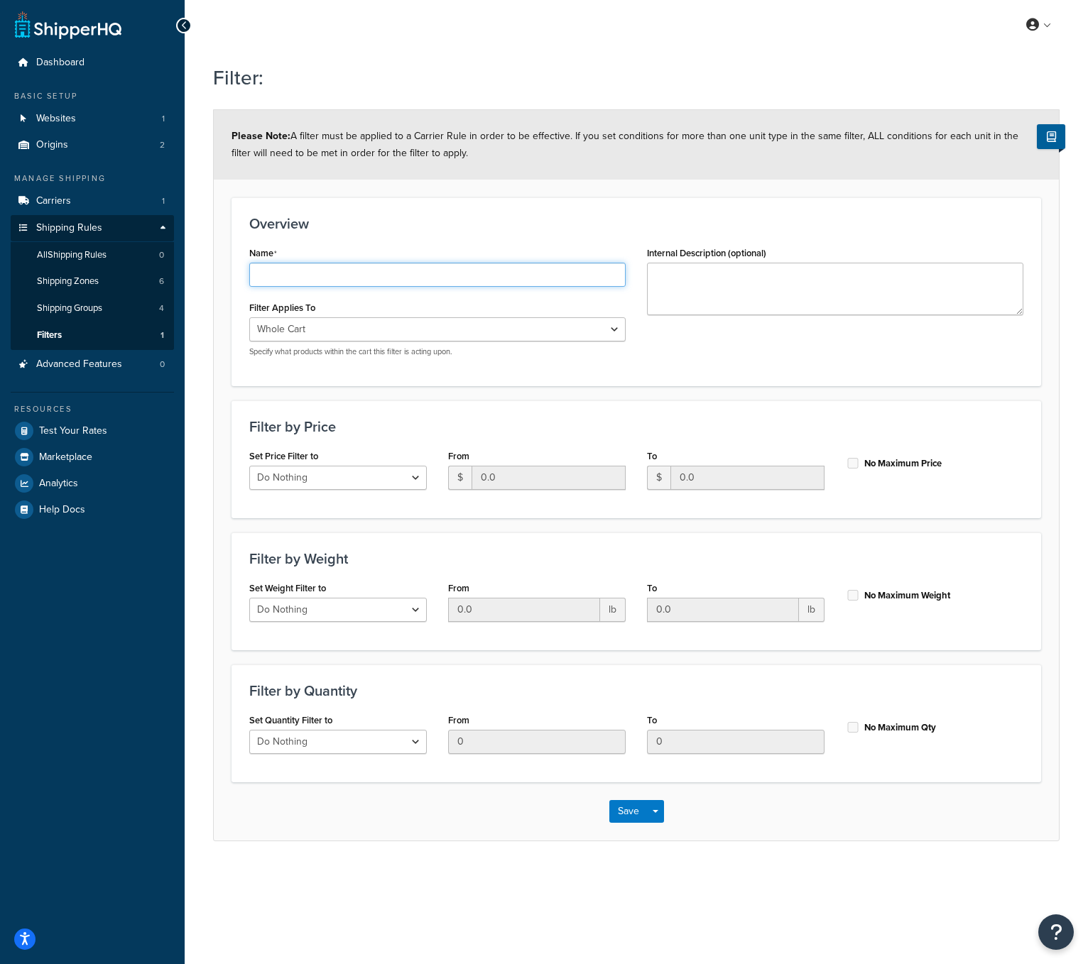
click at [335, 273] on input "Name" at bounding box center [437, 275] width 376 height 24
click at [354, 227] on h3 "Overview" at bounding box center [636, 224] width 774 height 16
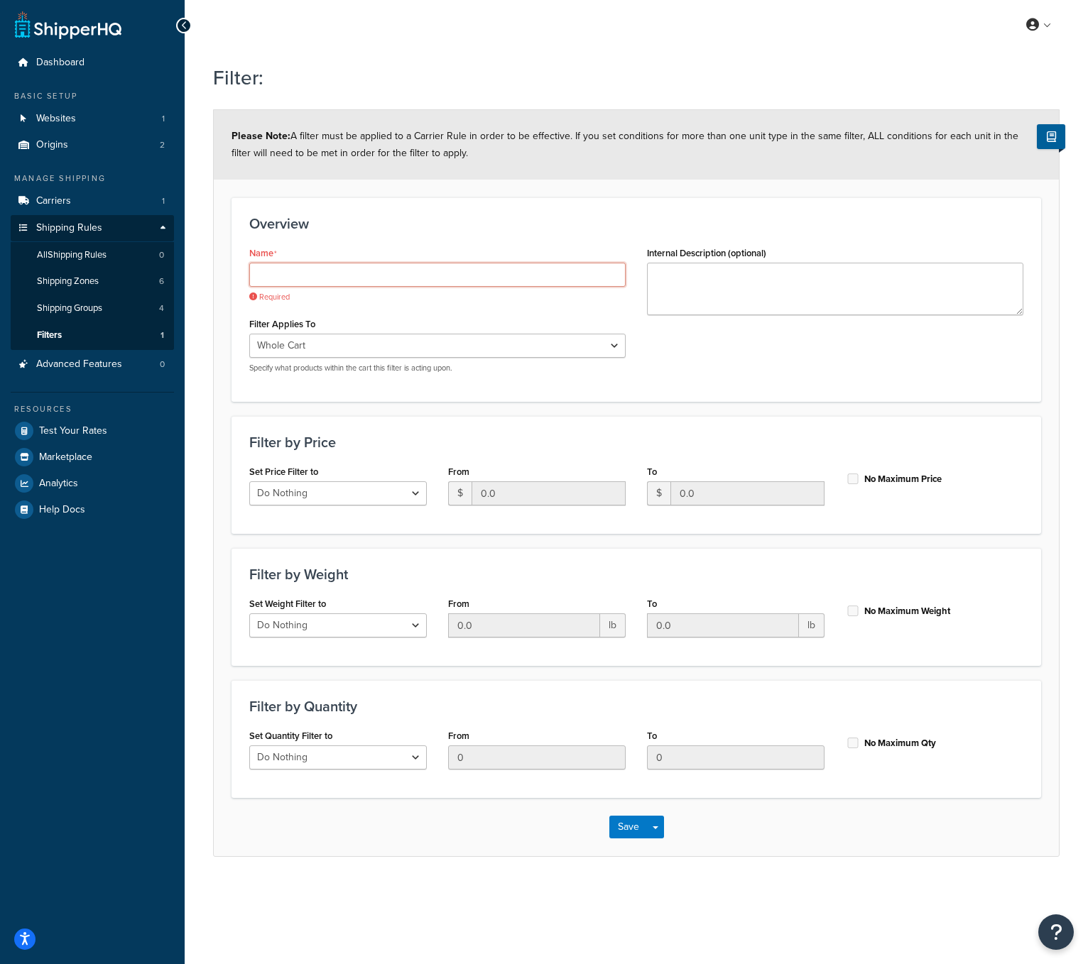
click at [317, 276] on input "Name" at bounding box center [437, 275] width 376 height 24
click at [358, 200] on div "Overview Name Required Filter Applies To Whole Cart Everything in Shipping Grou…" at bounding box center [635, 299] width 809 height 205
click at [182, 21] on icon at bounding box center [184, 26] width 6 height 10
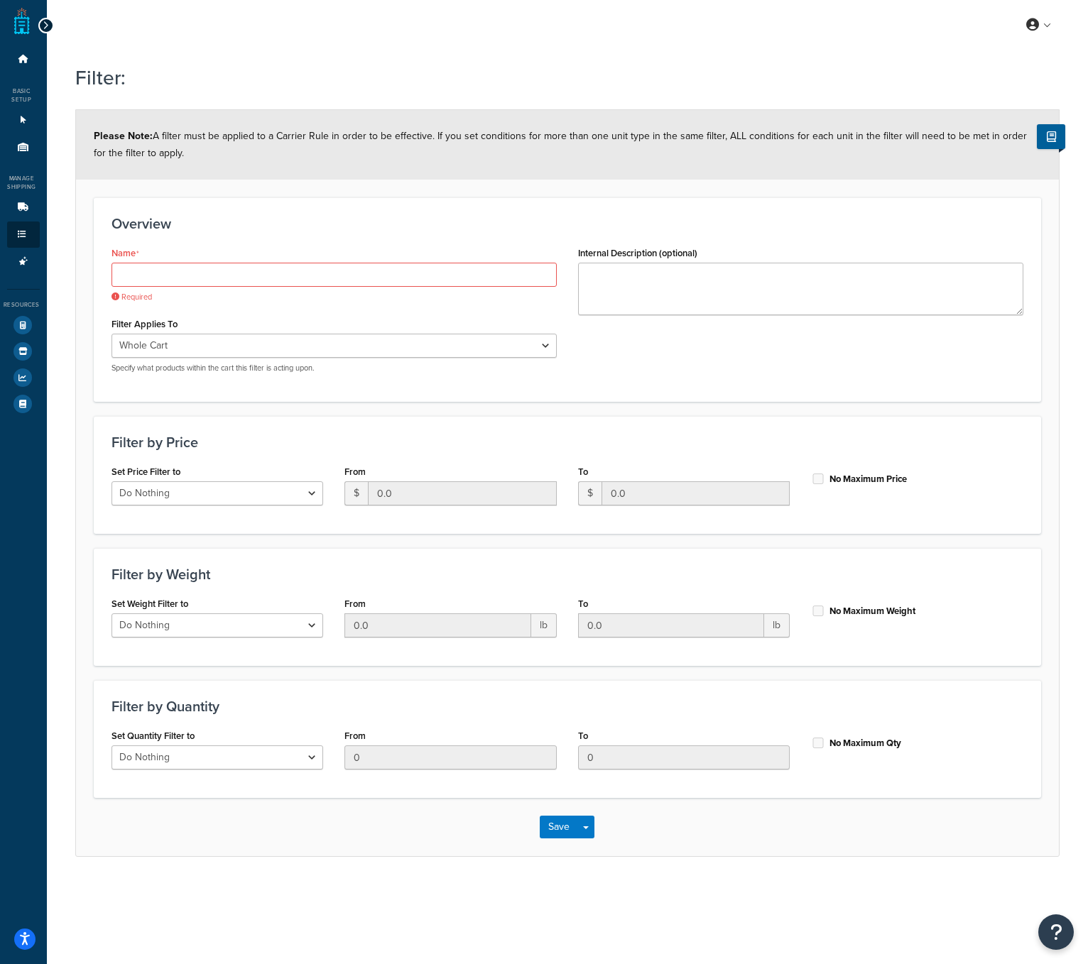
click at [48, 25] on div at bounding box center [46, 26] width 16 height 16
click at [48, 27] on div at bounding box center [46, 26] width 16 height 16
click at [47, 26] on icon at bounding box center [46, 26] width 6 height 10
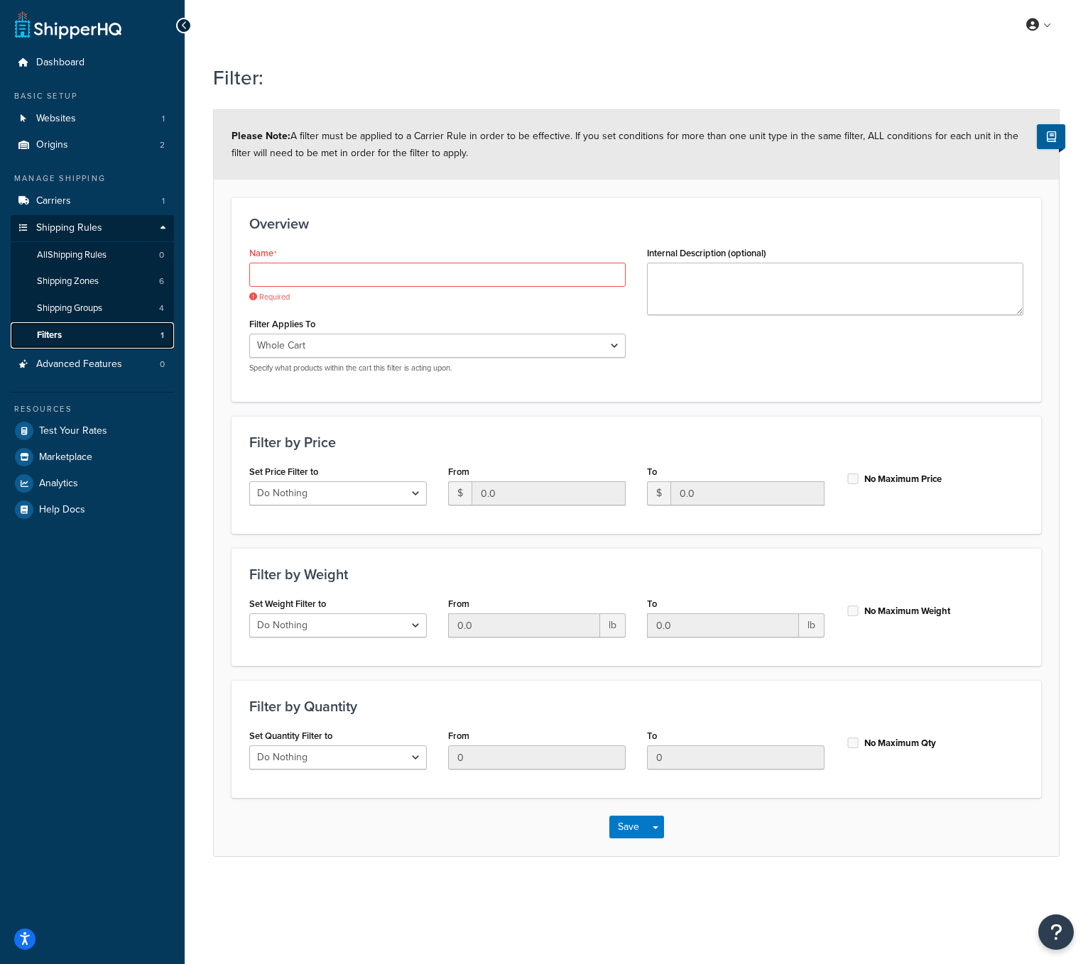
click at [96, 339] on link "Filters 1" at bounding box center [92, 335] width 163 height 26
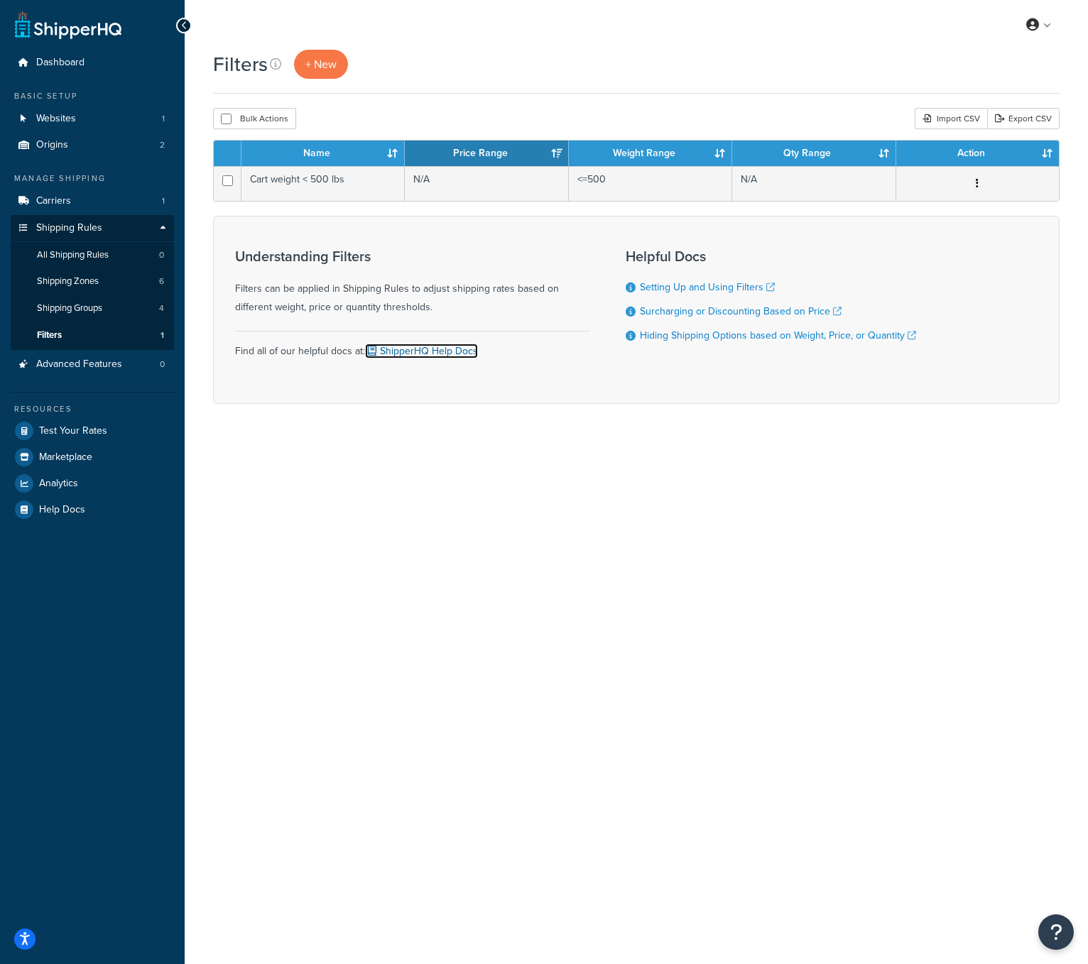
click at [452, 349] on link "ShipperHQ Help Docs" at bounding box center [421, 351] width 113 height 15
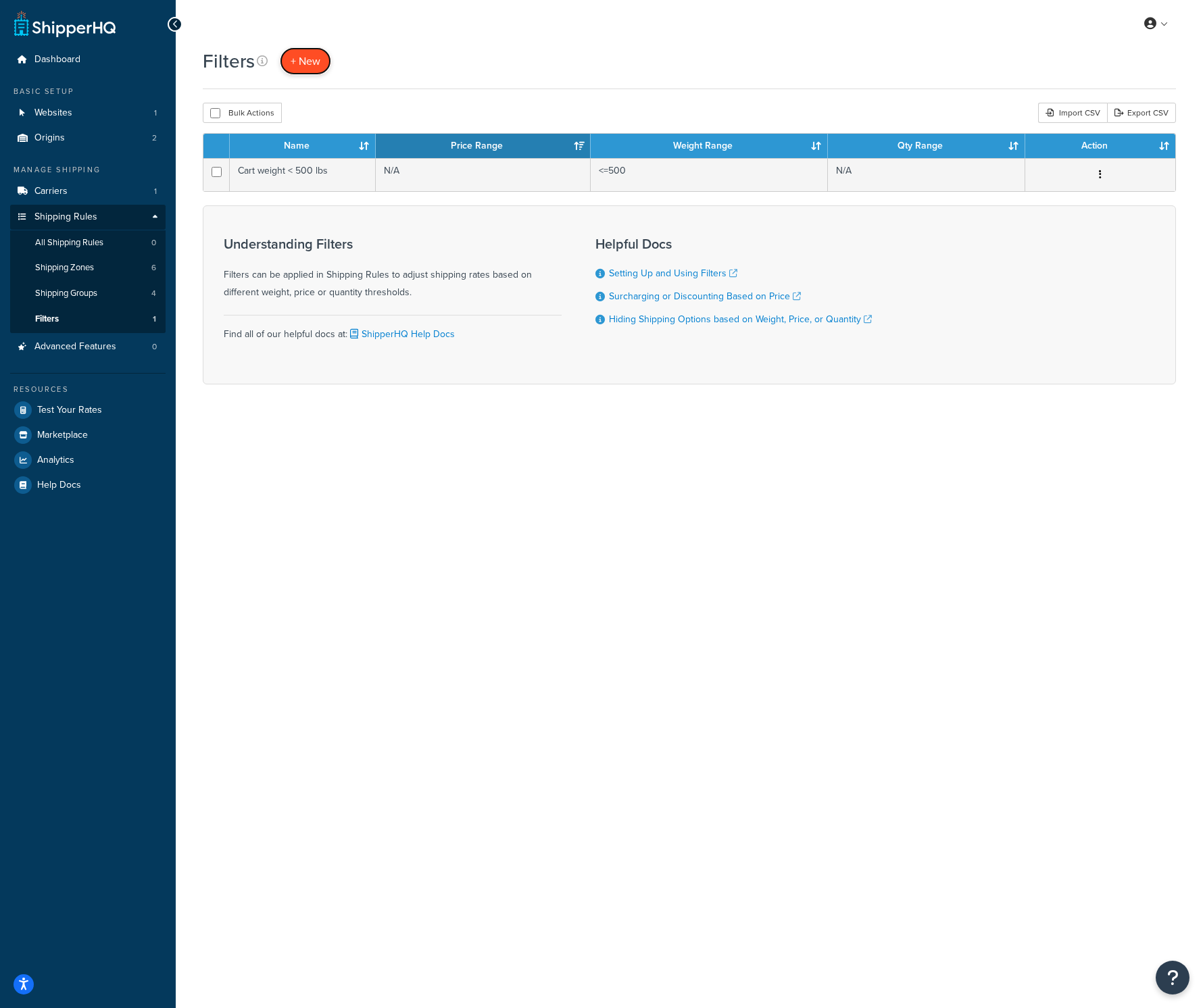
click at [319, 49] on link "+ New" at bounding box center [306, 61] width 51 height 28
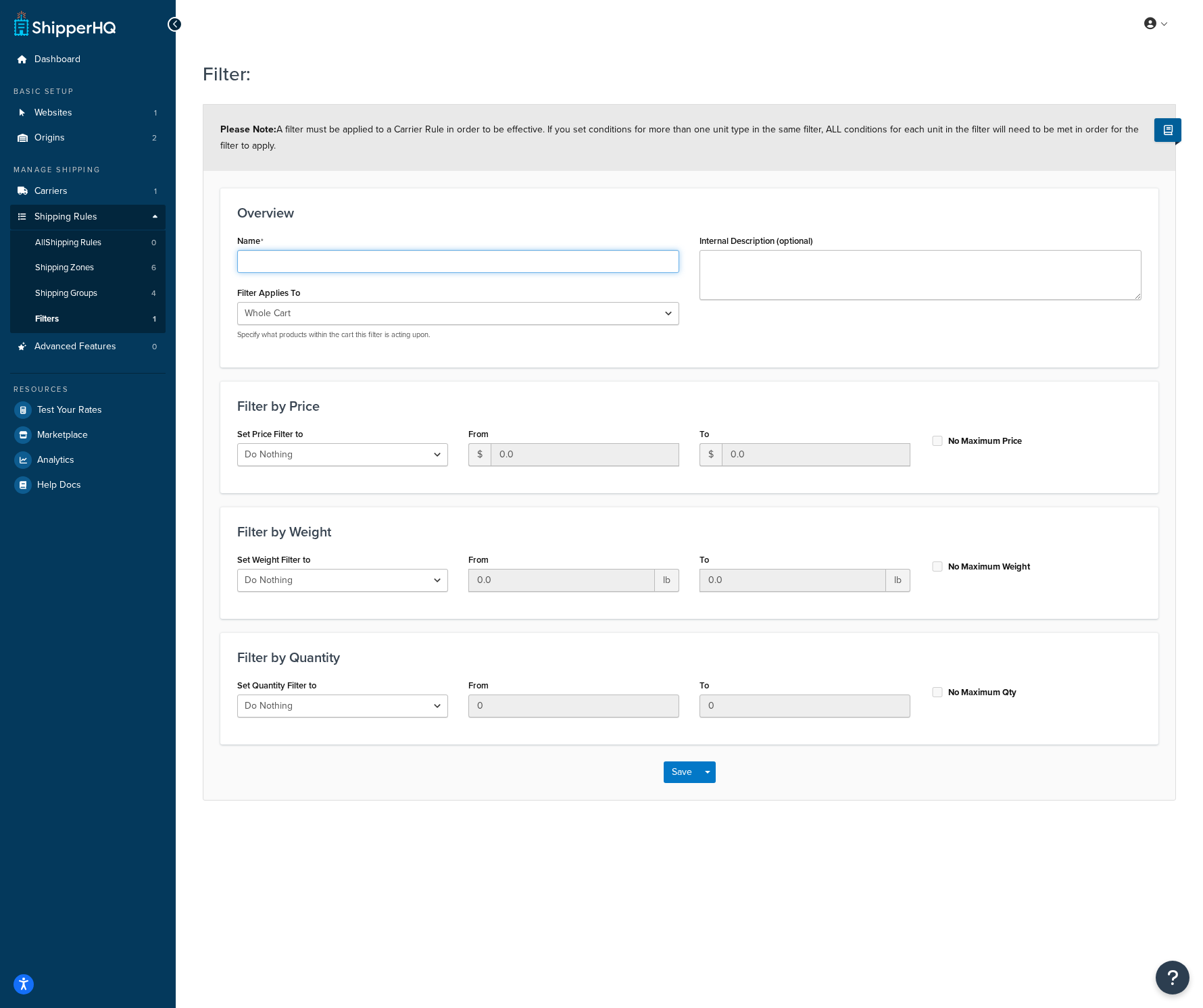
click at [344, 265] on input "Name" at bounding box center [458, 262] width 442 height 23
type input "Small Accessories"
click at [276, 325] on select "Whole Cart Everything in Shipping Group Everything at Origin Each Item within S…" at bounding box center [458, 313] width 442 height 23
click at [345, 311] on select "Whole Cart Everything in Shipping Group Everything at Origin Each Item within S…" at bounding box center [458, 313] width 442 height 23
click at [303, 318] on select "Whole Cart Everything in Shipping Group Everything at Origin Each Item within S…" at bounding box center [458, 313] width 442 height 23
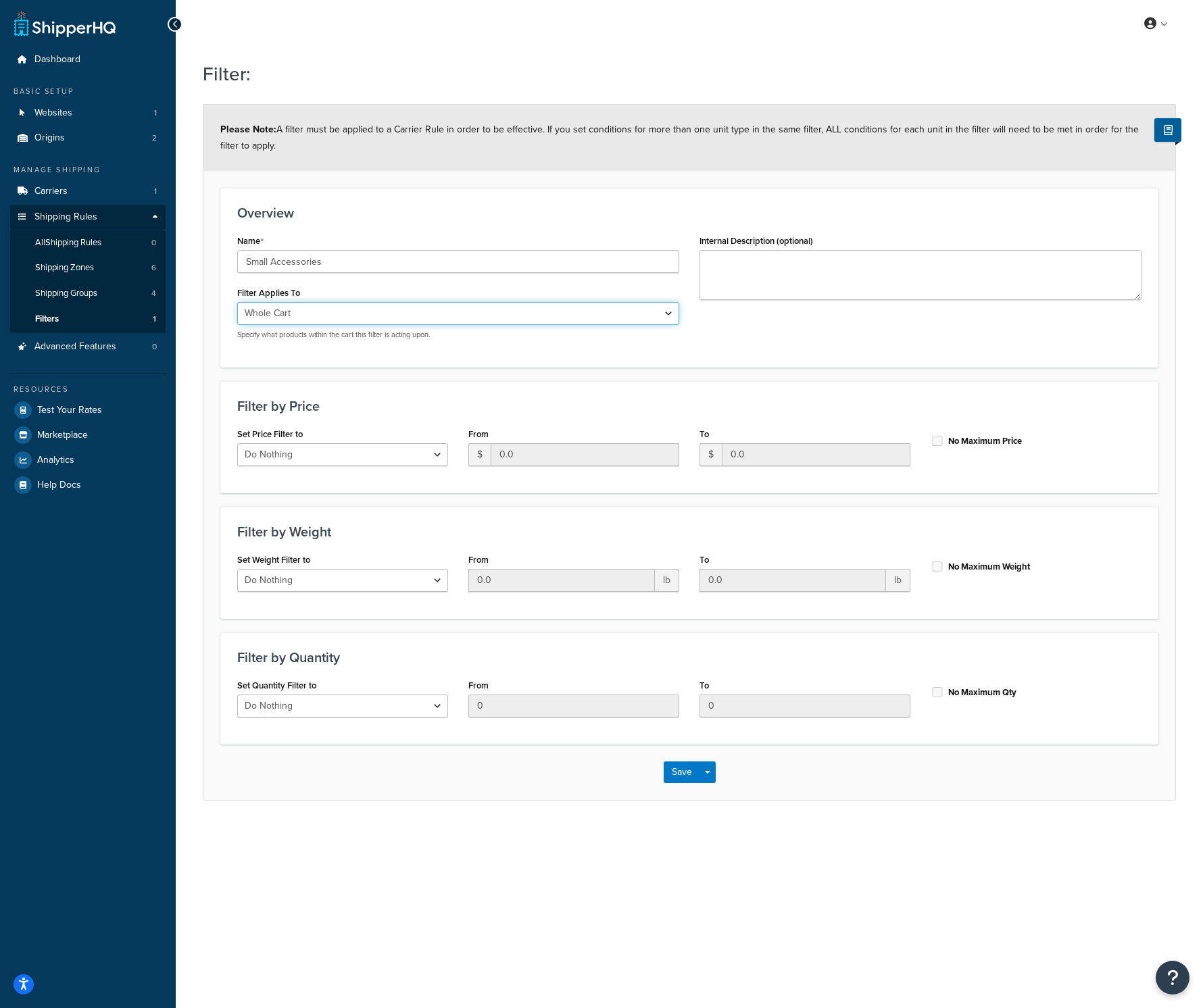
click at [342, 318] on select "Whole Cart Everything in Shipping Group Everything at Origin Each Item within S…" at bounding box center [458, 313] width 442 height 23
click at [504, 309] on select "Whole Cart Everything in Shipping Group Everything at Origin Each Item within S…" at bounding box center [458, 313] width 442 height 23
click at [351, 451] on select "Do Nothing Apply to a Range" at bounding box center [343, 455] width 211 height 23
click at [528, 321] on select "Whole Cart Everything in Shipping Group Everything at Origin Each Item within S…" at bounding box center [458, 313] width 442 height 23
click at [107, 300] on link "Shipping Groups 4" at bounding box center [88, 293] width 155 height 25
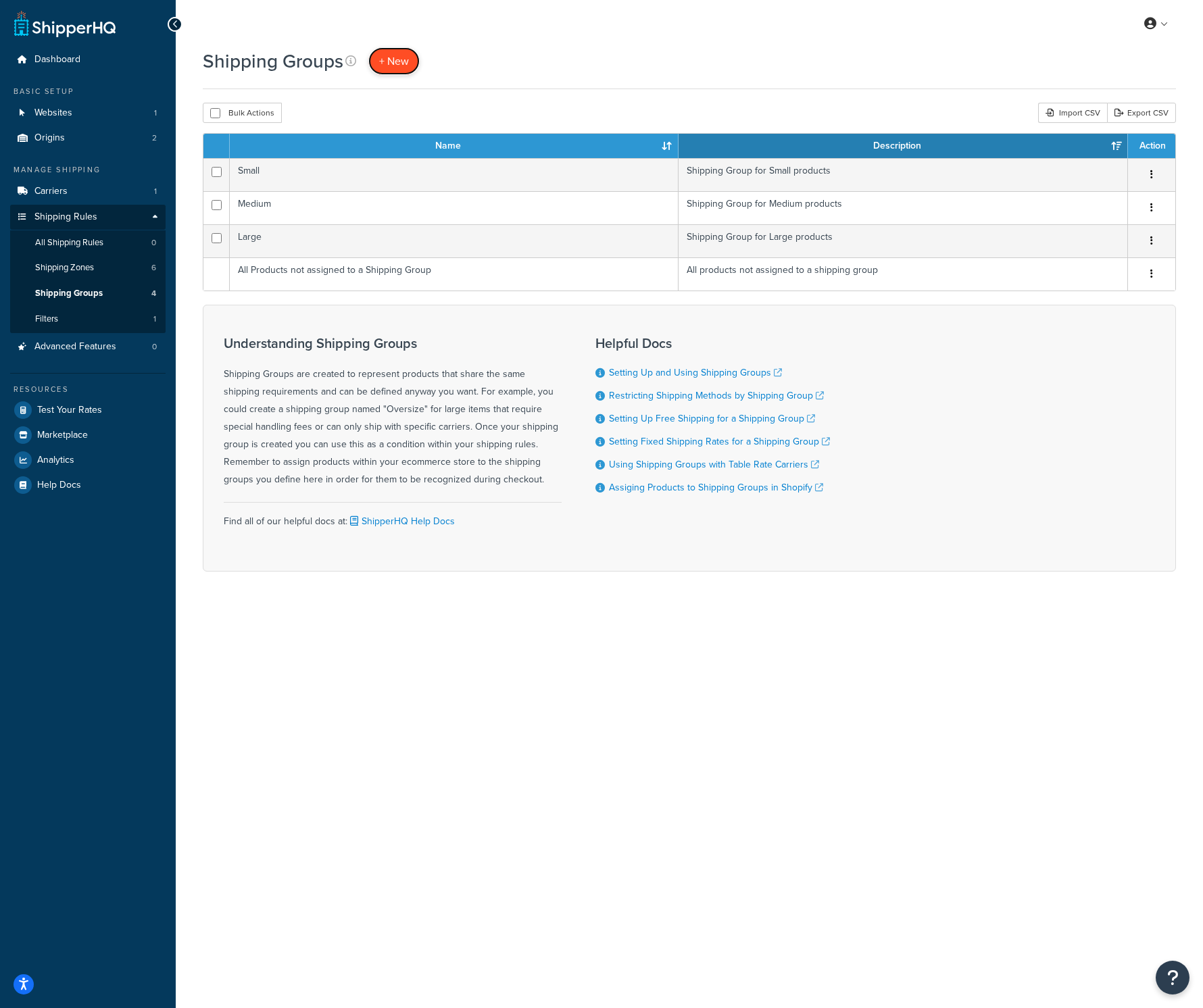
click at [411, 66] on link "+ New" at bounding box center [394, 61] width 51 height 28
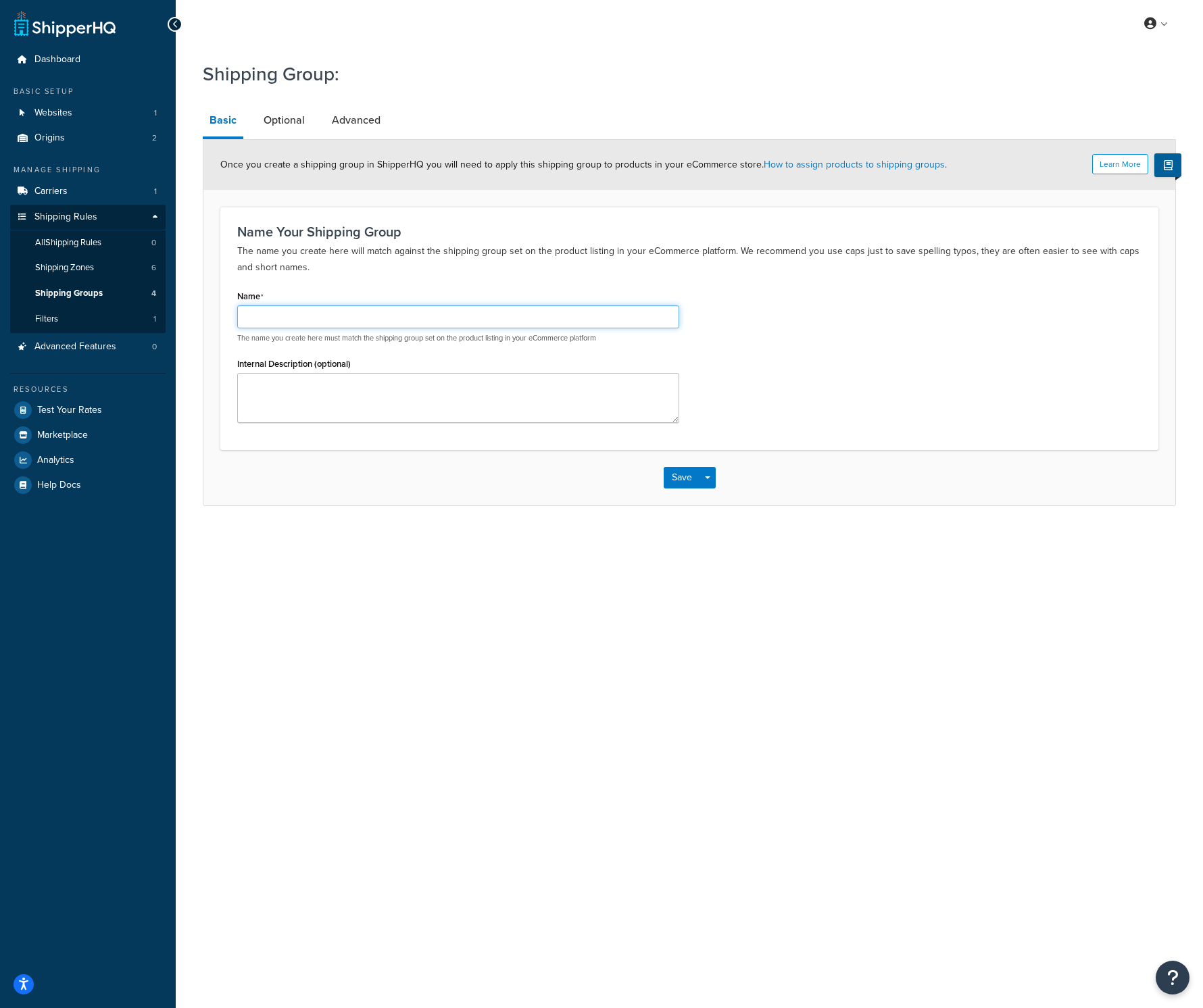
click at [290, 318] on input "Name" at bounding box center [458, 317] width 442 height 23
type input "Small Accessories"
click at [669, 476] on button "Save" at bounding box center [681, 478] width 36 height 22
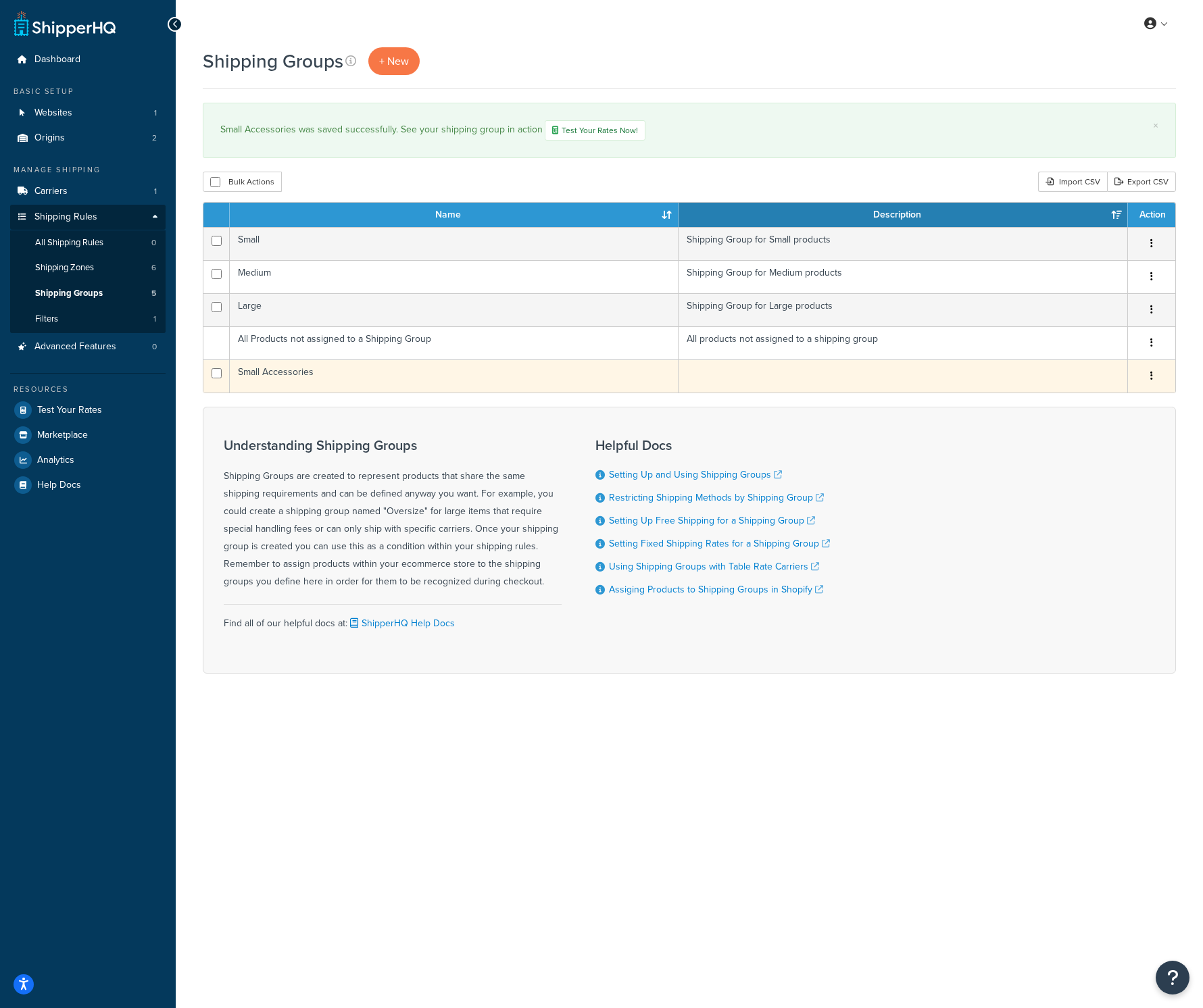
click at [1152, 380] on icon "button" at bounding box center [1152, 376] width 3 height 10
click at [1116, 400] on link "Edit" at bounding box center [1096, 404] width 107 height 28
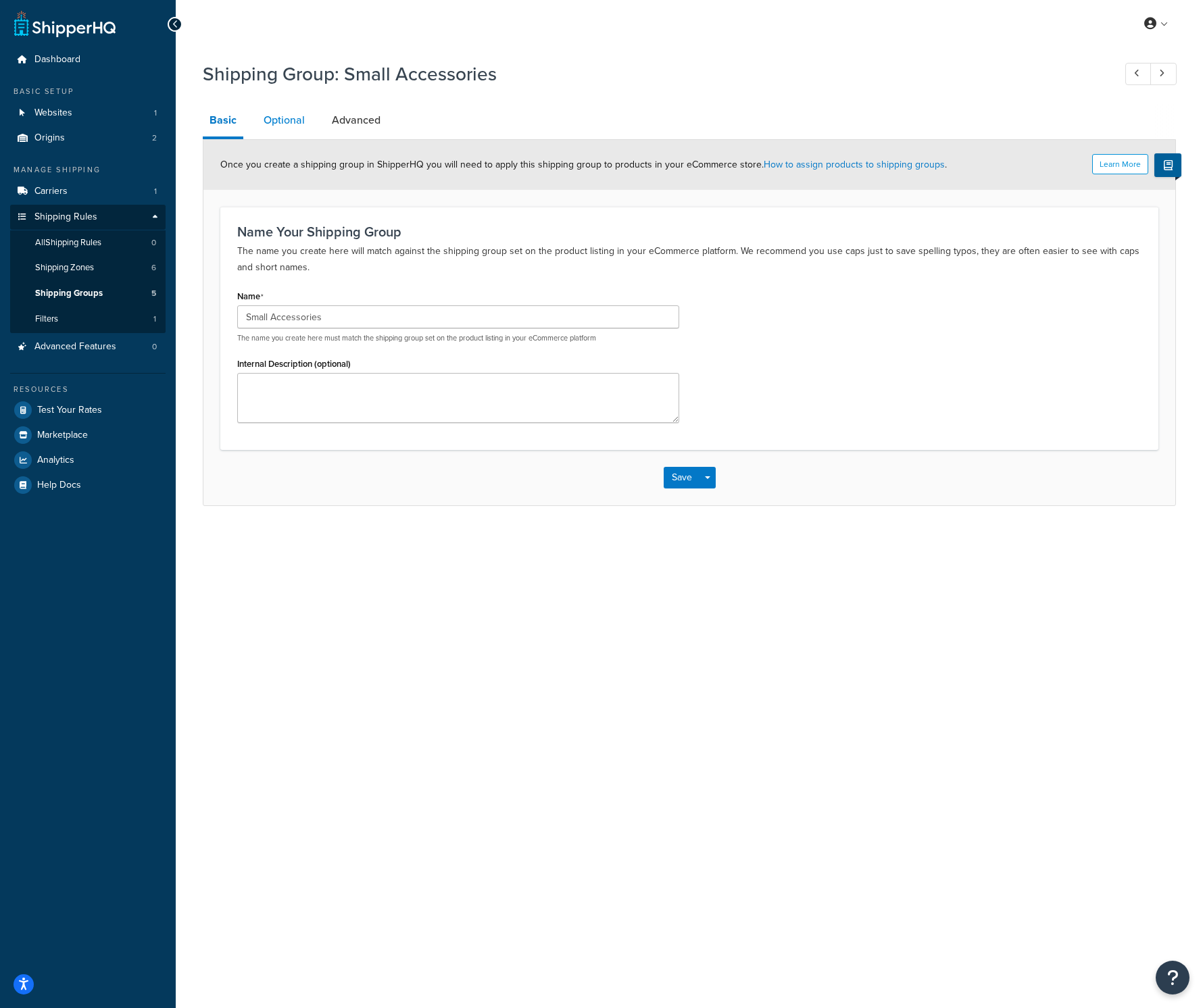
click at [263, 118] on link "Optional" at bounding box center [285, 120] width 55 height 32
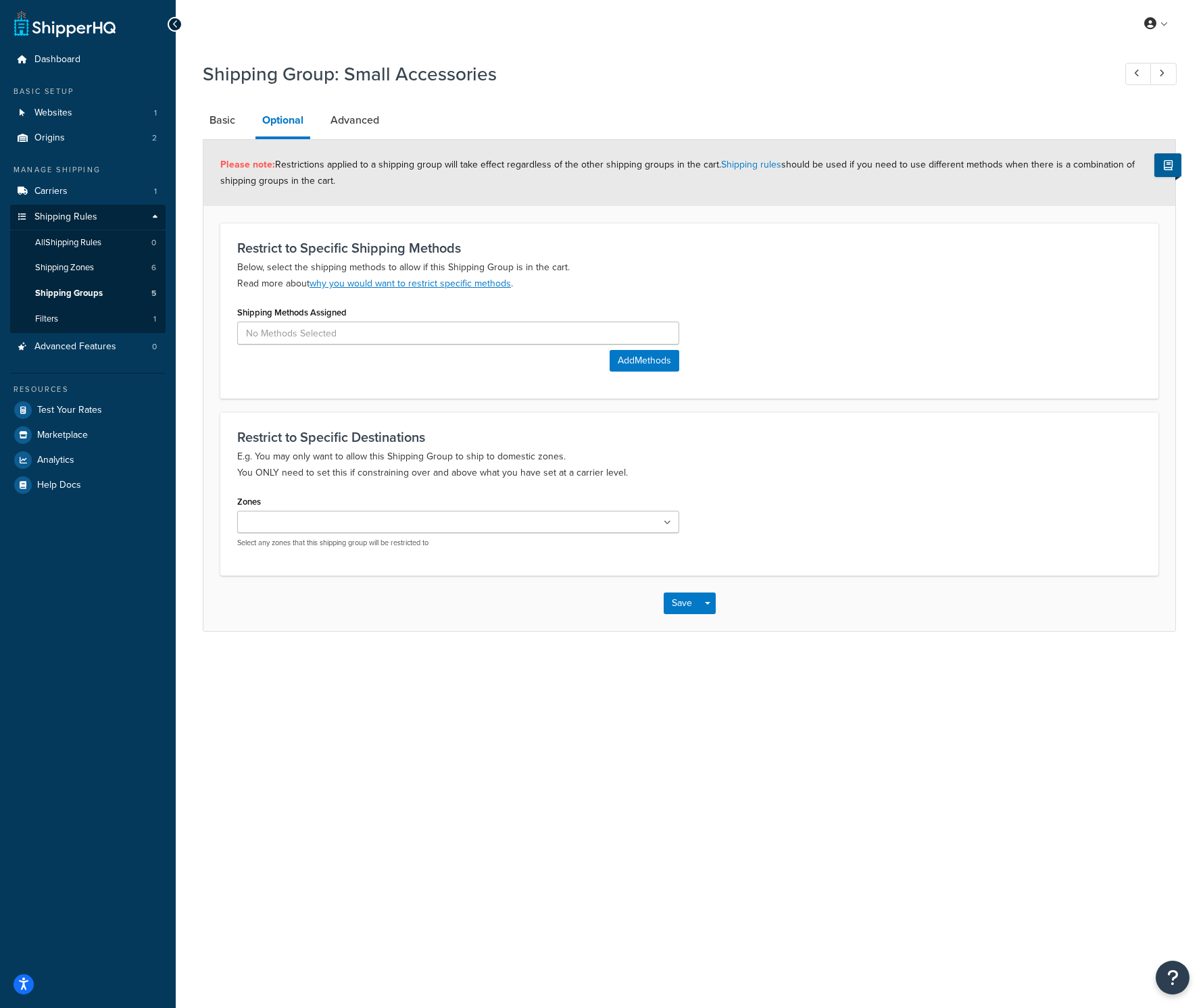
click at [399, 523] on ul at bounding box center [458, 522] width 442 height 22
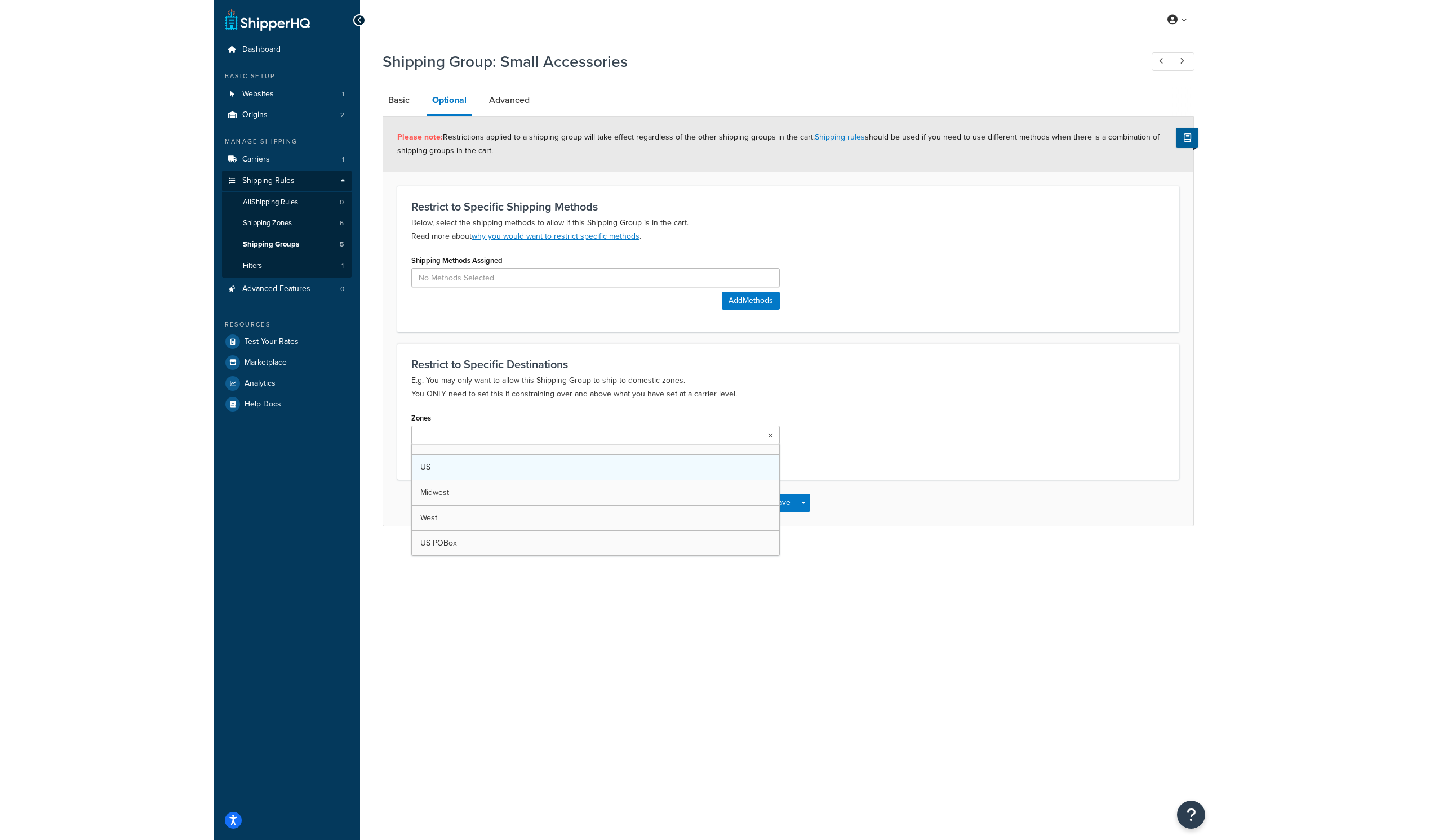
scroll to position [40, 0]
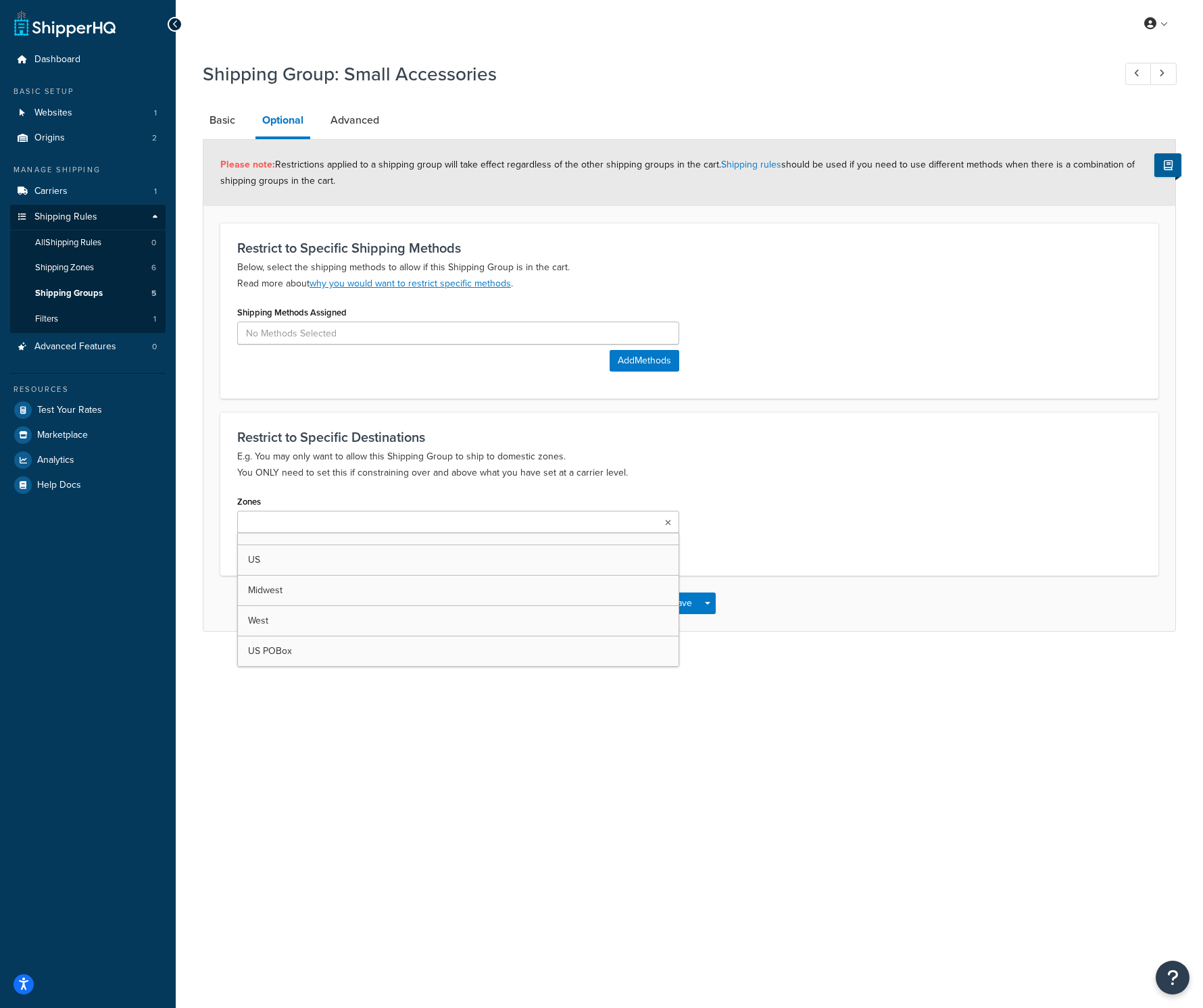
click at [751, 421] on div "Restrict to Specific Destinations E.g. You may only want to allow this Shipping…" at bounding box center [689, 493] width 938 height 163
click at [372, 121] on link "Advanced" at bounding box center [354, 120] width 62 height 32
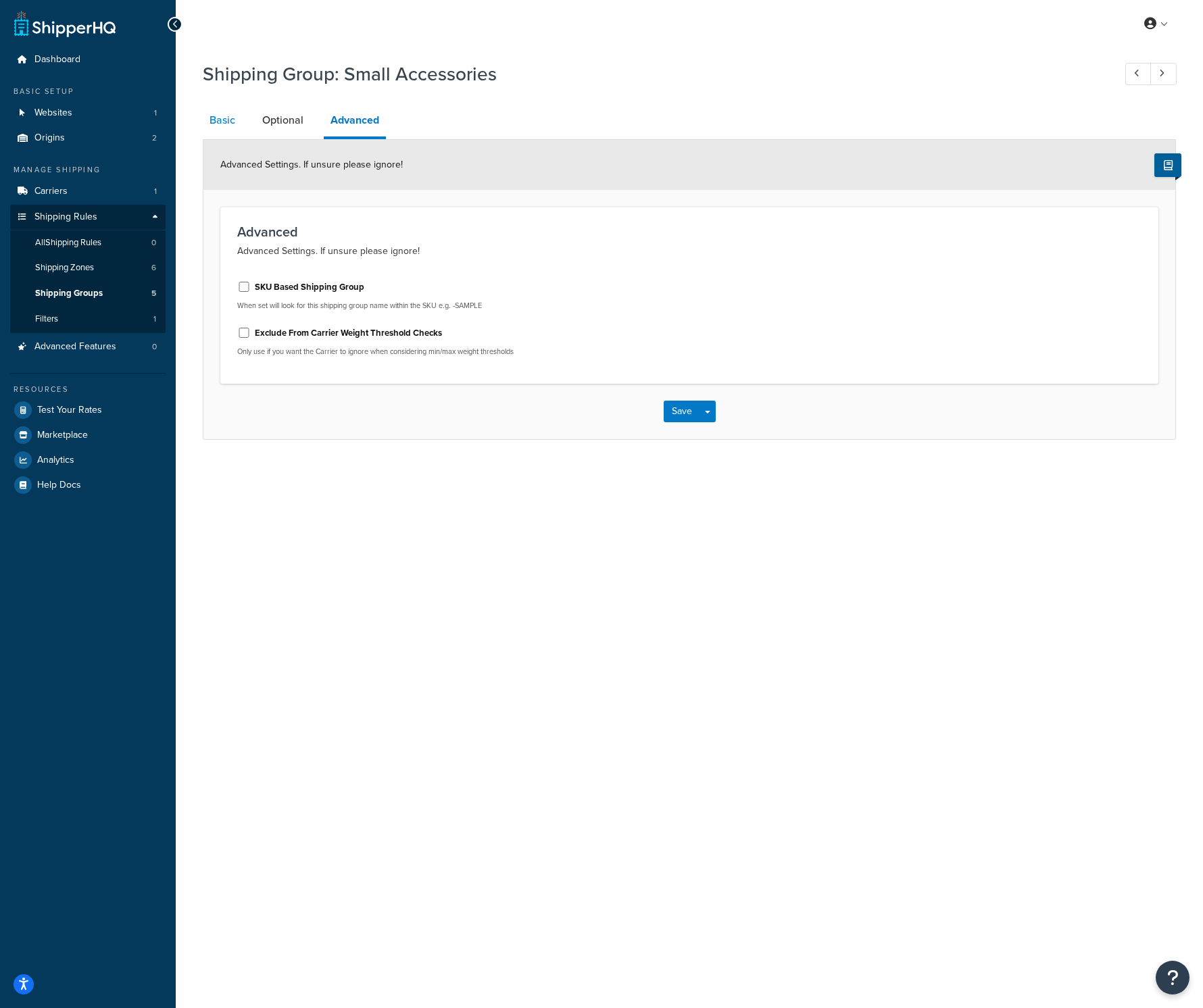
click at [228, 120] on link "Basic" at bounding box center [222, 120] width 39 height 32
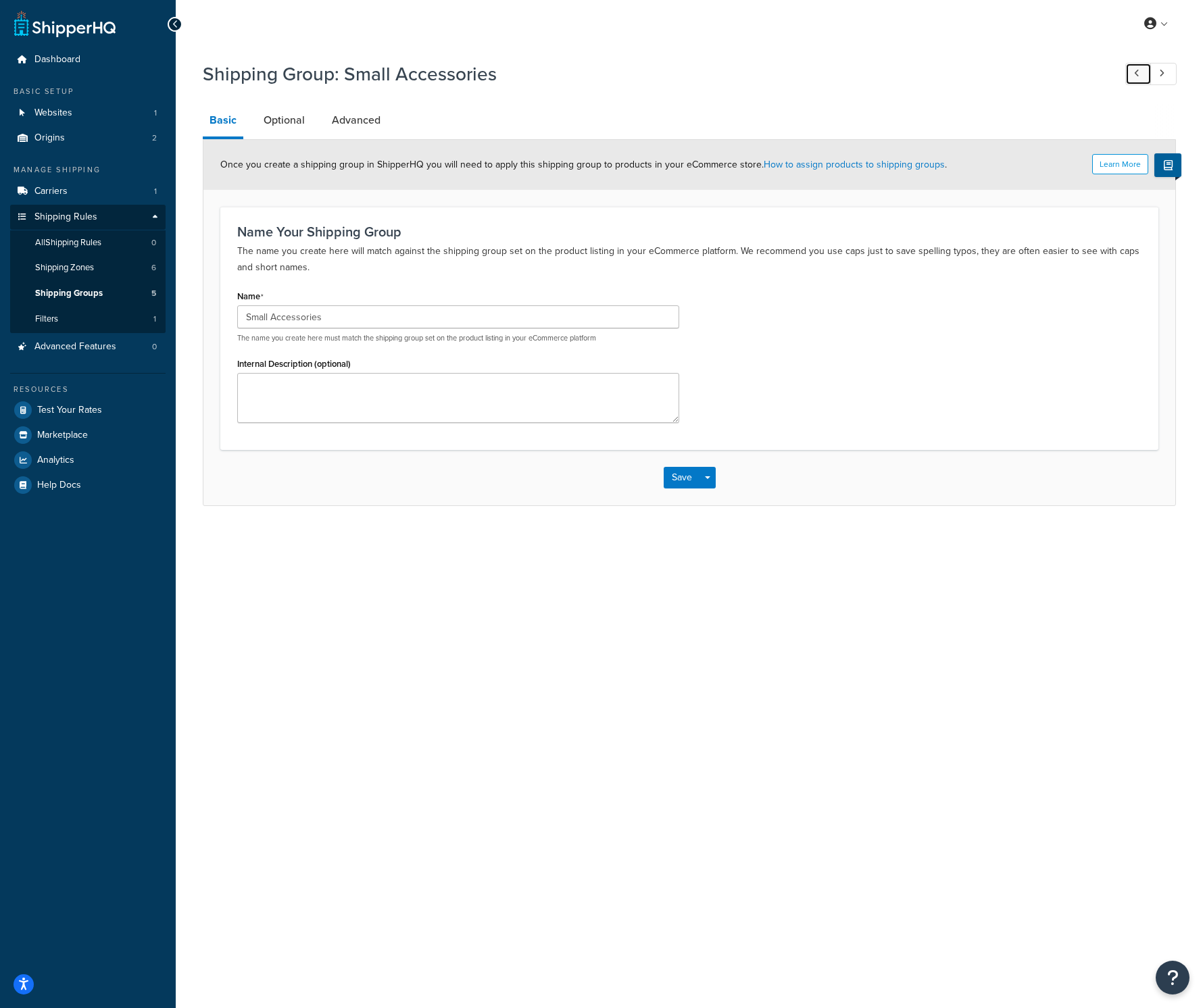
click at [1132, 73] on link at bounding box center [1138, 73] width 27 height 22
type input "Small"
type textarea "Shipping Group for Small products"
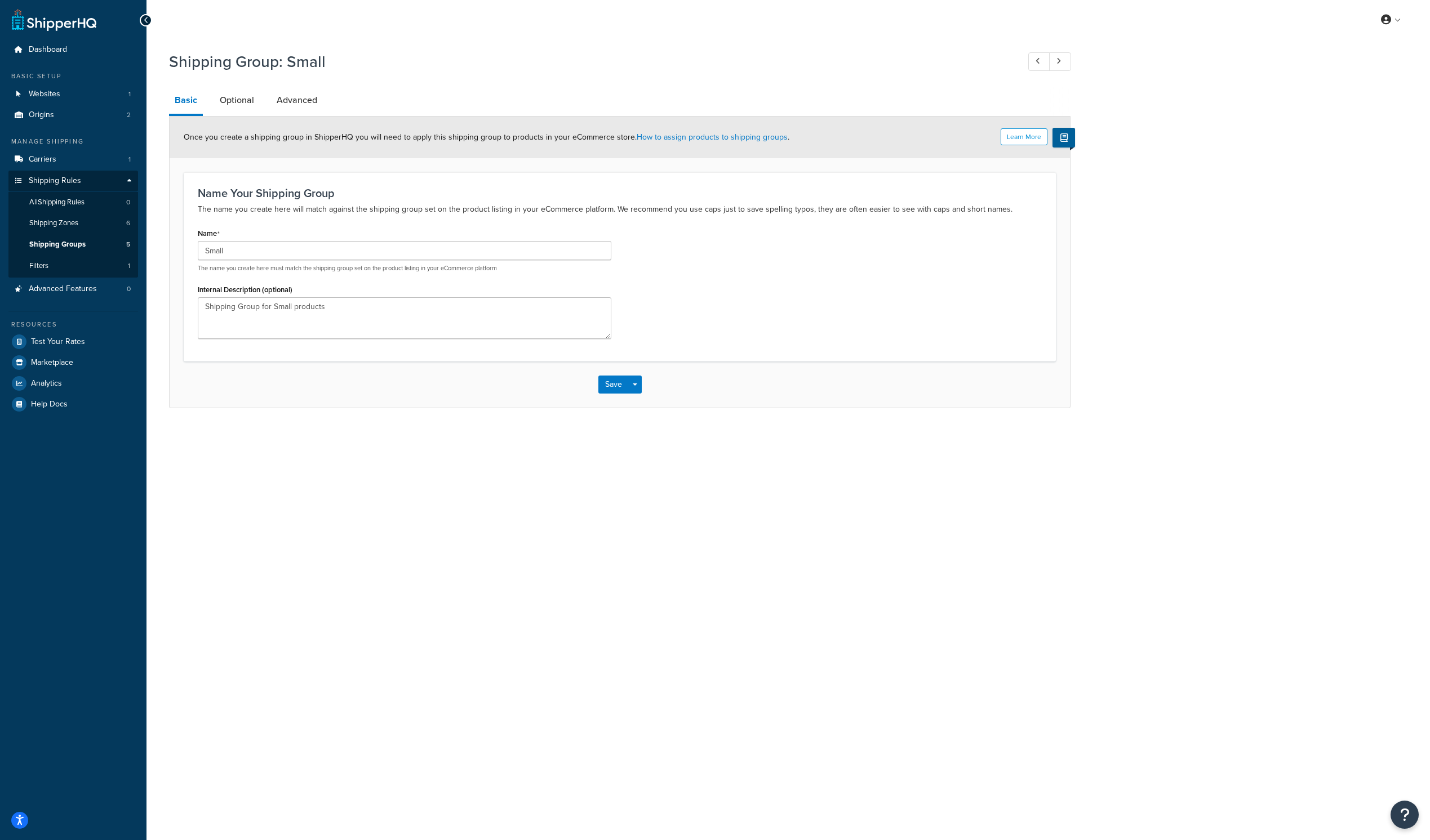
click at [393, 619] on div "My Profile Billing Global Settings Contact Us Logout Shipping Group: Small Basi…" at bounding box center [789, 420] width 1284 height 840
